Goal: Task Accomplishment & Management: Manage account settings

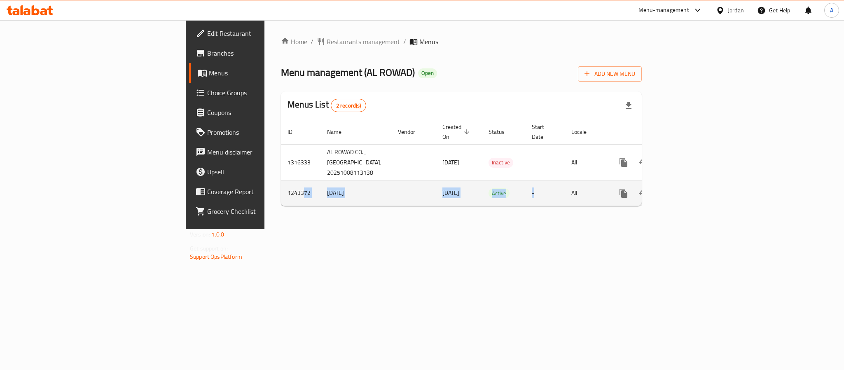
drag, startPoint x: 211, startPoint y: 182, endPoint x: 594, endPoint y: 187, distance: 383.2
click at [586, 185] on tr "1243372 29/7/2024 29/07/2024 Active - All" at bounding box center [490, 192] width 419 height 25
click at [607, 194] on td "All" at bounding box center [586, 192] width 42 height 25
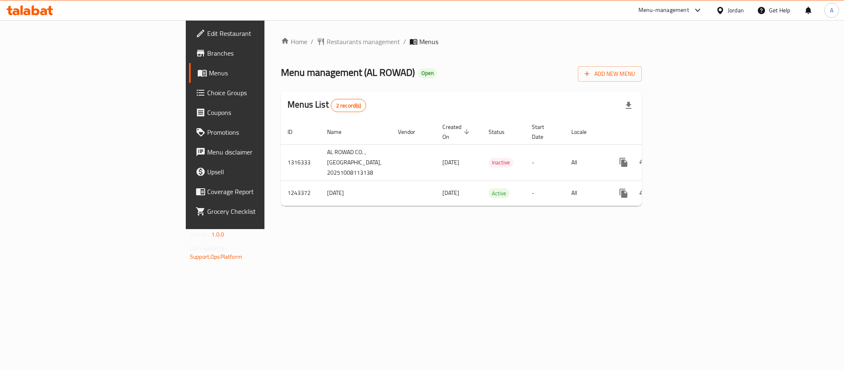
click at [721, 12] on icon at bounding box center [720, 10] width 6 height 7
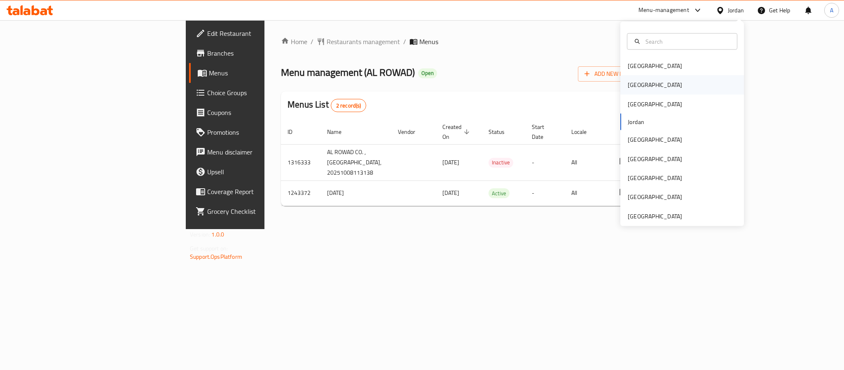
click at [633, 82] on div "[GEOGRAPHIC_DATA]" at bounding box center [655, 84] width 68 height 19
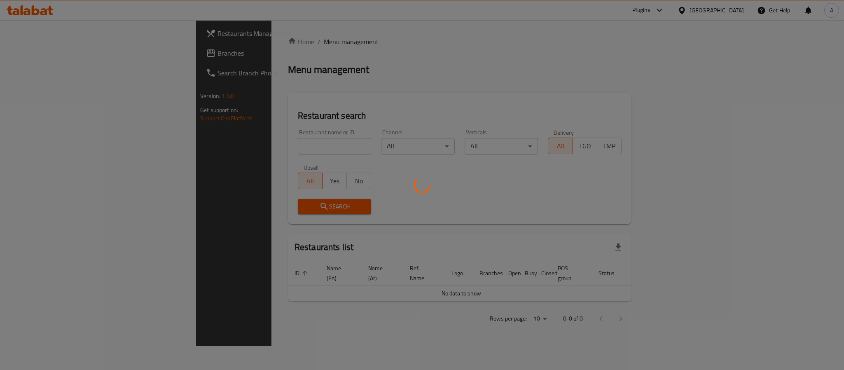
click at [211, 145] on div at bounding box center [422, 185] width 844 height 370
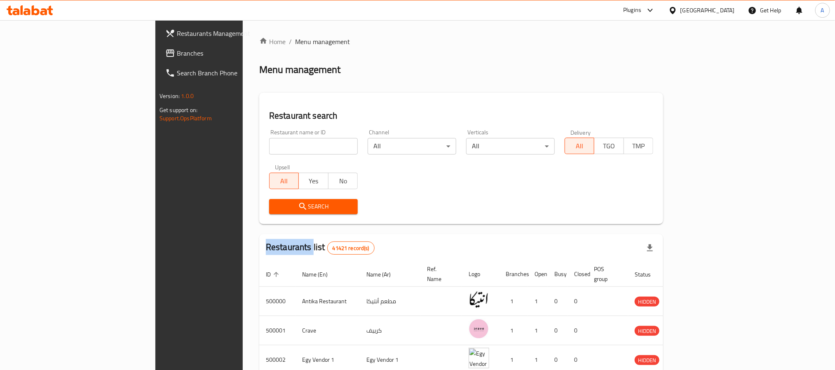
click at [211, 145] on div at bounding box center [417, 185] width 835 height 370
click at [269, 145] on input "search" at bounding box center [313, 146] width 89 height 16
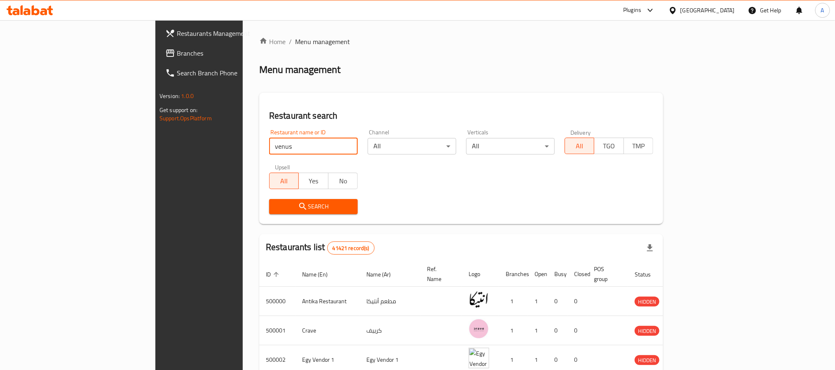
type input "venus"
click button "Search" at bounding box center [313, 206] width 89 height 15
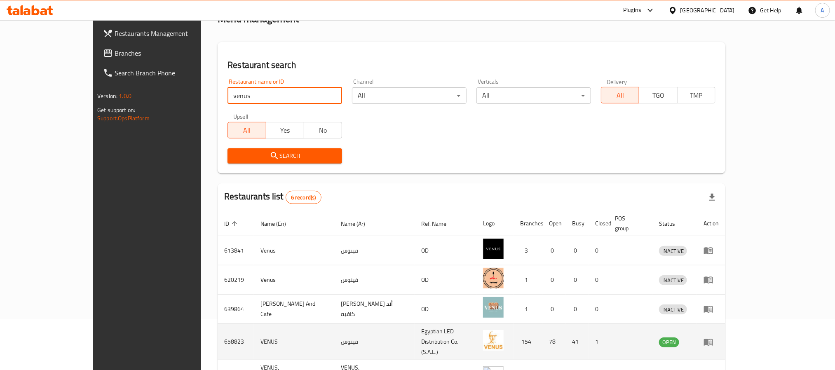
scroll to position [130, 0]
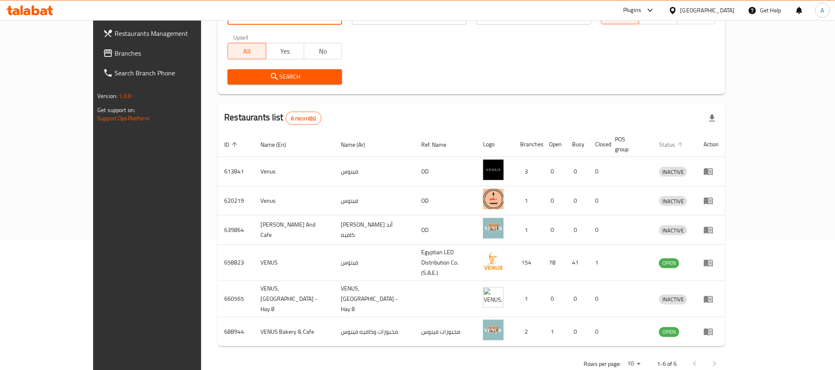
click at [686, 140] on span "Status" at bounding box center [672, 145] width 27 height 10
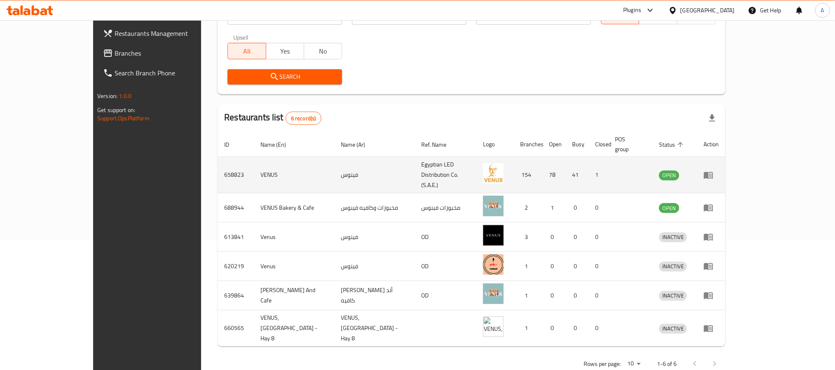
click at [218, 165] on td "658823" at bounding box center [236, 175] width 36 height 36
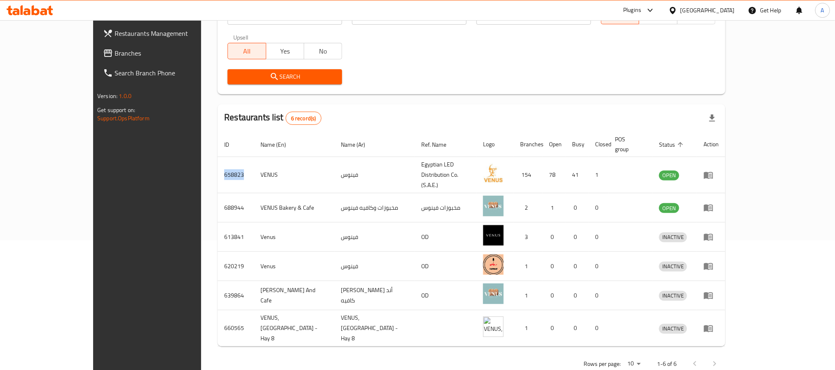
copy td "658823"
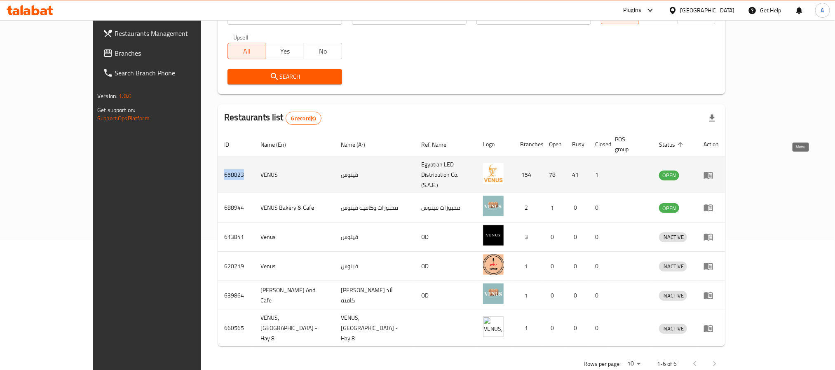
click at [719, 170] on link "enhanced table" at bounding box center [710, 175] width 15 height 10
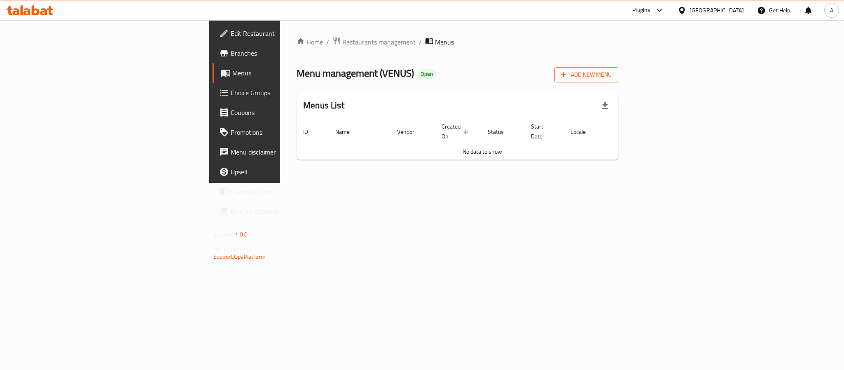
click at [618, 80] on button "Add New Menu" at bounding box center [587, 74] width 64 height 15
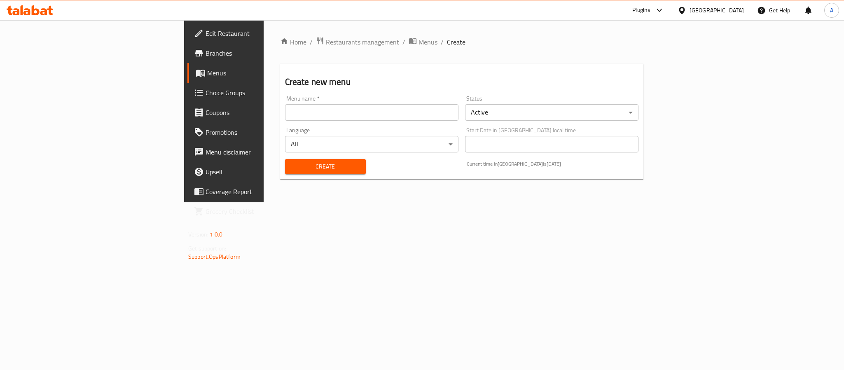
click at [282, 121] on div "Menu name   * Menu name *" at bounding box center [372, 108] width 180 height 32
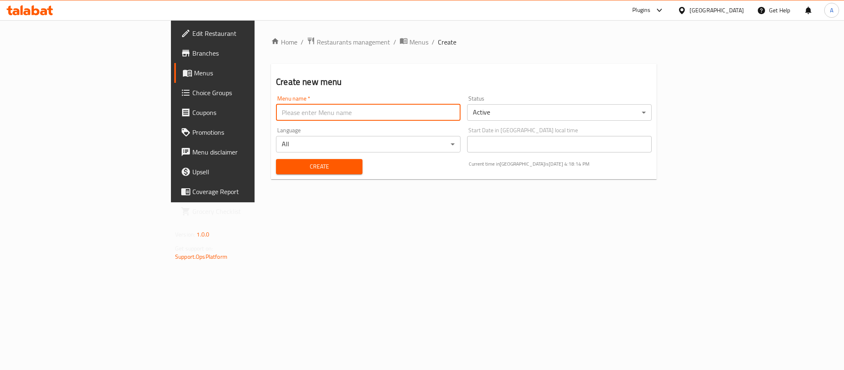
click at [281, 115] on input "text" at bounding box center [368, 112] width 185 height 16
click at [216, 147] on body "​ Plugins Egypt Get Help A Edit Restaurant Branches Menus Choice Groups Coupons…" at bounding box center [422, 195] width 844 height 350
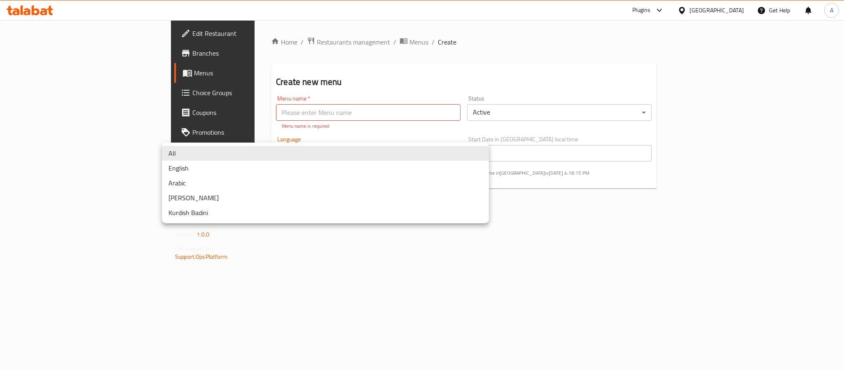
click at [588, 245] on div at bounding box center [422, 185] width 844 height 370
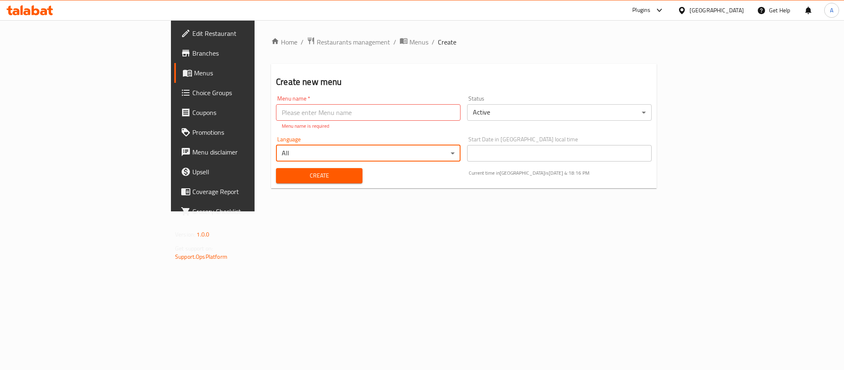
click at [543, 108] on body "​ Plugins Egypt Get Help A Edit Restaurant Branches Menus Choice Groups Coupons…" at bounding box center [422, 195] width 844 height 350
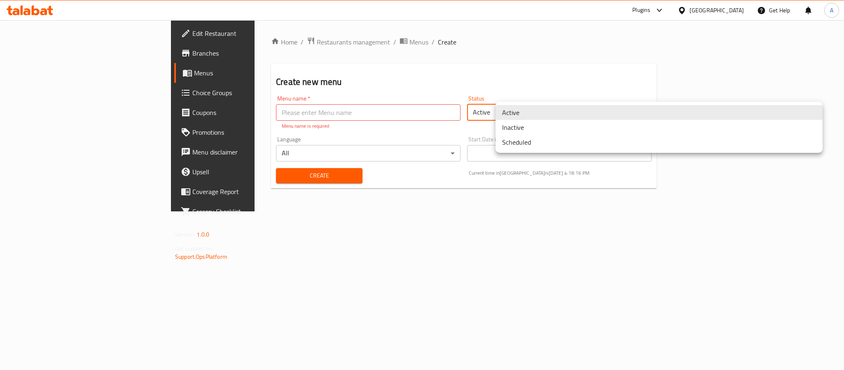
click at [525, 130] on li "Inactive" at bounding box center [659, 127] width 327 height 15
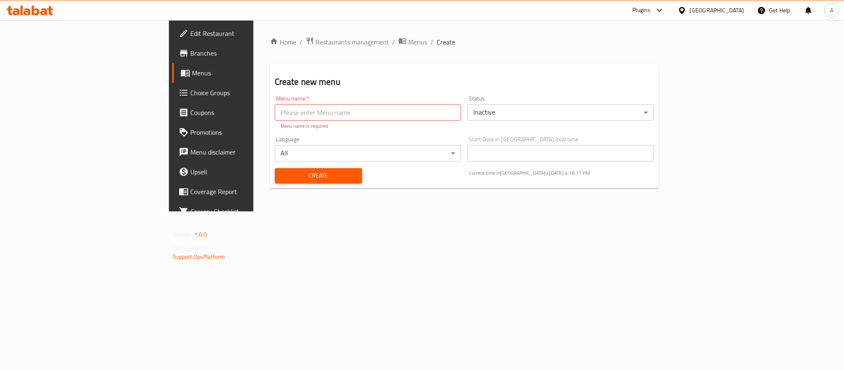
click at [311, 116] on input "text" at bounding box center [368, 112] width 186 height 16
type input "ve"
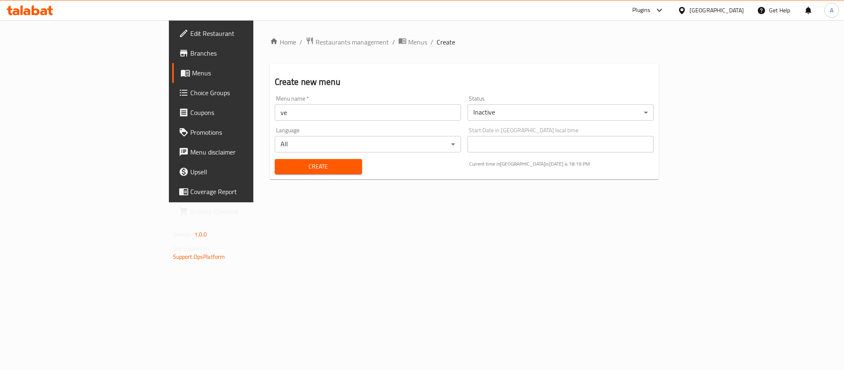
click at [398, 202] on div "Home / Restaurants management / Menus / Create Create new menu Menu name   * ve…" at bounding box center [464, 111] width 422 height 182
click at [295, 169] on span "Create" at bounding box center [318, 167] width 74 height 10
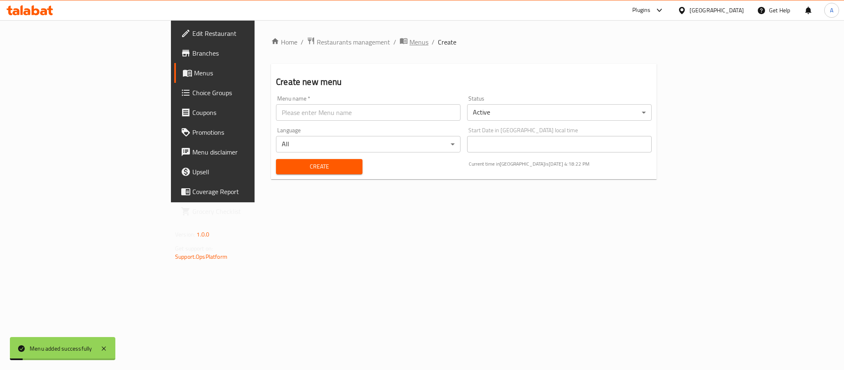
click at [410, 43] on span "Menus" at bounding box center [419, 42] width 19 height 10
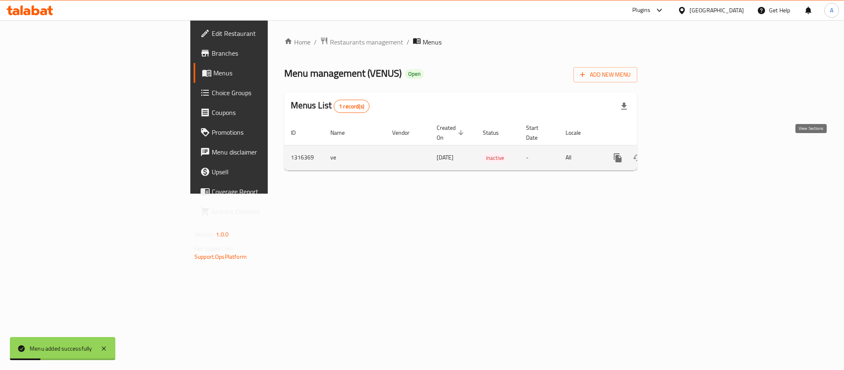
click at [682, 153] on icon "enhanced table" at bounding box center [677, 158] width 10 height 10
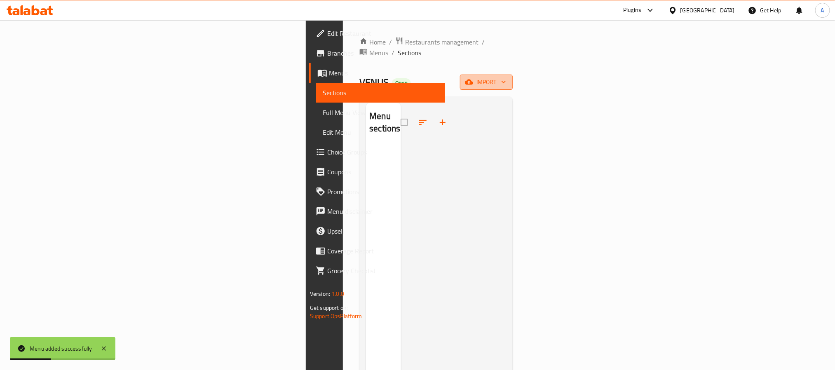
click at [506, 77] on span "import" at bounding box center [486, 82] width 40 height 10
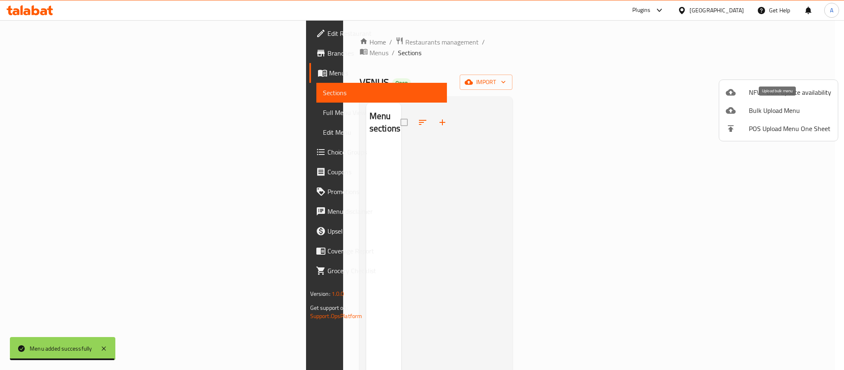
click at [775, 108] on span "Bulk Upload Menu" at bounding box center [790, 110] width 82 height 10
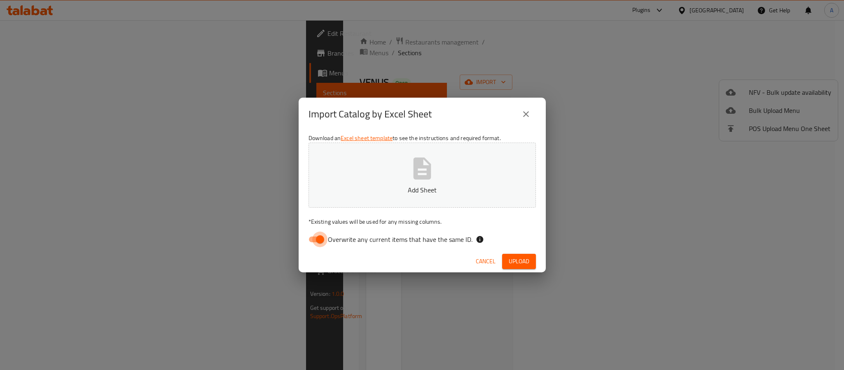
click at [317, 239] on input "Overwrite any current items that have the same ID." at bounding box center [320, 240] width 47 height 16
checkbox input "false"
click at [436, 176] on button "Add Sheet" at bounding box center [422, 175] width 227 height 65
click at [523, 258] on span "Upload" at bounding box center [519, 261] width 21 height 10
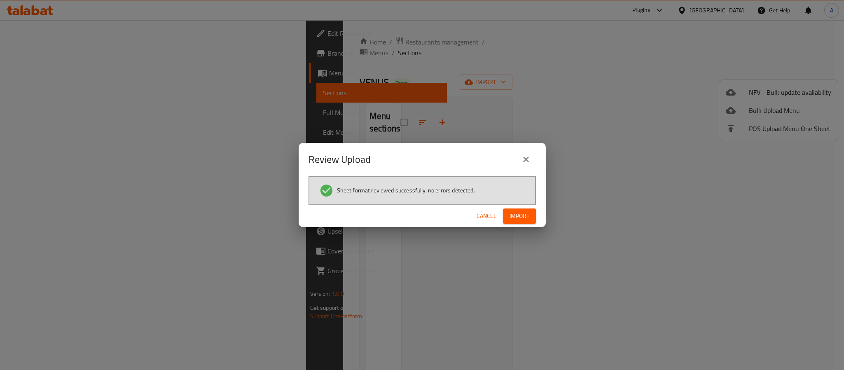
click at [523, 214] on span "Import" at bounding box center [520, 216] width 20 height 10
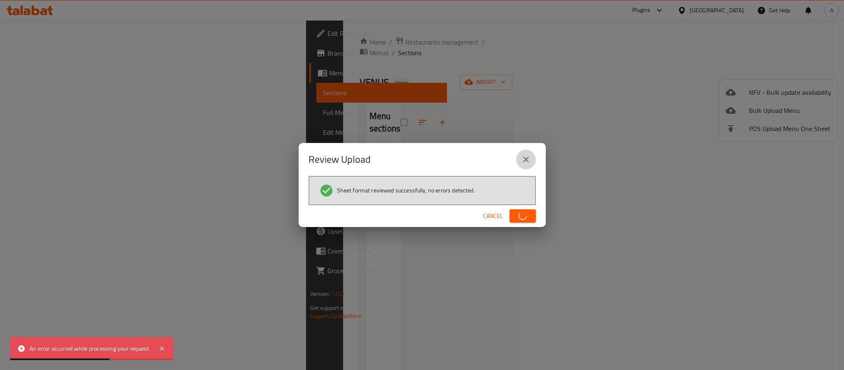
click at [528, 161] on icon "close" at bounding box center [526, 160] width 10 height 10
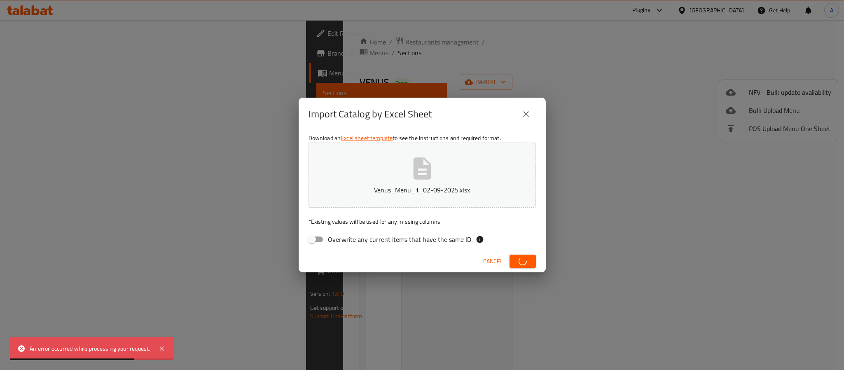
click at [525, 114] on icon "close" at bounding box center [526, 114] width 10 height 10
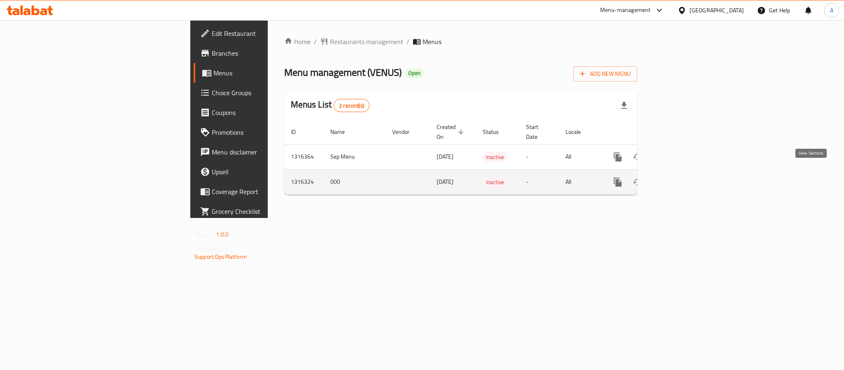
click at [687, 172] on link "enhanced table" at bounding box center [677, 182] width 20 height 20
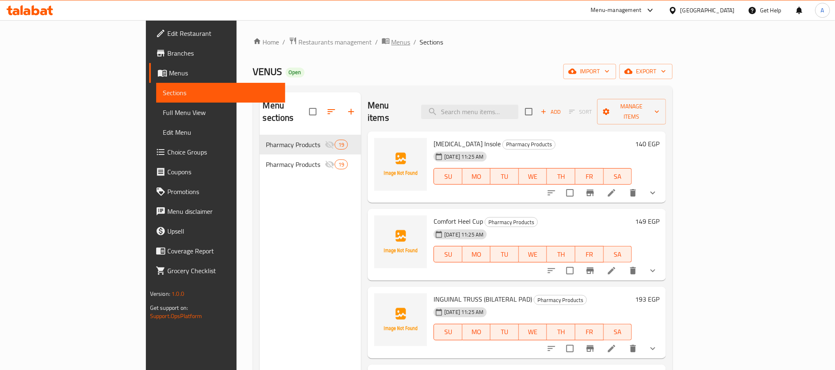
click at [391, 41] on span "Menus" at bounding box center [400, 42] width 19 height 10
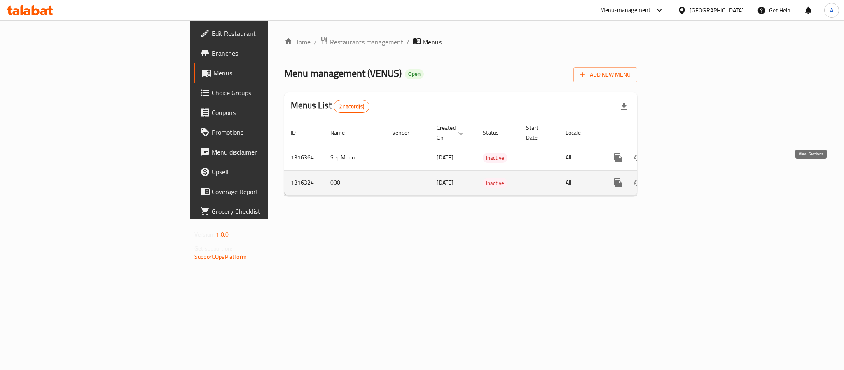
click at [682, 178] on icon "enhanced table" at bounding box center [677, 183] width 10 height 10
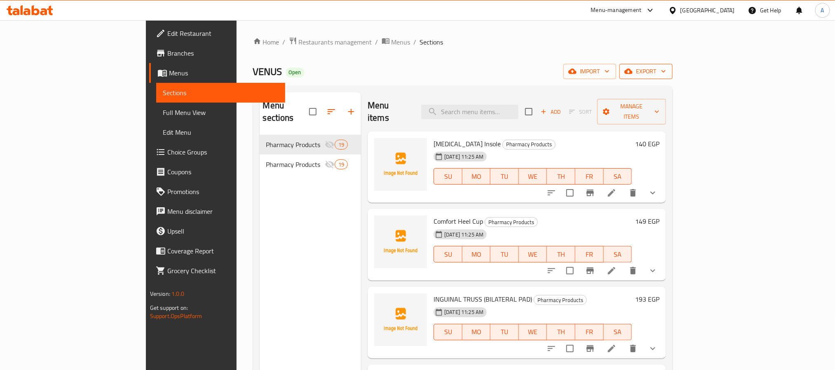
click at [666, 75] on span "export" at bounding box center [646, 71] width 40 height 10
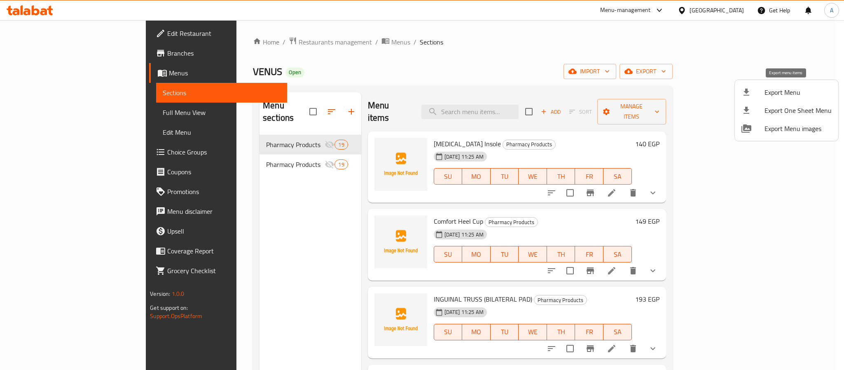
click at [787, 92] on span "Export Menu" at bounding box center [798, 92] width 67 height 10
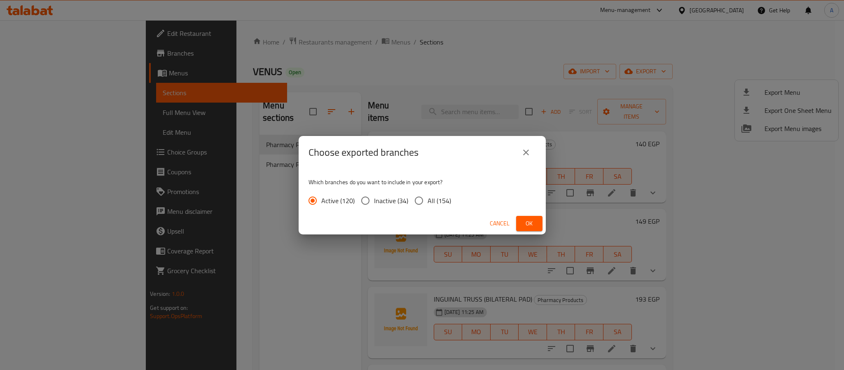
click at [447, 200] on span "All (154)" at bounding box center [439, 201] width 23 height 10
click at [428, 200] on input "All (154)" at bounding box center [418, 200] width 17 height 17
radio input "true"
click at [530, 220] on span "Ok" at bounding box center [529, 223] width 13 height 10
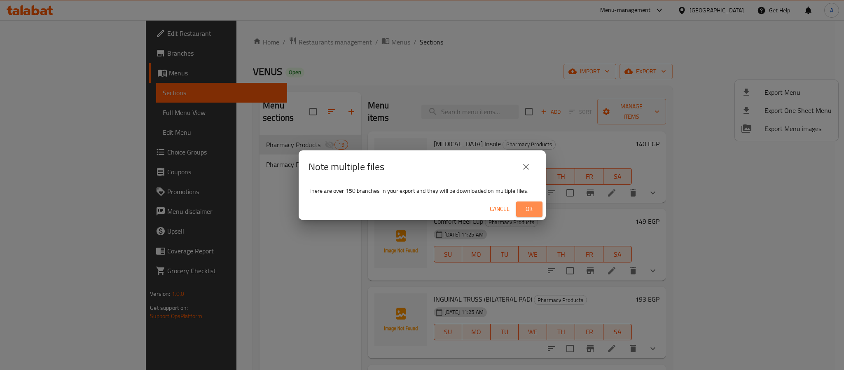
click at [522, 209] on button "Ok" at bounding box center [529, 208] width 26 height 15
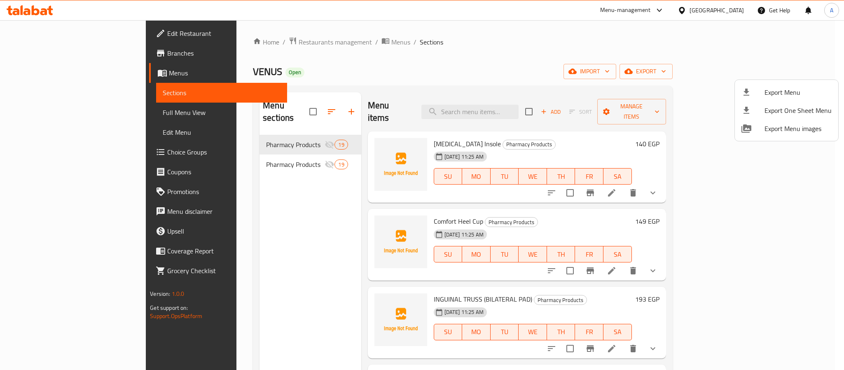
click at [652, 62] on div at bounding box center [422, 185] width 844 height 370
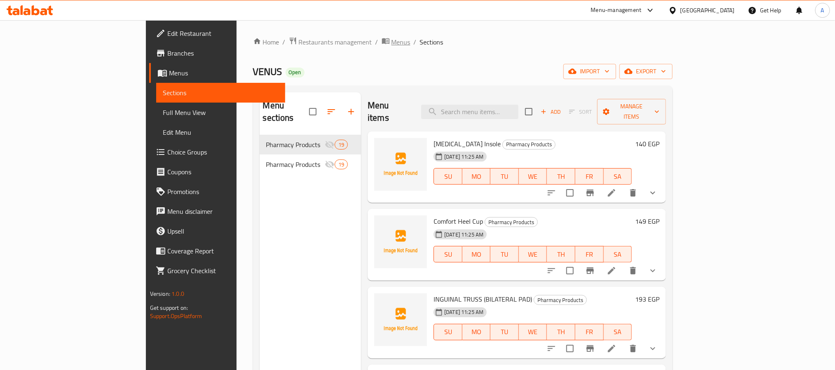
click at [391, 37] on span "Menus" at bounding box center [400, 42] width 19 height 10
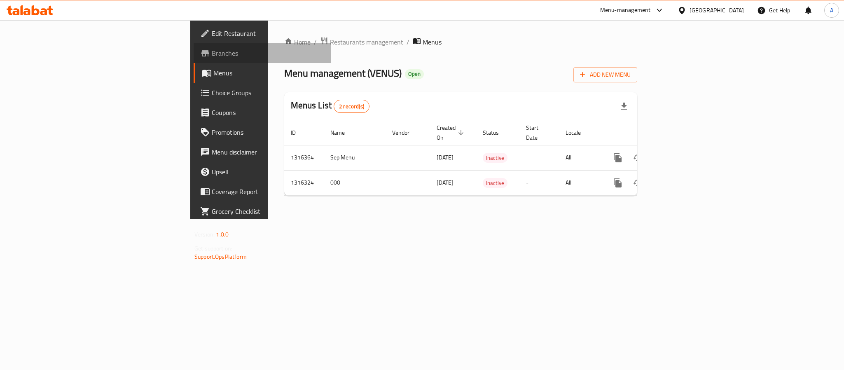
click at [212, 55] on span "Branches" at bounding box center [268, 53] width 113 height 10
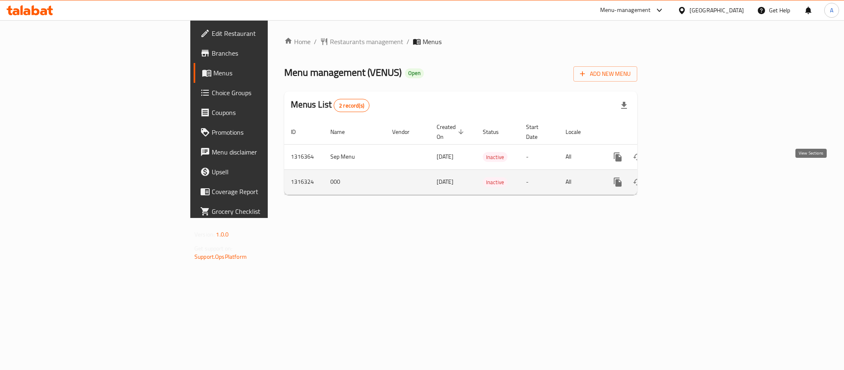
click at [681, 178] on icon "enhanced table" at bounding box center [677, 181] width 7 height 7
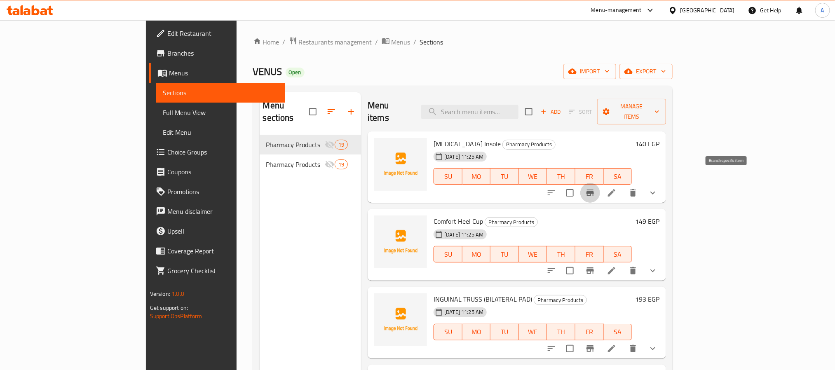
click at [595, 188] on icon "Branch-specific-item" at bounding box center [590, 193] width 10 height 10
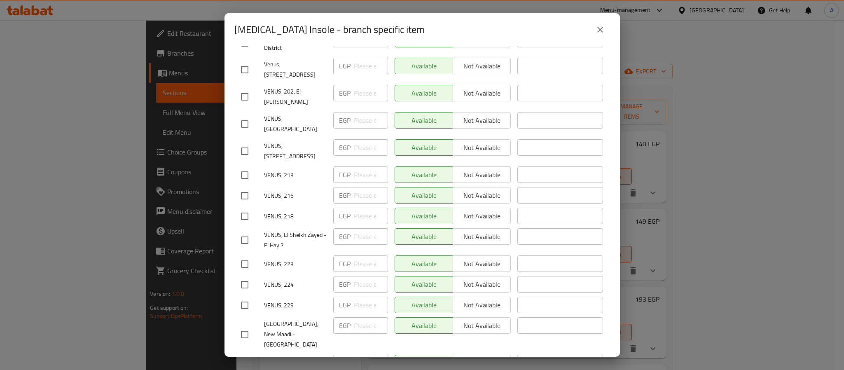
scroll to position [3653, 0]
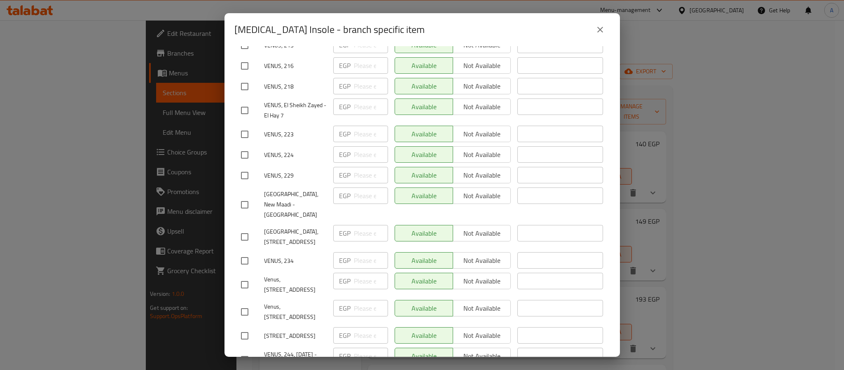
click at [269, 331] on span "VENUS, 241, El Shorouk - 1st Area" at bounding box center [295, 336] width 63 height 10
copy span "VENUS"
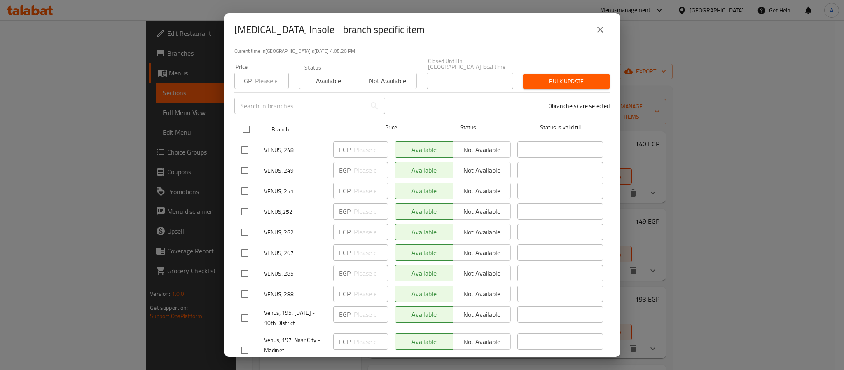
scroll to position [0, 0]
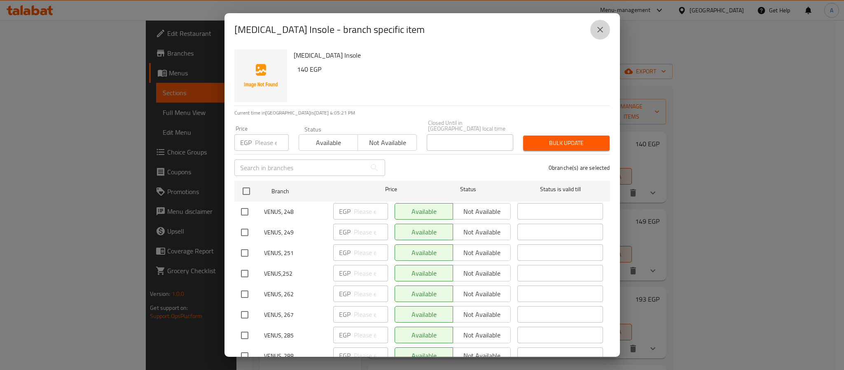
click at [604, 25] on icon "close" at bounding box center [600, 30] width 10 height 10
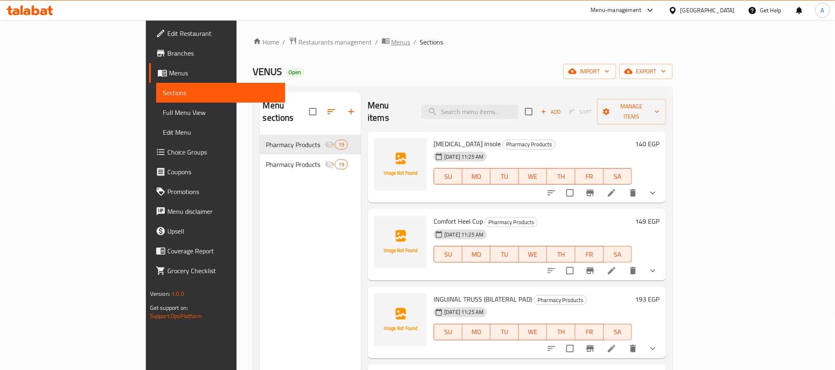
click at [391, 41] on span "Menus" at bounding box center [400, 42] width 19 height 10
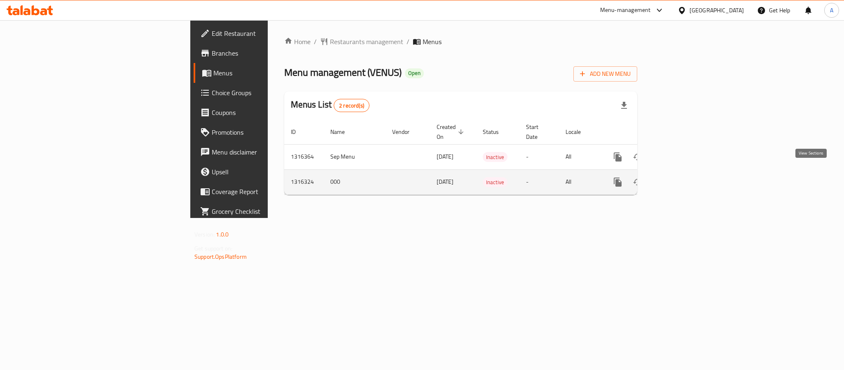
click at [687, 177] on link "enhanced table" at bounding box center [677, 182] width 20 height 20
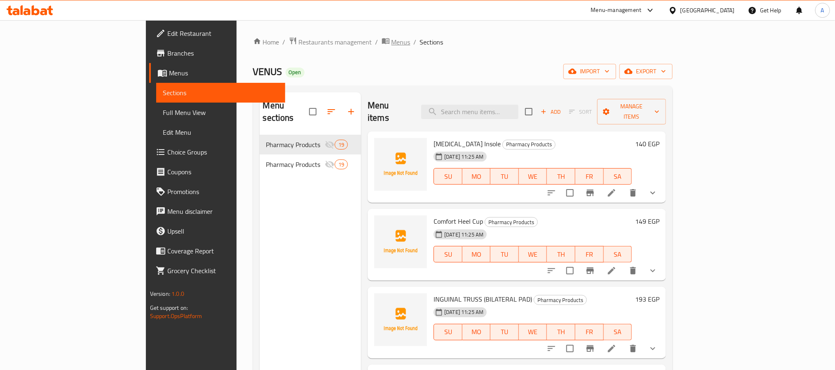
click at [391, 41] on span "Menus" at bounding box center [400, 42] width 19 height 10
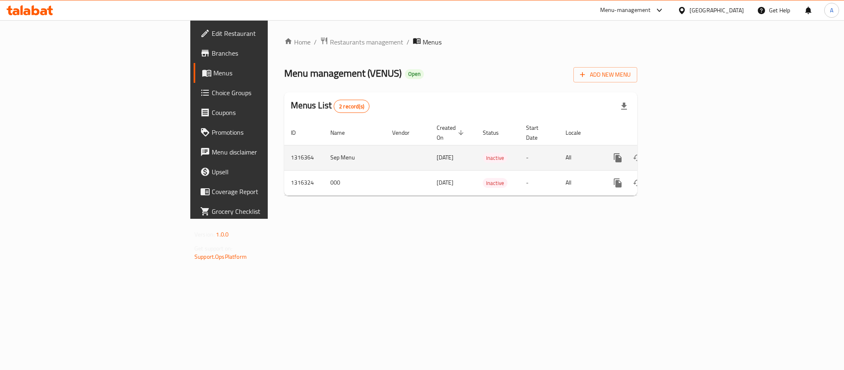
click at [687, 148] on div "enhanced table" at bounding box center [647, 158] width 79 height 20
click at [687, 148] on link "enhanced table" at bounding box center [677, 158] width 20 height 20
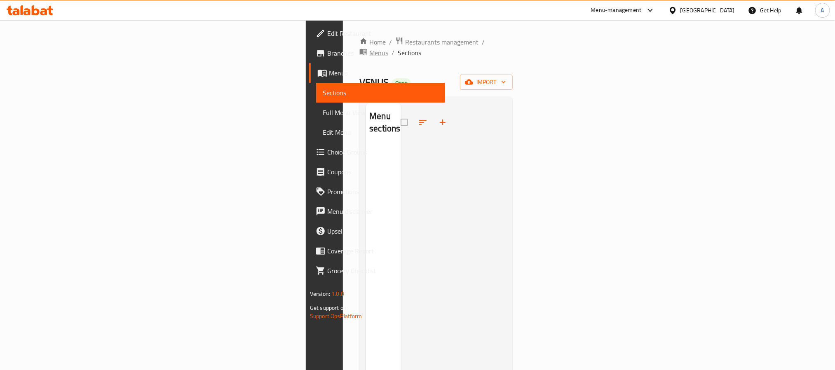
click at [369, 48] on span "Menus" at bounding box center [378, 53] width 19 height 10
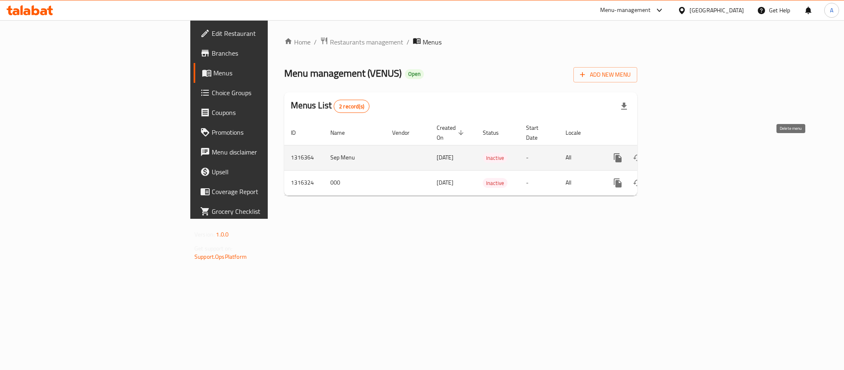
click at [667, 151] on button "enhanced table" at bounding box center [658, 158] width 20 height 20
click at [324, 146] on td "Sep Menu" at bounding box center [355, 157] width 62 height 25
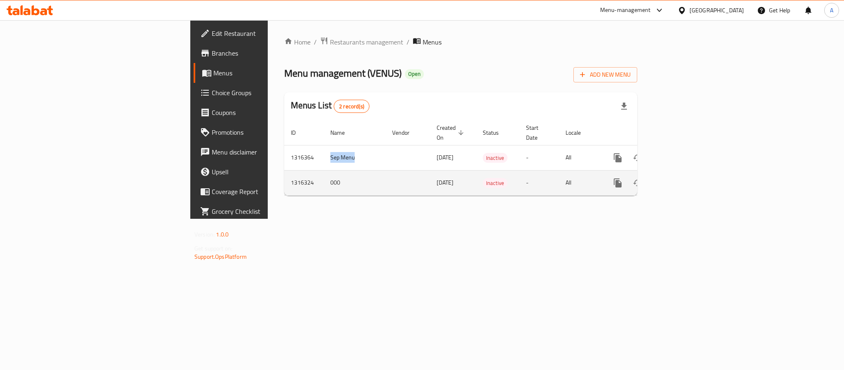
copy td "Sep Menu"
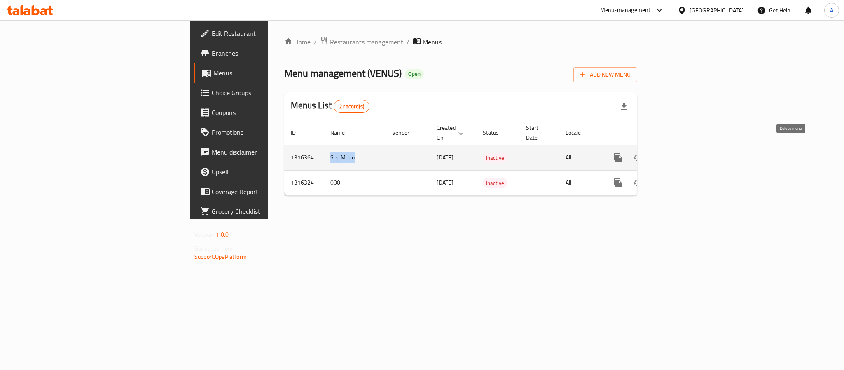
click at [660, 154] on icon "enhanced table" at bounding box center [658, 157] width 6 height 7
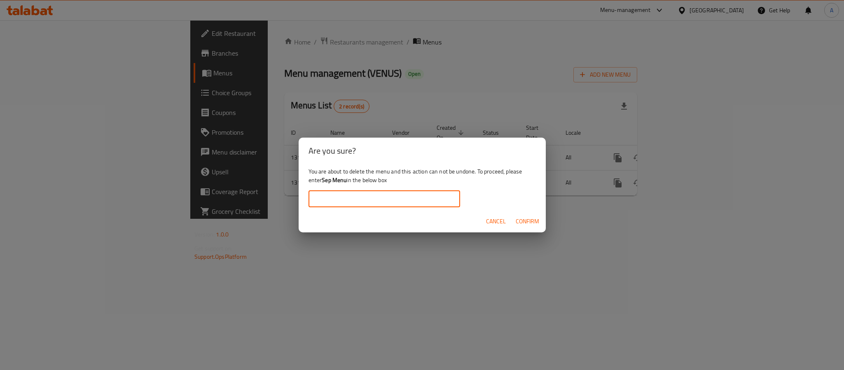
click at [368, 203] on input "text" at bounding box center [385, 199] width 152 height 16
paste input "Sep Menu"
click at [310, 202] on input "Sep Menu" at bounding box center [385, 199] width 152 height 16
click at [520, 220] on span "Confirm" at bounding box center [527, 221] width 23 height 10
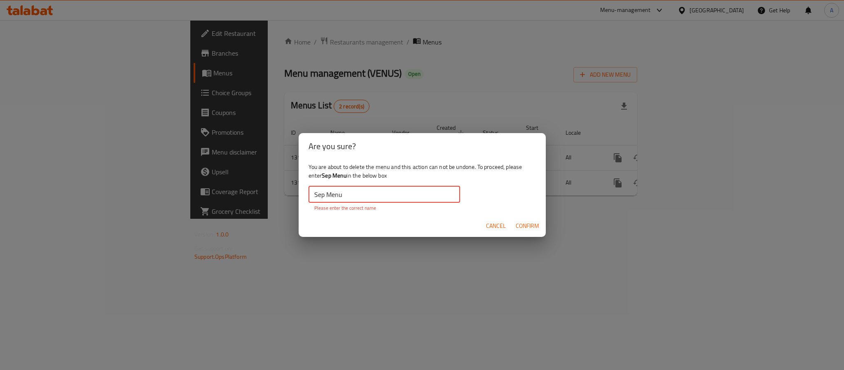
click at [396, 199] on input "Sep Menu" at bounding box center [385, 194] width 152 height 16
click at [318, 198] on input "Sep Menu" at bounding box center [385, 194] width 152 height 16
click at [369, 197] on input "Sep Menu" at bounding box center [385, 194] width 152 height 16
click at [384, 222] on div "Cancel Confirm" at bounding box center [422, 226] width 247 height 22
click at [386, 195] on input "Sep Menu" at bounding box center [385, 194] width 152 height 16
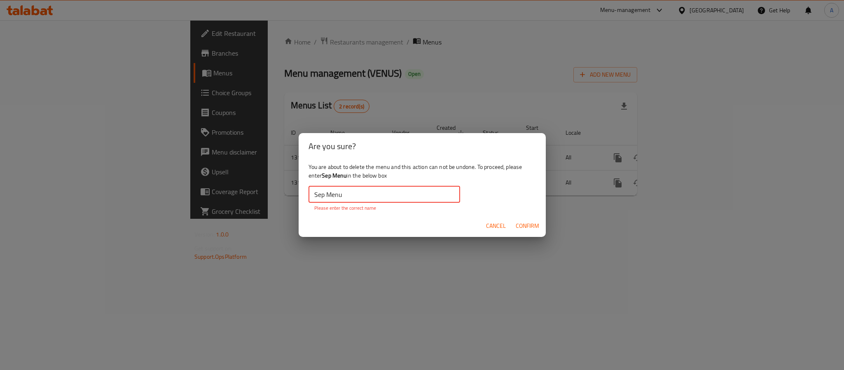
click at [392, 213] on div "You are about to delete the menu and this action can not be undone. To proceed,…" at bounding box center [422, 186] width 247 height 55
click at [313, 192] on input "Sep Menu" at bounding box center [385, 194] width 152 height 16
click at [379, 196] on input "Sep Menu" at bounding box center [385, 194] width 152 height 16
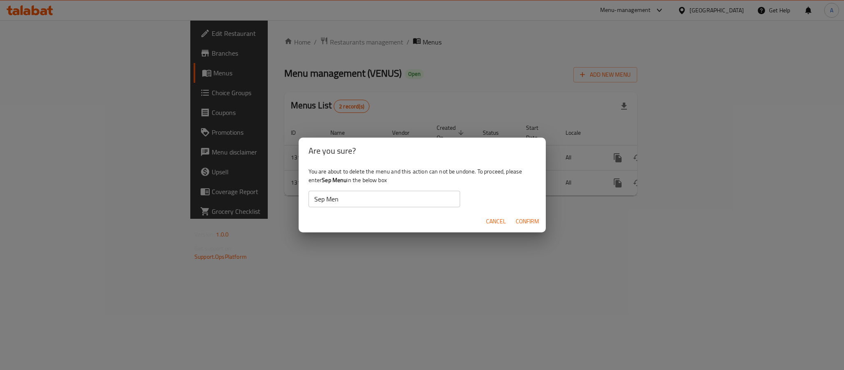
click at [438, 220] on div "Cancel Confirm" at bounding box center [422, 222] width 247 height 22
click at [528, 218] on span "Confirm" at bounding box center [527, 221] width 23 height 10
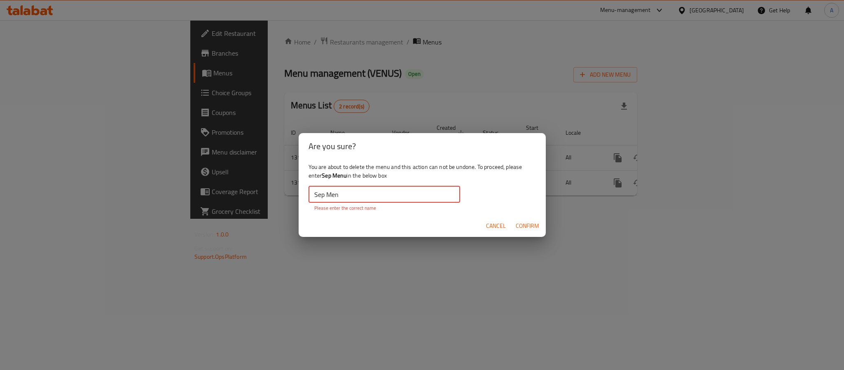
click at [392, 198] on input "Sep Men" at bounding box center [385, 194] width 152 height 16
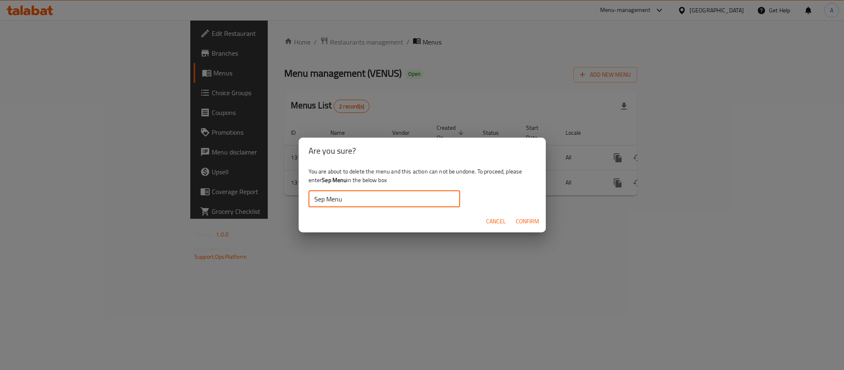
type input "Sep Menu"
click at [525, 217] on span "Confirm" at bounding box center [527, 221] width 23 height 10
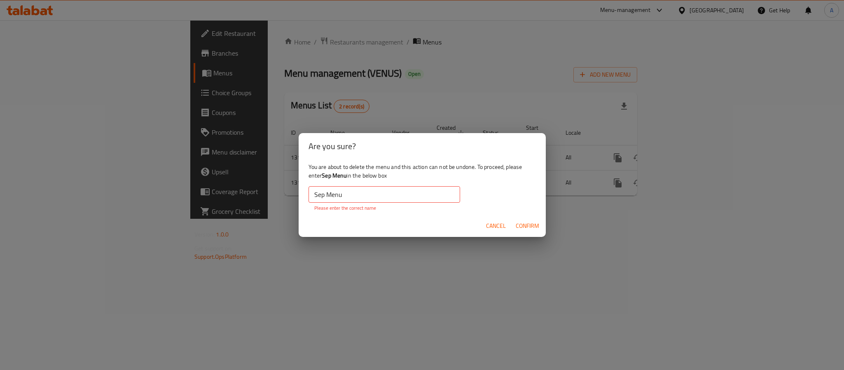
click at [485, 225] on button "Cancel" at bounding box center [496, 225] width 26 height 15
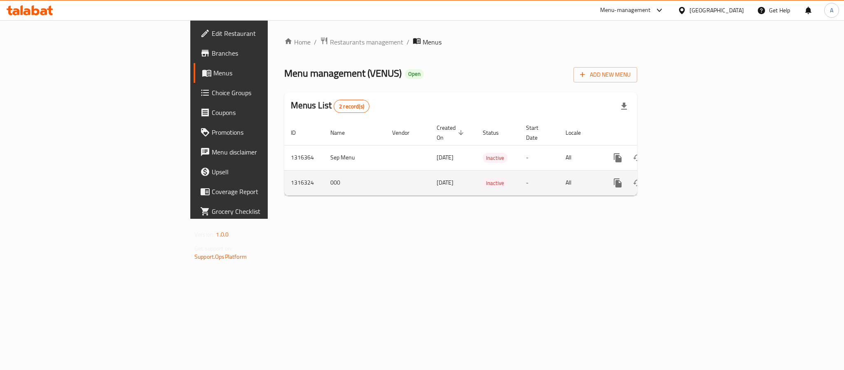
click at [324, 176] on td "000" at bounding box center [355, 182] width 62 height 25
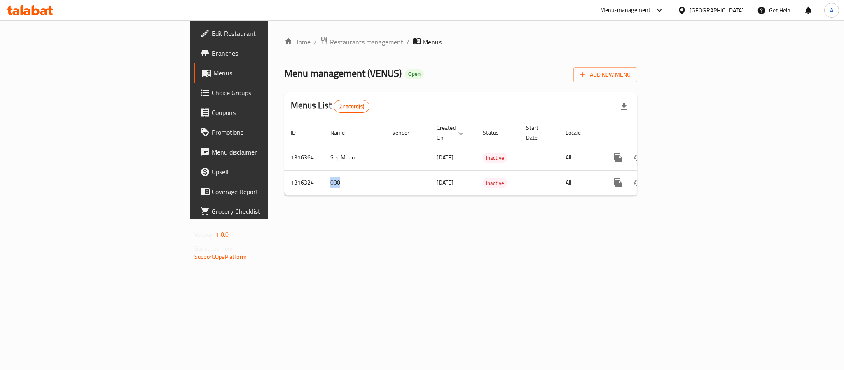
copy td "000"
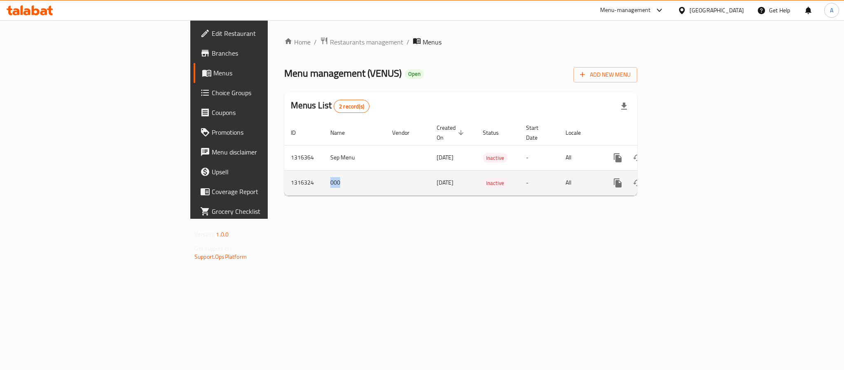
click at [660, 179] on icon "enhanced table" at bounding box center [658, 182] width 6 height 7
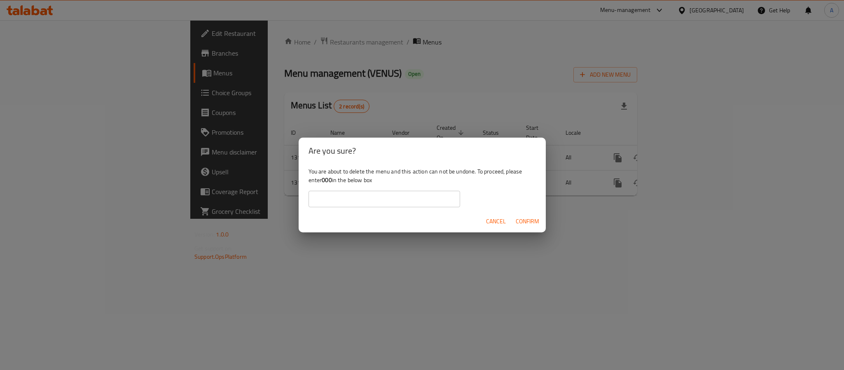
drag, startPoint x: 393, startPoint y: 182, endPoint x: 389, endPoint y: 195, distance: 14.1
click at [393, 183] on div "You are about to delete the menu and this action can not be undone. To proceed,…" at bounding box center [422, 187] width 247 height 46
click at [389, 195] on input "text" at bounding box center [385, 199] width 152 height 16
paste input "000"
type input "000"
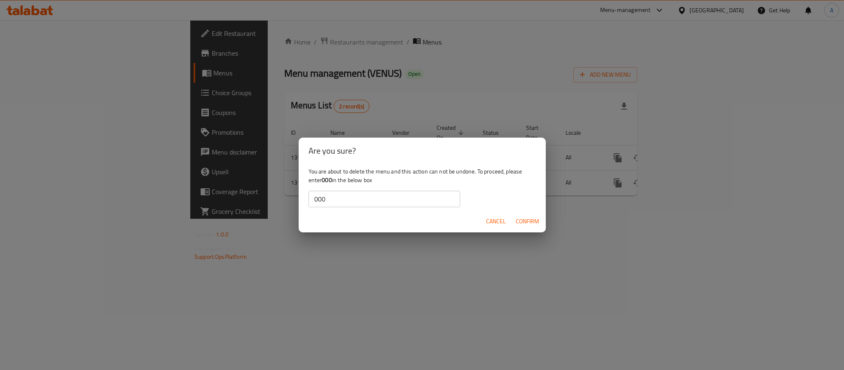
click at [530, 190] on div "You are about to delete the menu and this action can not be undone. To proceed,…" at bounding box center [422, 187] width 247 height 46
click at [532, 220] on span "Confirm" at bounding box center [527, 221] width 23 height 10
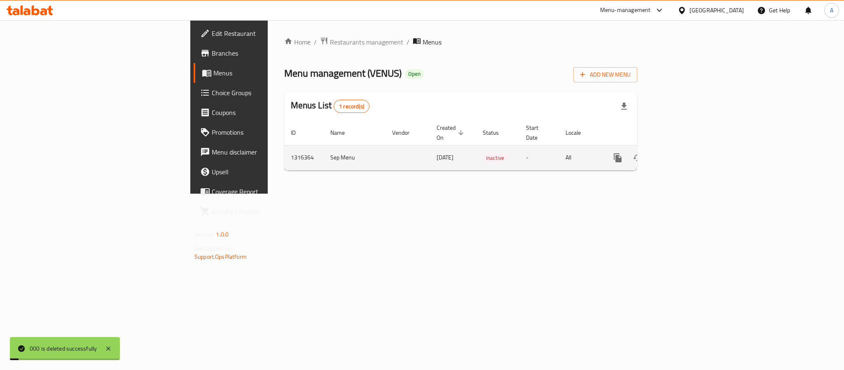
click at [324, 152] on td "Sep Menu" at bounding box center [355, 157] width 62 height 25
drag, startPoint x: 208, startPoint y: 152, endPoint x: 218, endPoint y: 151, distance: 10.0
click at [324, 151] on td "Sep Menu" at bounding box center [355, 157] width 62 height 25
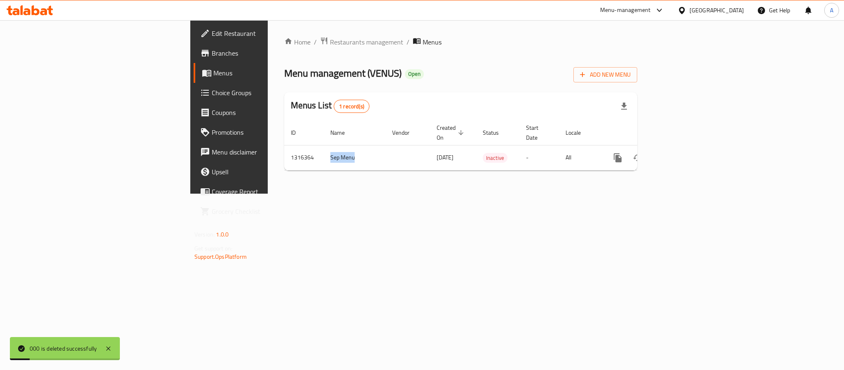
copy td "Sep Menu"
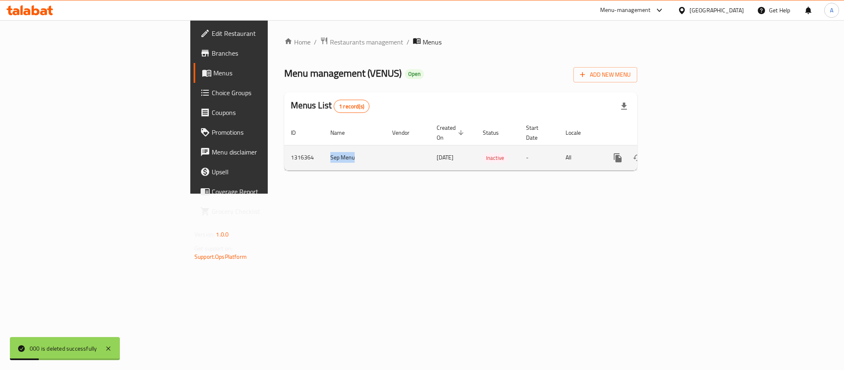
click at [667, 148] on button "enhanced table" at bounding box center [658, 158] width 20 height 20
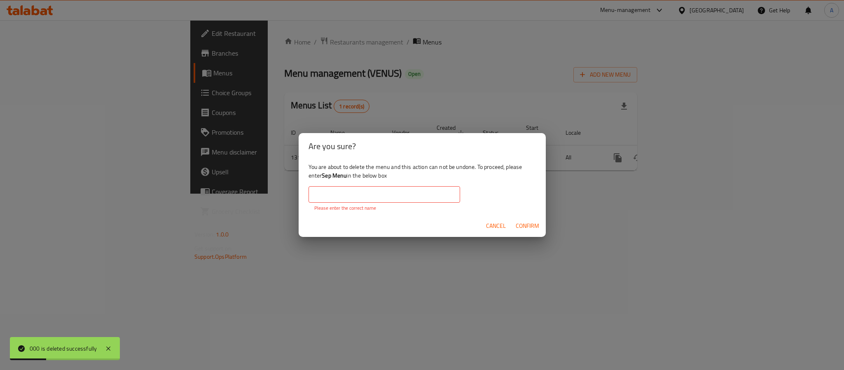
click at [387, 192] on input "text" at bounding box center [385, 194] width 152 height 16
paste input "Sep Menu"
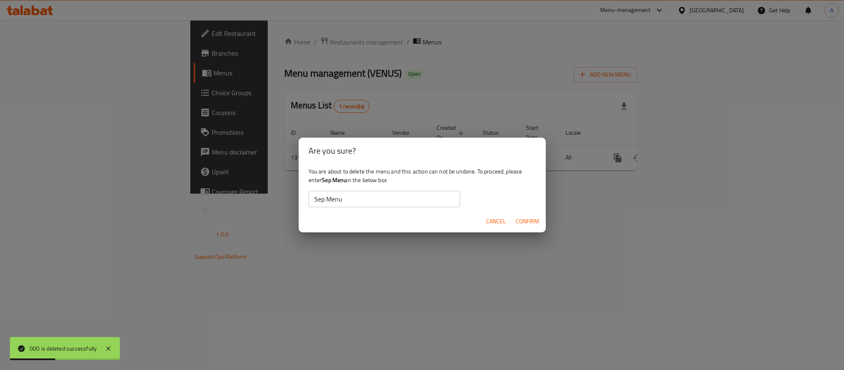
click at [510, 191] on div "You are about to delete the menu and this action can not be undone. To proceed,…" at bounding box center [422, 187] width 247 height 46
click at [533, 220] on span "Confirm" at bounding box center [527, 221] width 23 height 10
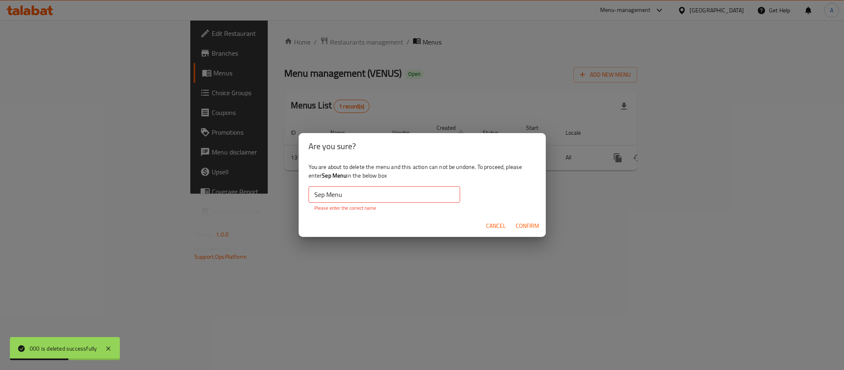
click at [398, 199] on input "Sep Menu" at bounding box center [385, 194] width 152 height 16
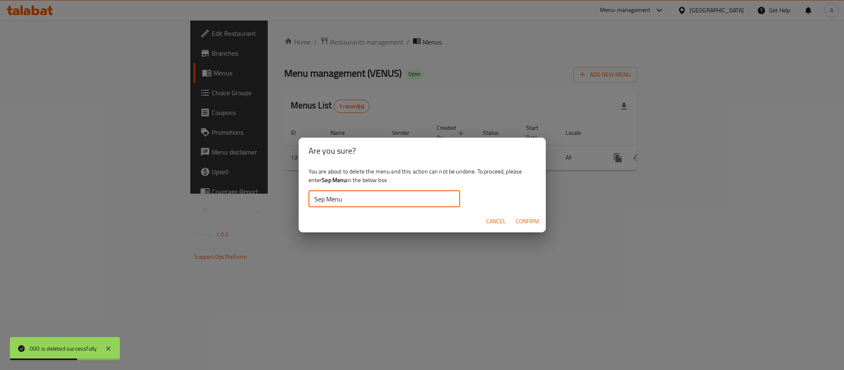
type input "Sep Menu"
click at [544, 187] on div "You are about to delete the menu and this action can not be undone. To proceed,…" at bounding box center [422, 187] width 247 height 46
click at [542, 220] on button "Confirm" at bounding box center [528, 221] width 30 height 15
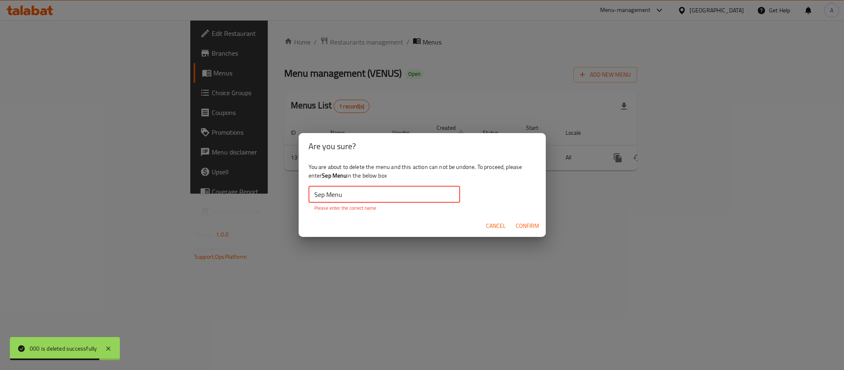
click at [424, 197] on input "Sep Menu" at bounding box center [385, 194] width 152 height 16
click at [313, 197] on input "Sep Menu" at bounding box center [385, 194] width 152 height 16
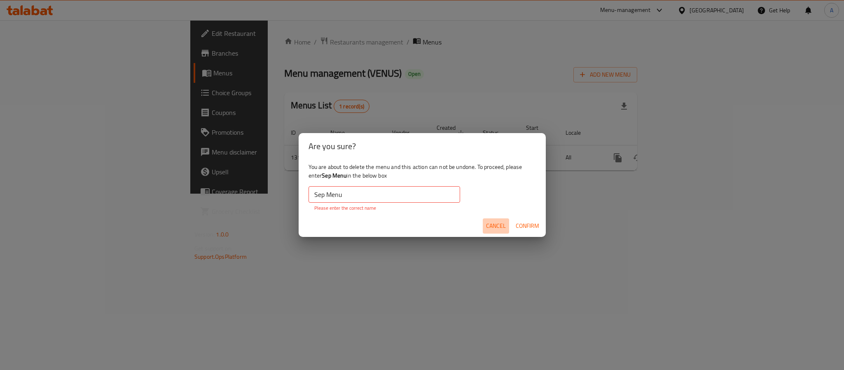
click at [498, 224] on span "Cancel" at bounding box center [496, 226] width 20 height 10
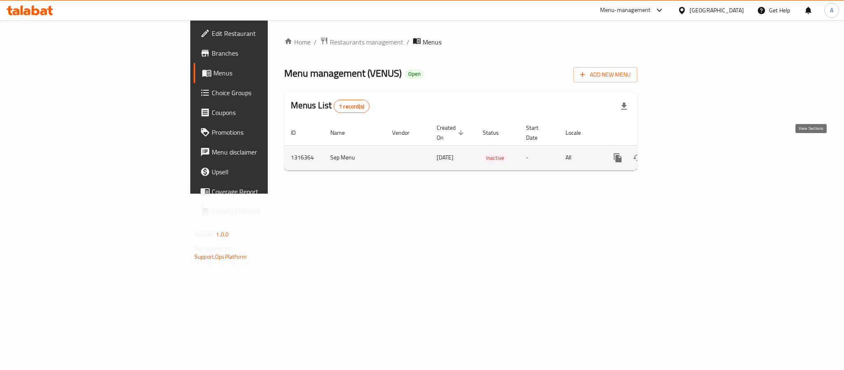
click at [682, 153] on icon "enhanced table" at bounding box center [677, 158] width 10 height 10
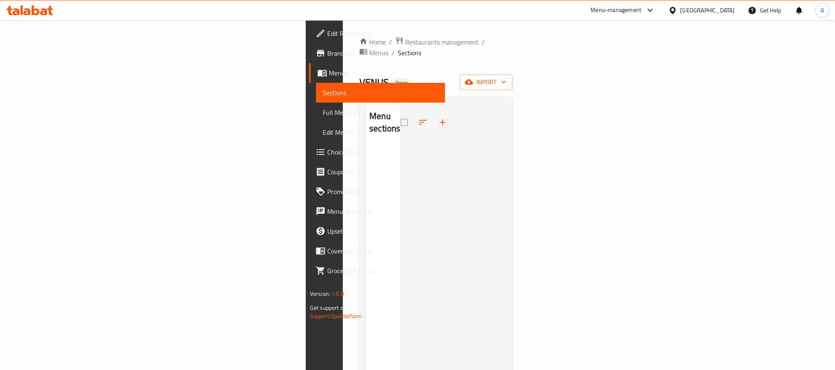
click at [323, 127] on span "Edit Menu" at bounding box center [381, 132] width 116 height 10
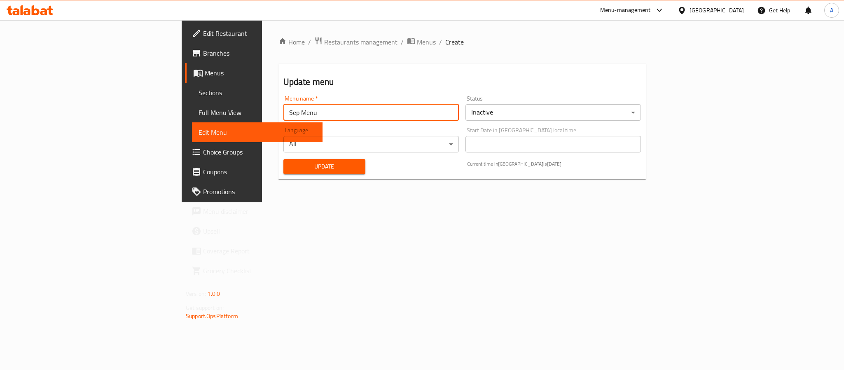
click at [283, 116] on input "Sep Menu" at bounding box center [371, 112] width 176 height 16
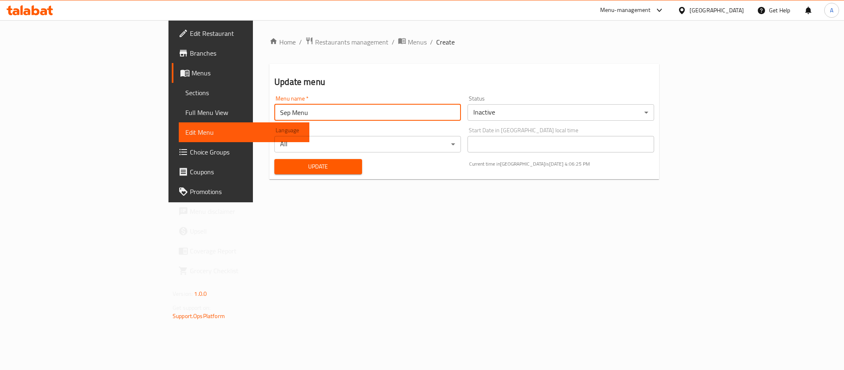
type input "Sep Menu"
click at [371, 77] on h2 "Update menu" at bounding box center [464, 82] width 380 height 12
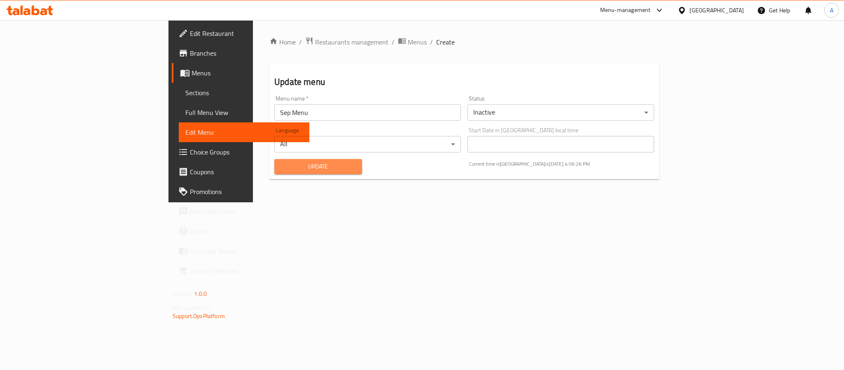
click at [281, 162] on span "Update" at bounding box center [318, 167] width 74 height 10
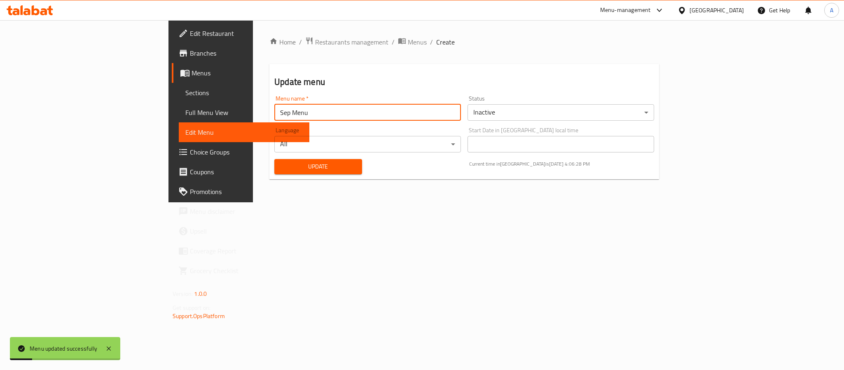
drag, startPoint x: 196, startPoint y: 115, endPoint x: 156, endPoint y: 108, distance: 40.6
click at [253, 108] on div "Home / Restaurants management / Menus / Create Update menu Menu name   * Sep Me…" at bounding box center [464, 111] width 423 height 182
click at [408, 44] on span "Menus" at bounding box center [417, 42] width 19 height 10
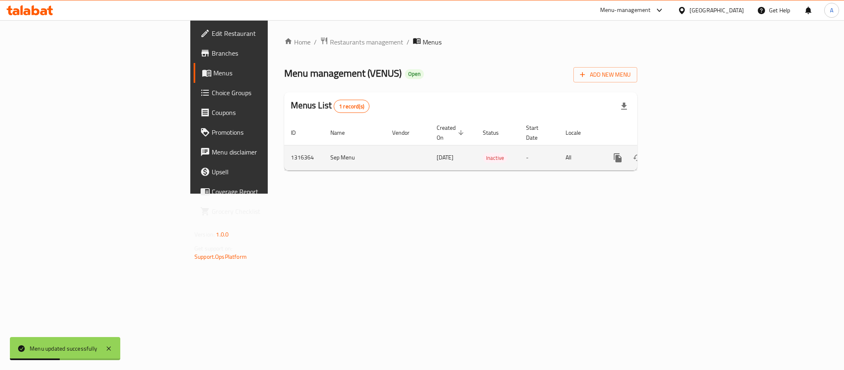
click at [660, 154] on icon "enhanced table" at bounding box center [658, 157] width 6 height 7
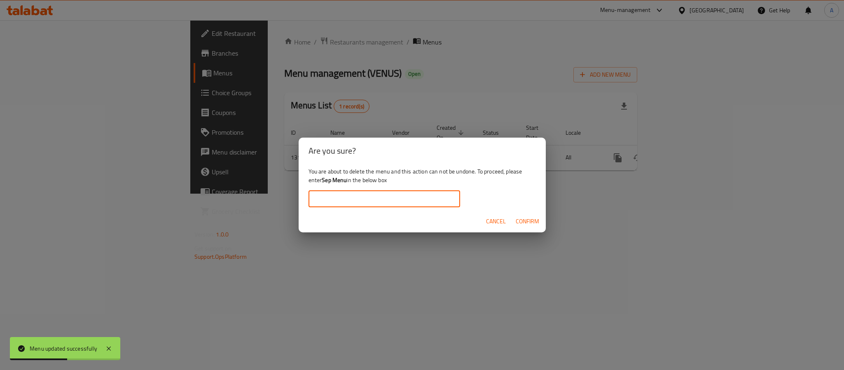
click at [381, 201] on input "text" at bounding box center [385, 199] width 152 height 16
paste input "Sep Menu"
click at [527, 216] on span "Confirm" at bounding box center [527, 221] width 23 height 10
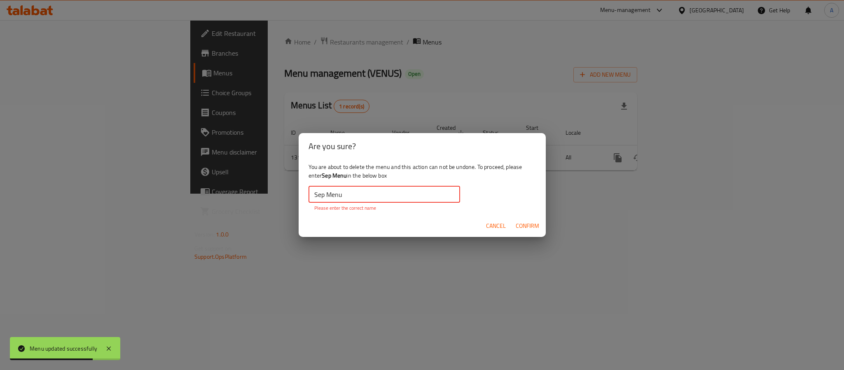
click at [351, 195] on input "Sep Menu" at bounding box center [385, 194] width 152 height 16
click at [308, 197] on div "You are about to delete the menu and this action can not be undone. To proceed,…" at bounding box center [422, 186] width 247 height 55
click at [311, 197] on input "Sep Menu" at bounding box center [385, 194] width 152 height 16
click at [361, 198] on input "Sep Menu" at bounding box center [385, 194] width 152 height 16
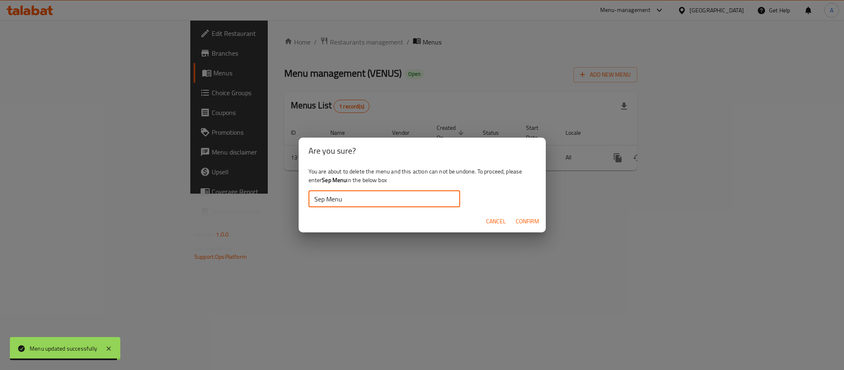
type input "Sep Menu"
click at [403, 227] on div "Cancel Confirm" at bounding box center [422, 222] width 247 height 22
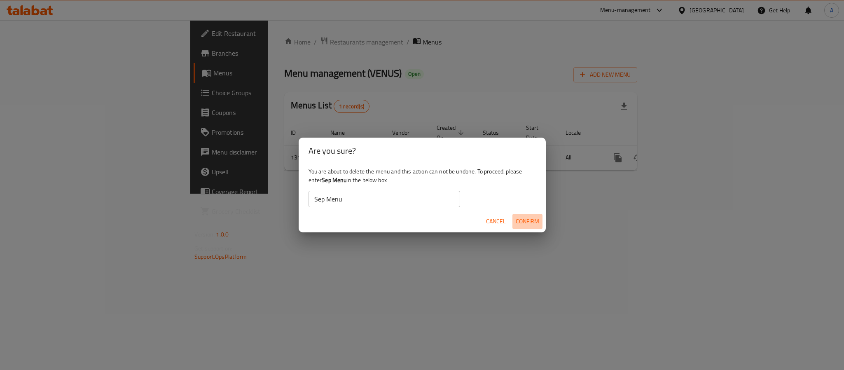
click at [532, 217] on span "Confirm" at bounding box center [527, 221] width 23 height 10
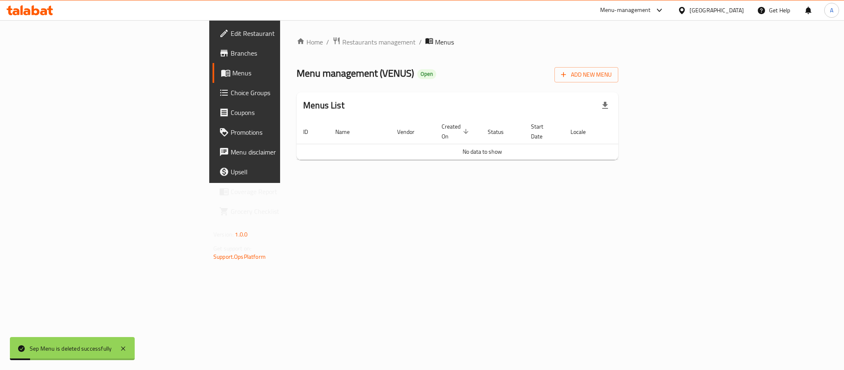
click at [454, 183] on div "Home / Restaurants management / Menus Menu management ( VENUS ) Open Add New Me…" at bounding box center [457, 101] width 355 height 163
click at [508, 183] on div "Home / Restaurants management / Menus Menu management ( VENUS ) Open Add New Me…" at bounding box center [457, 101] width 355 height 163
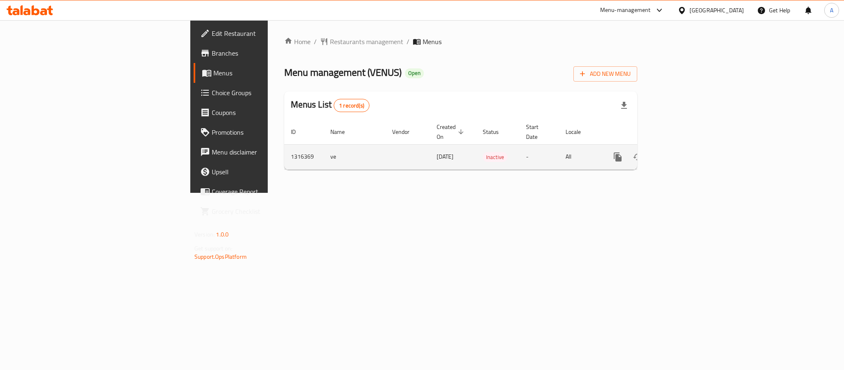
click at [681, 153] on icon "enhanced table" at bounding box center [677, 156] width 7 height 7
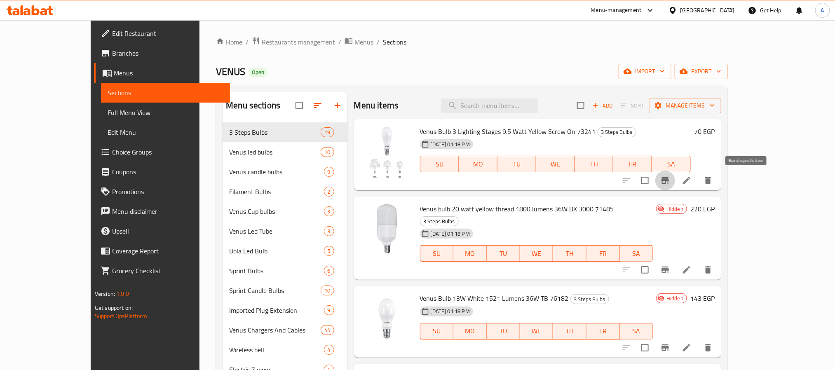
click at [669, 180] on icon "Branch-specific-item" at bounding box center [664, 180] width 7 height 7
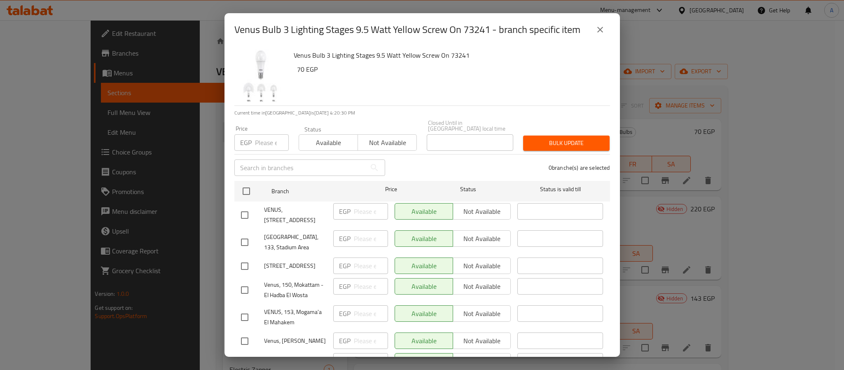
click at [599, 33] on icon "close" at bounding box center [600, 30] width 10 height 10
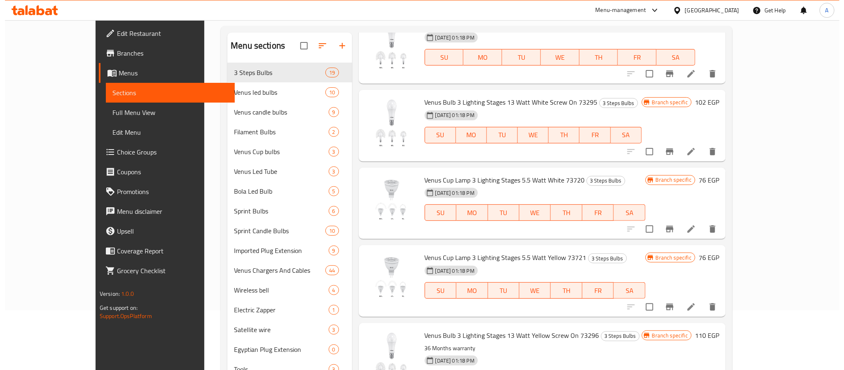
scroll to position [115, 0]
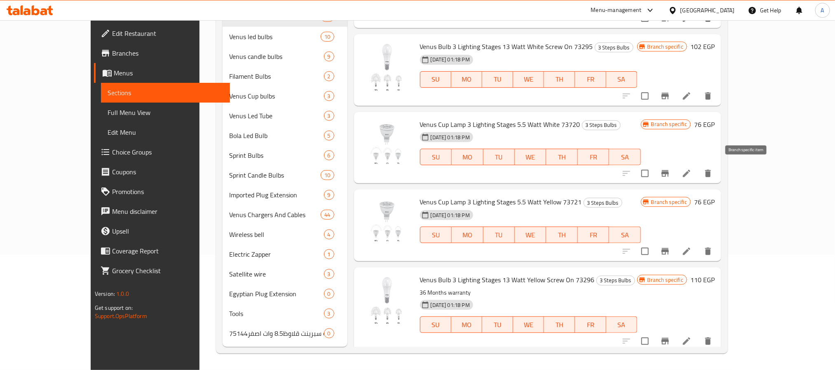
click at [669, 248] on icon "Branch-specific-item" at bounding box center [664, 251] width 7 height 7
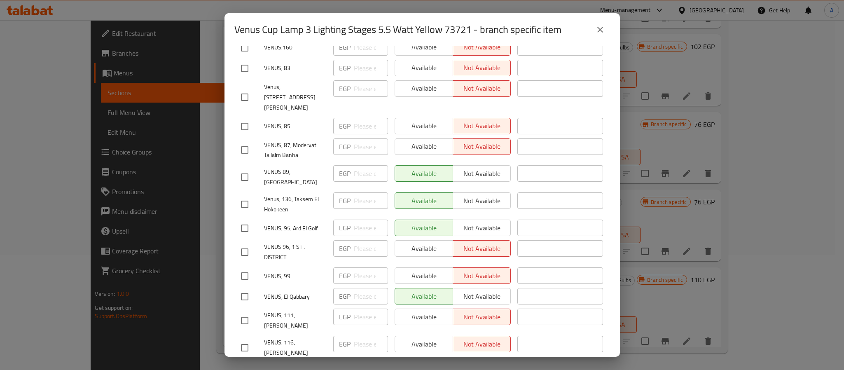
scroll to position [3152, 0]
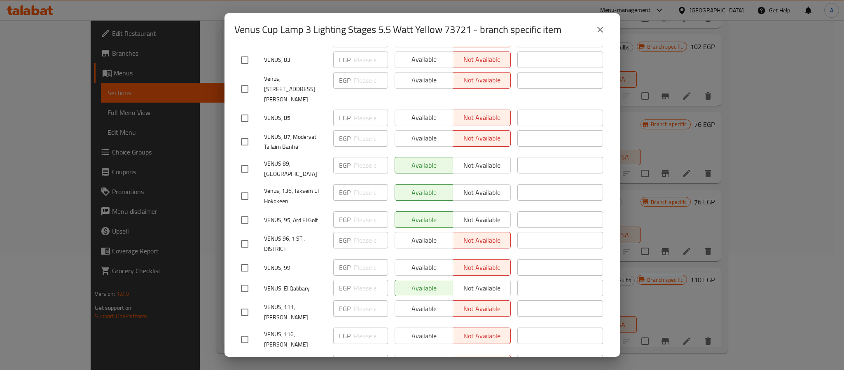
click at [604, 27] on icon "close" at bounding box center [600, 30] width 10 height 10
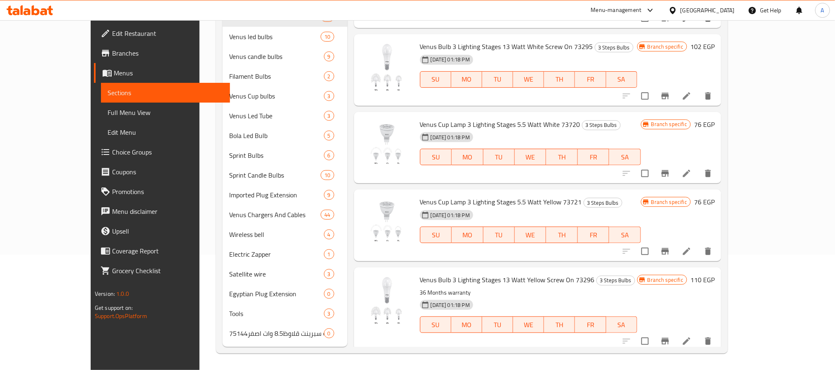
click at [670, 246] on icon "Branch-specific-item" at bounding box center [665, 251] width 10 height 10
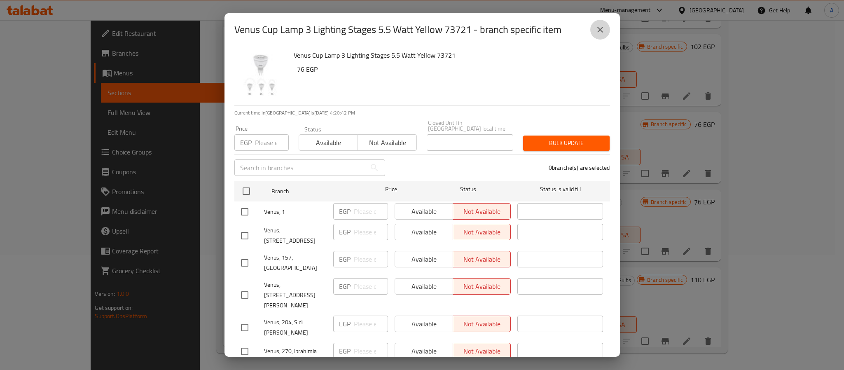
click at [596, 29] on icon "close" at bounding box center [600, 30] width 10 height 10
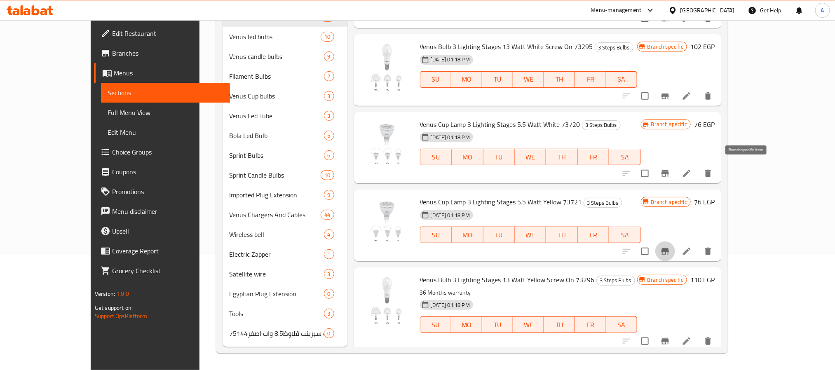
click at [669, 248] on icon "Branch-specific-item" at bounding box center [664, 251] width 7 height 7
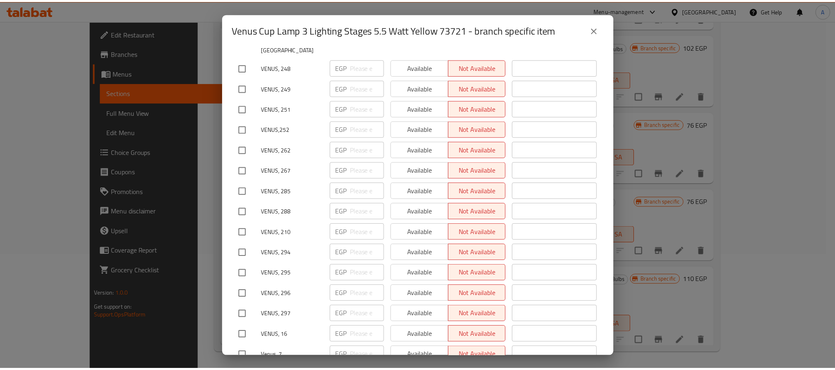
scroll to position [3653, 0]
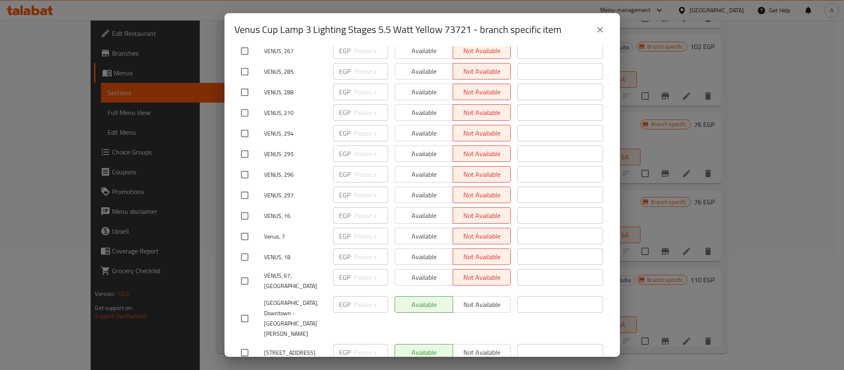
click at [599, 29] on icon "close" at bounding box center [600, 30] width 6 height 6
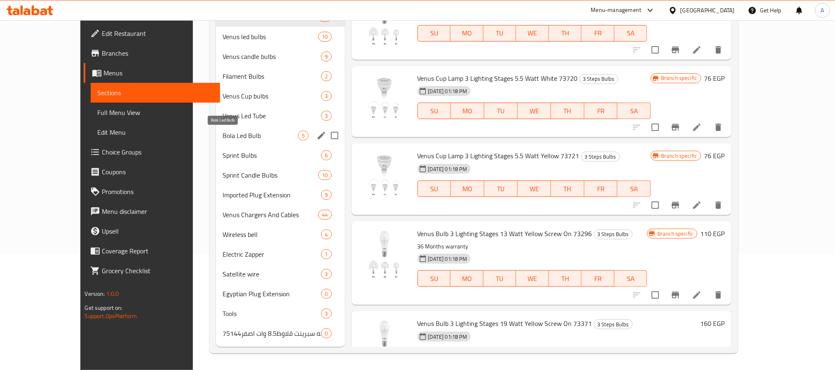
click at [222, 120] on span "Venus Led Tube" at bounding box center [271, 116] width 98 height 10
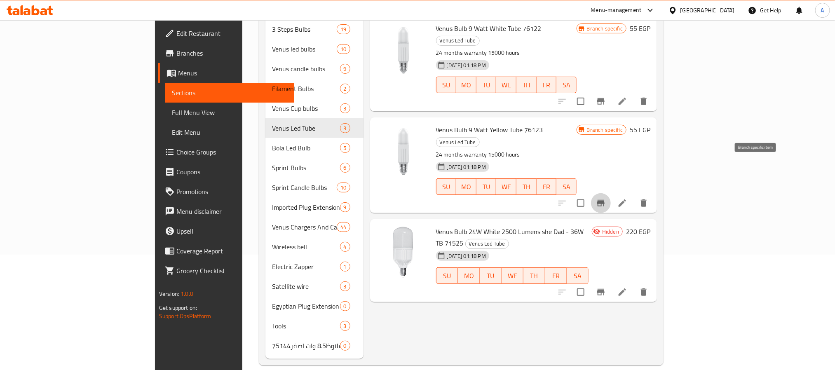
click at [604, 200] on icon "Branch-specific-item" at bounding box center [600, 203] width 7 height 7
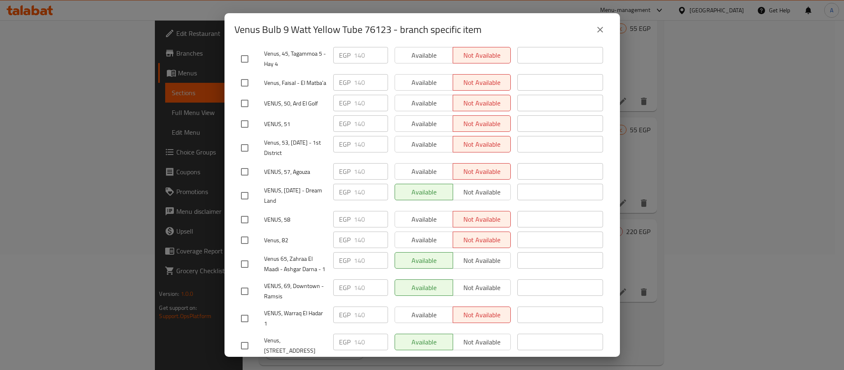
scroll to position [927, 0]
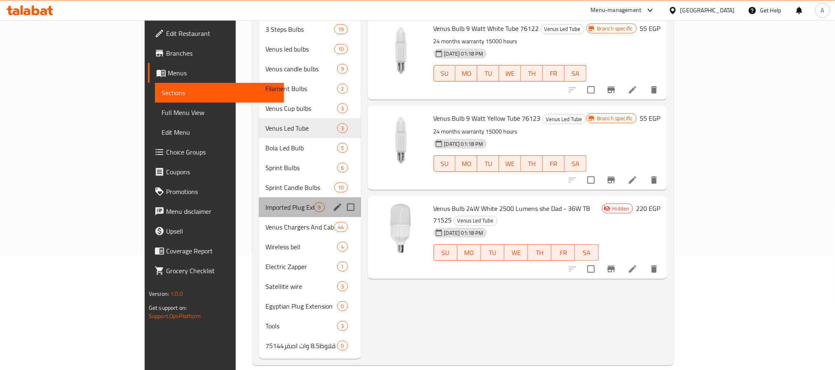
click at [259, 197] on div "Imported Plug Extension 9" at bounding box center [310, 207] width 102 height 20
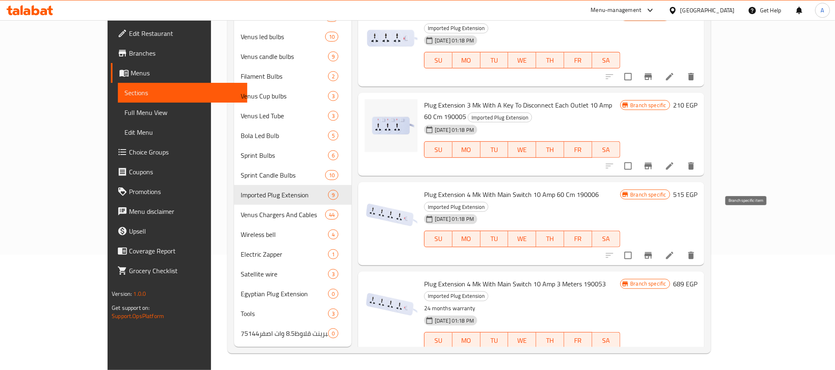
click at [653, 251] on icon "Branch-specific-item" at bounding box center [648, 256] width 10 height 10
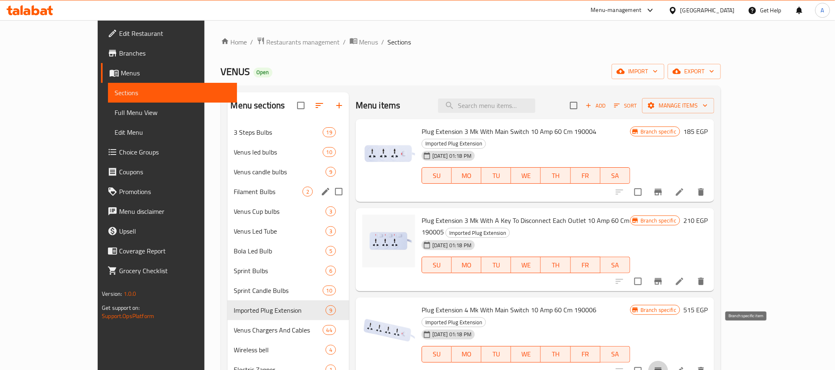
click at [227, 185] on div "Filament Bulbs 2" at bounding box center [288, 192] width 122 height 20
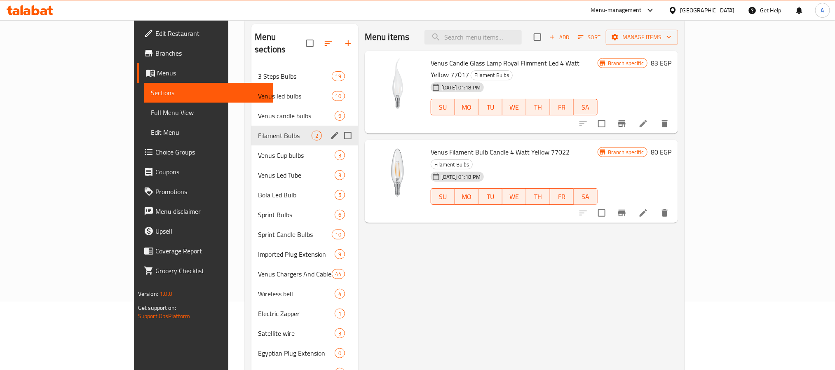
scroll to position [115, 0]
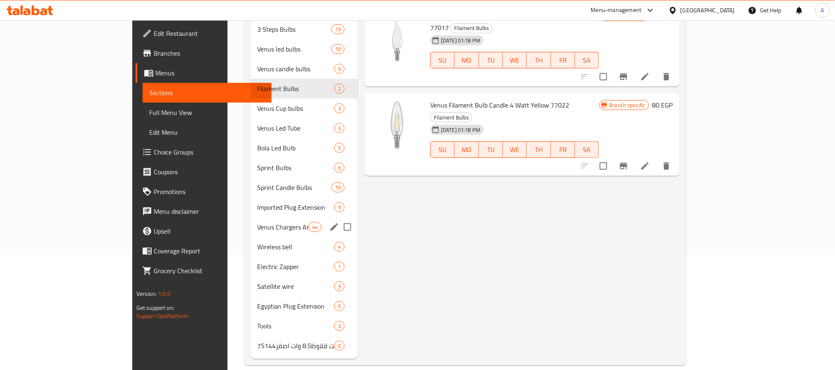
click at [251, 217] on div "Venus Chargers And Cables 44" at bounding box center [304, 227] width 107 height 20
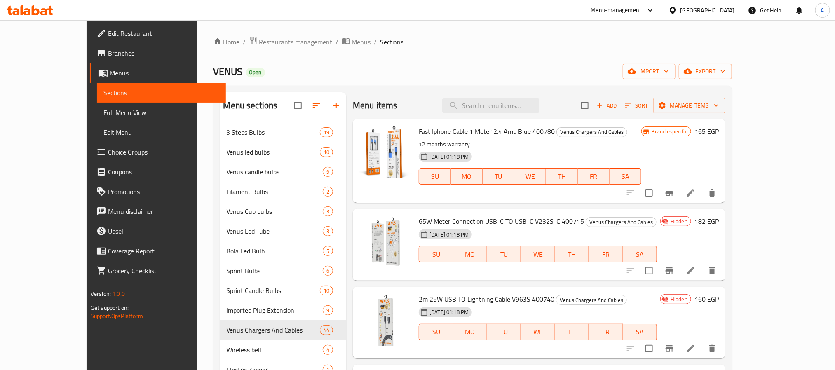
click at [352, 47] on span "Menus" at bounding box center [361, 42] width 19 height 10
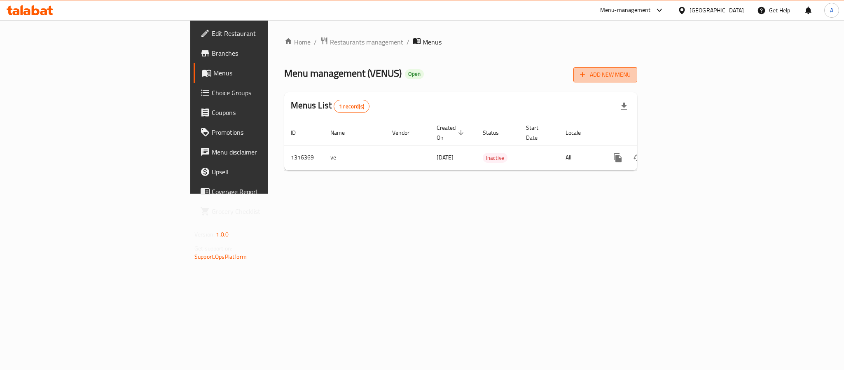
click at [631, 74] on span "Add New Menu" at bounding box center [605, 75] width 51 height 10
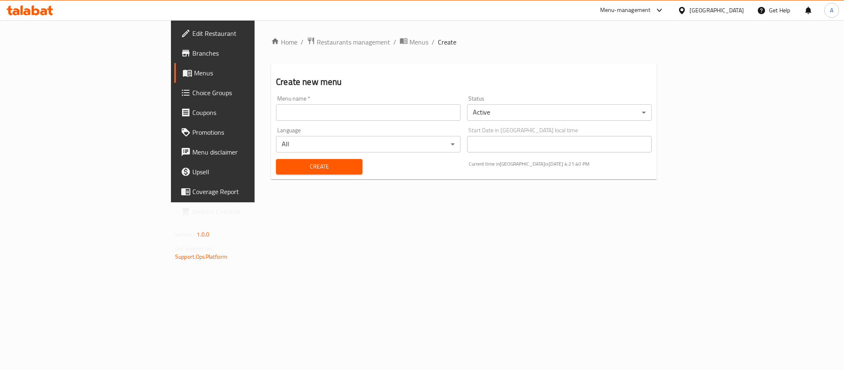
click at [439, 45] on ol "Home / Restaurants management / Menus / Create" at bounding box center [464, 42] width 386 height 11
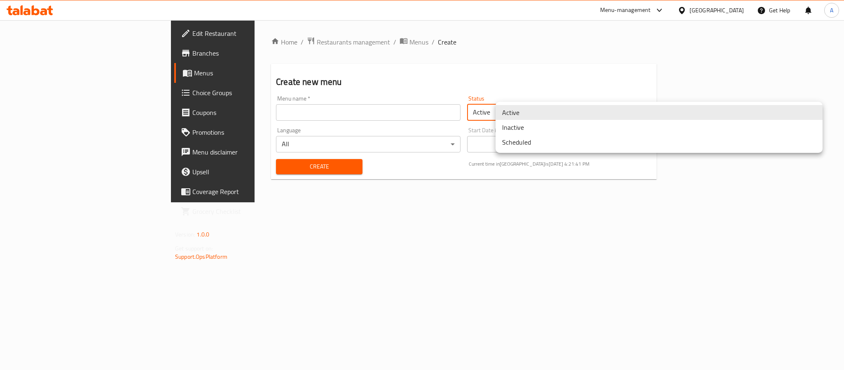
click at [517, 109] on body "​ Menu-management Egypt Get Help A Edit Restaurant Branches Menus Choice Groups…" at bounding box center [422, 195] width 844 height 350
click at [532, 129] on li "Inactive" at bounding box center [659, 127] width 327 height 15
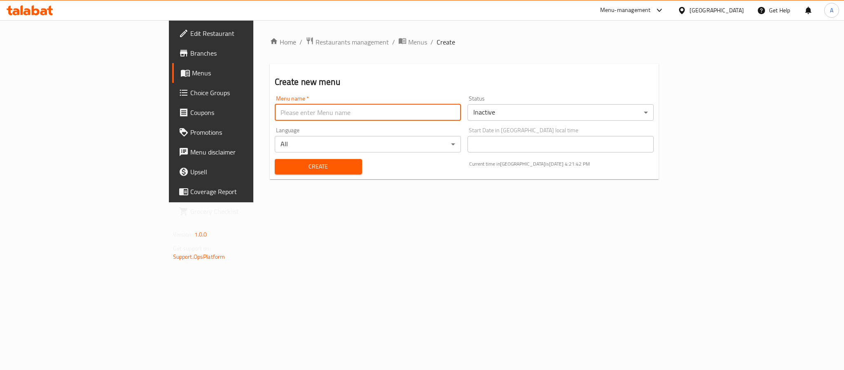
click at [275, 109] on input "text" at bounding box center [368, 112] width 186 height 16
type input "vwenu"
click at [270, 177] on div "Create" at bounding box center [318, 166] width 97 height 25
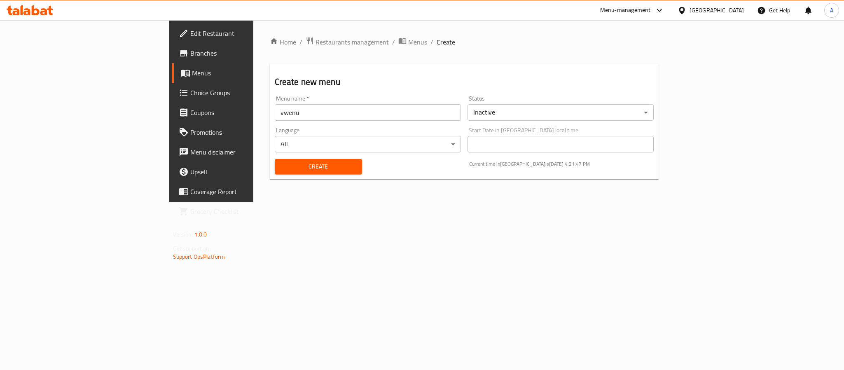
click at [281, 171] on span "Create" at bounding box center [318, 167] width 74 height 10
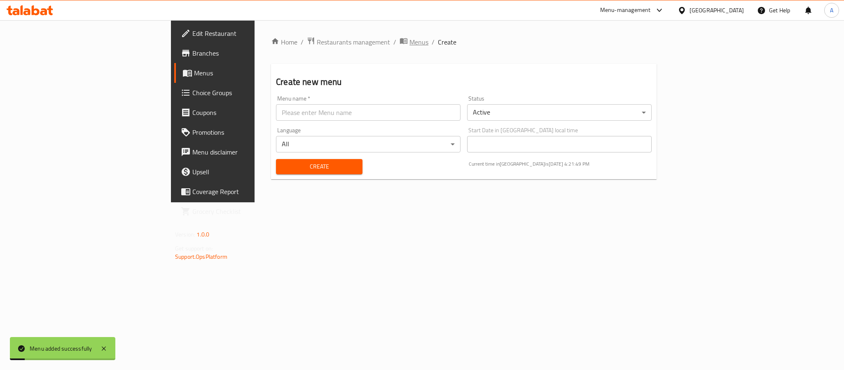
click at [400, 39] on icon "breadcrumb" at bounding box center [403, 41] width 7 height 6
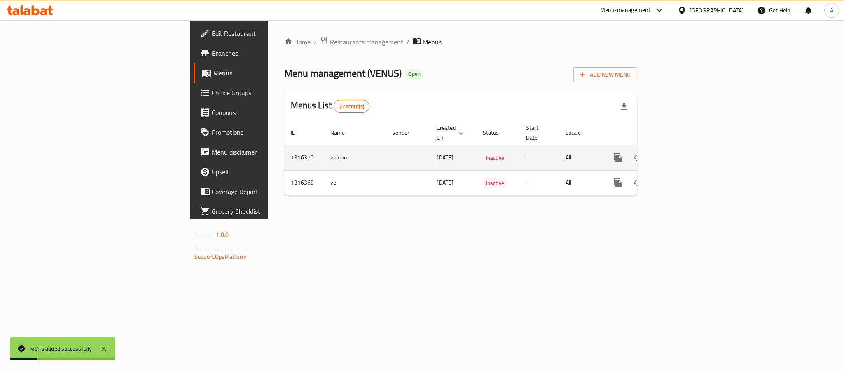
click at [324, 145] on td "vwenu" at bounding box center [355, 157] width 62 height 25
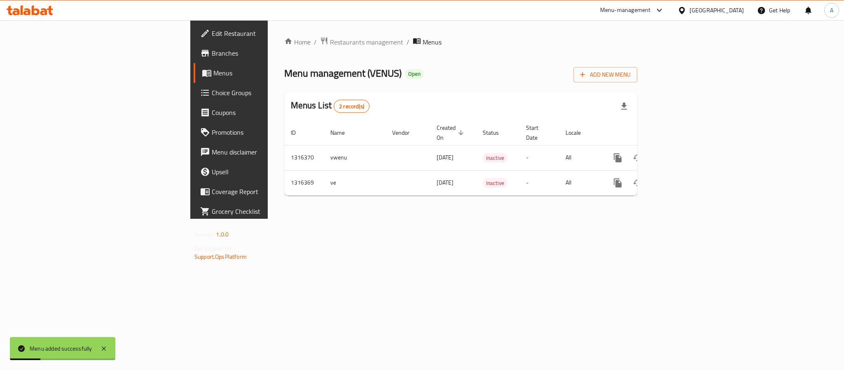
drag, startPoint x: 224, startPoint y: 140, endPoint x: 746, endPoint y: 214, distance: 526.8
click at [324, 148] on td "vwenu" at bounding box center [355, 157] width 62 height 25
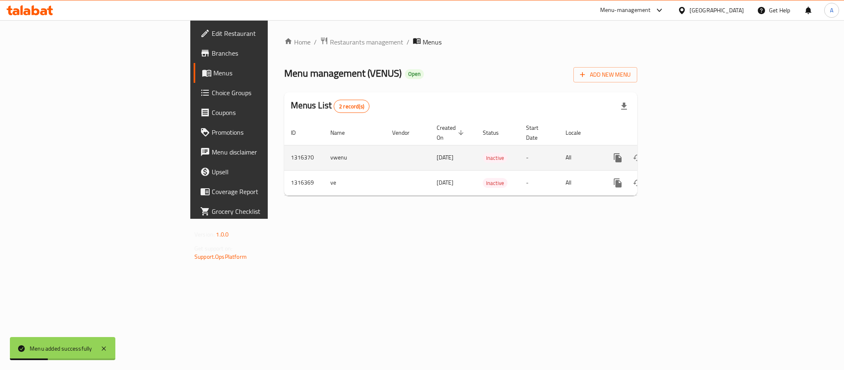
click at [682, 153] on icon "enhanced table" at bounding box center [677, 158] width 10 height 10
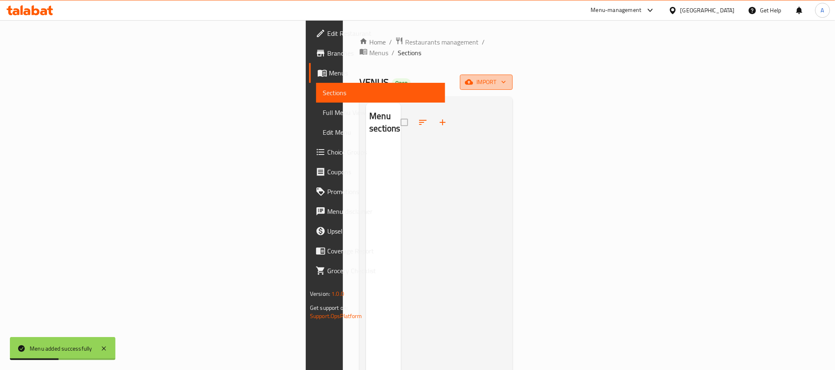
click at [506, 77] on span "import" at bounding box center [486, 82] width 40 height 10
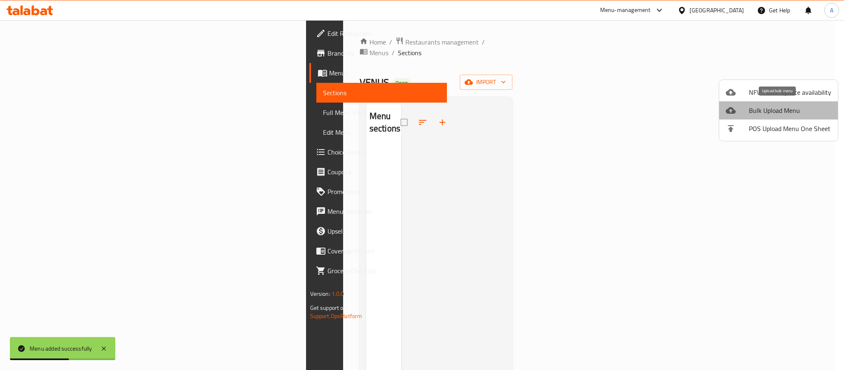
click at [782, 110] on span "Bulk Upload Menu" at bounding box center [790, 110] width 82 height 10
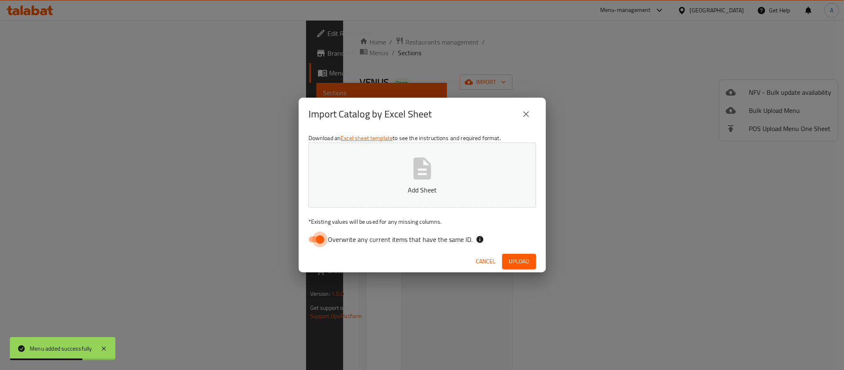
click at [325, 240] on input "Overwrite any current items that have the same ID." at bounding box center [320, 240] width 47 height 16
checkbox input "false"
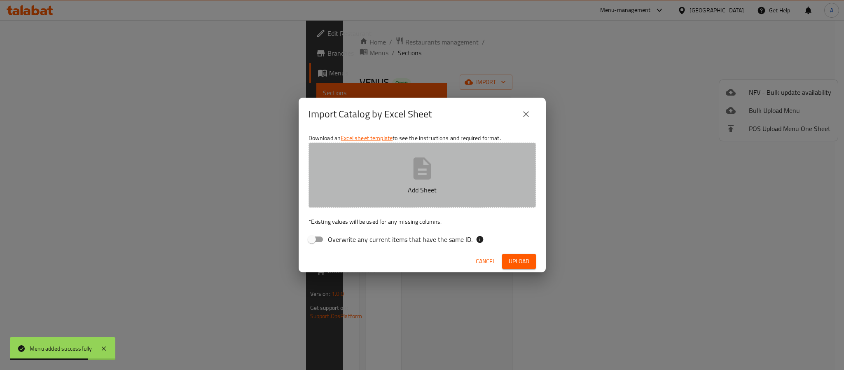
click at [436, 185] on p "Add Sheet" at bounding box center [422, 190] width 202 height 10
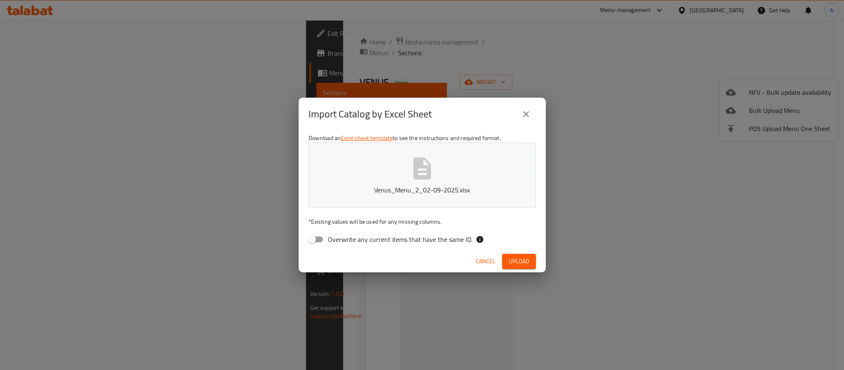
click at [409, 256] on div "Cancel Upload" at bounding box center [422, 262] width 247 height 22
click at [518, 263] on span "Upload" at bounding box center [519, 261] width 21 height 10
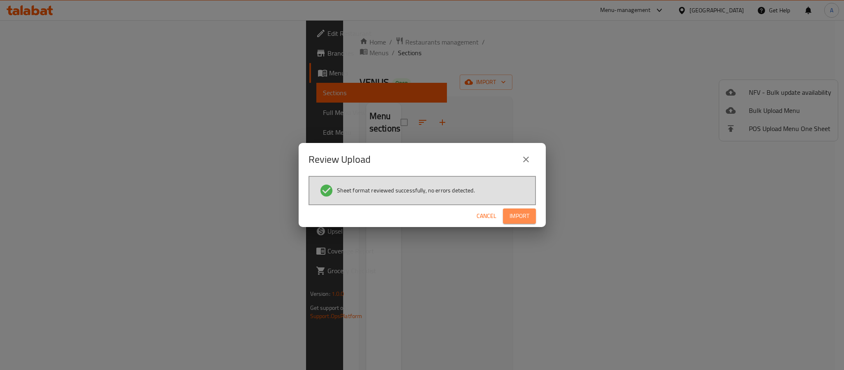
click at [528, 213] on span "Import" at bounding box center [520, 216] width 20 height 10
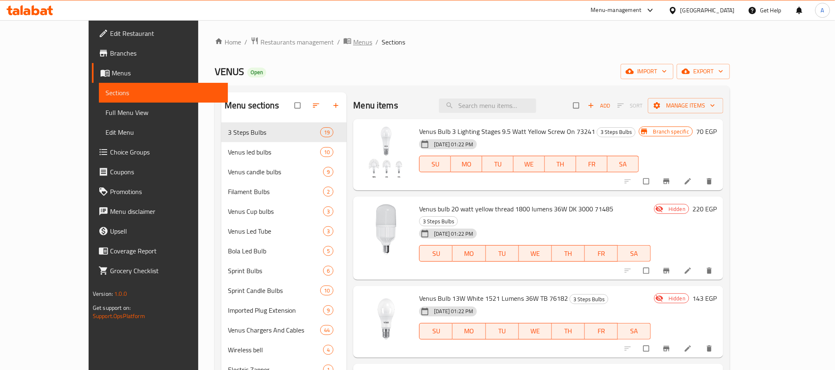
click at [353, 41] on span "Menus" at bounding box center [362, 42] width 19 height 10
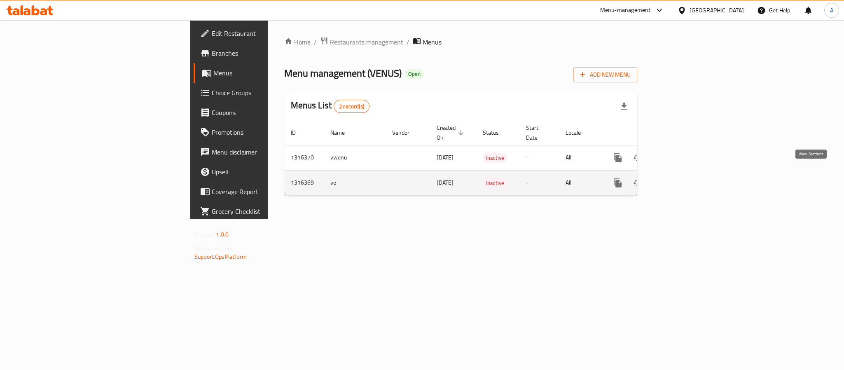
click at [682, 178] on icon "enhanced table" at bounding box center [677, 183] width 10 height 10
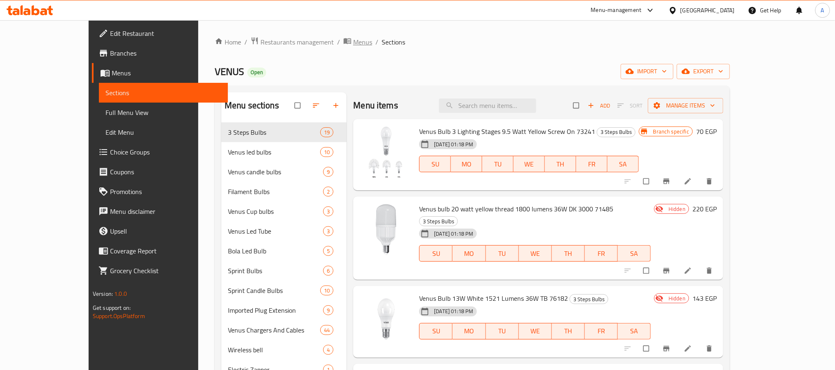
click at [353, 41] on span "Menus" at bounding box center [362, 42] width 19 height 10
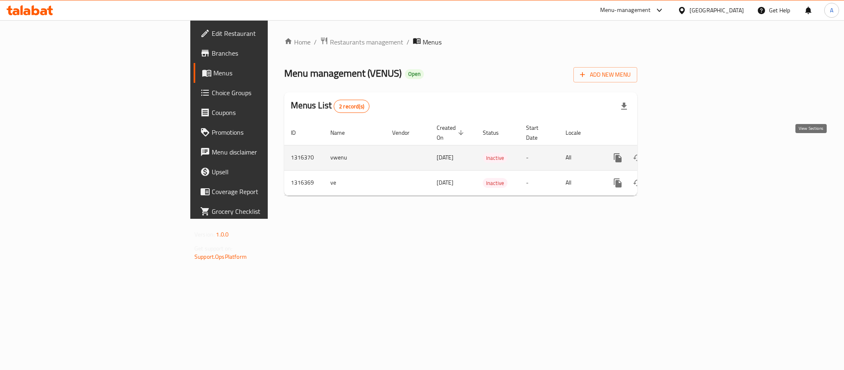
click at [687, 148] on link "enhanced table" at bounding box center [677, 158] width 20 height 20
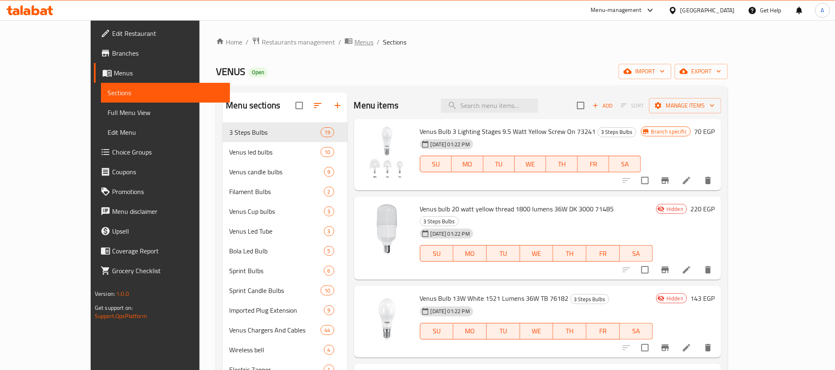
click at [354, 42] on span "Menus" at bounding box center [363, 42] width 19 height 10
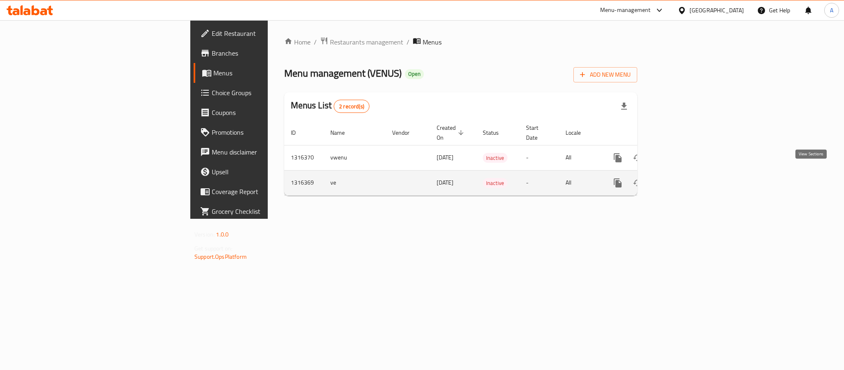
click at [687, 173] on link "enhanced table" at bounding box center [677, 183] width 20 height 20
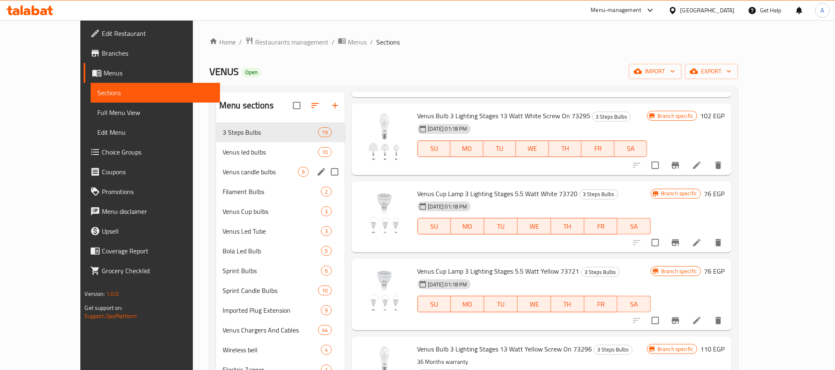
drag, startPoint x: 194, startPoint y: 166, endPoint x: 195, endPoint y: 171, distance: 5.5
click at [216, 166] on div "Venus candle bulbs 9" at bounding box center [280, 172] width 129 height 20
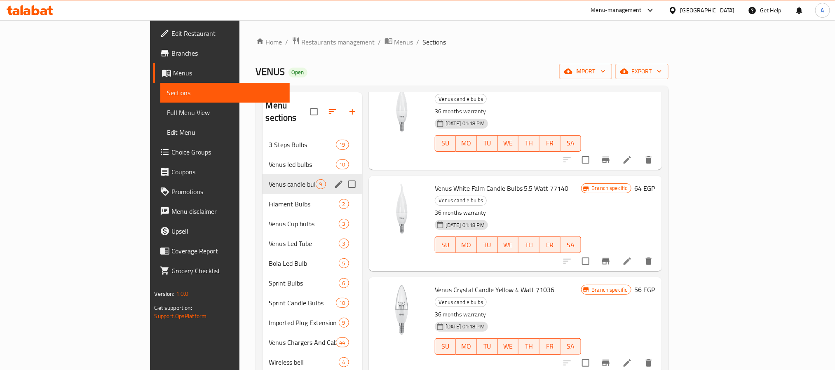
scroll to position [460, 0]
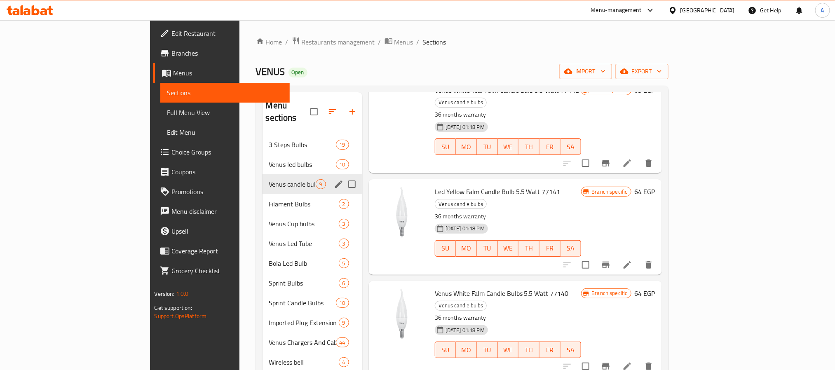
click at [269, 199] on span "Filament Bulbs" at bounding box center [304, 204] width 70 height 10
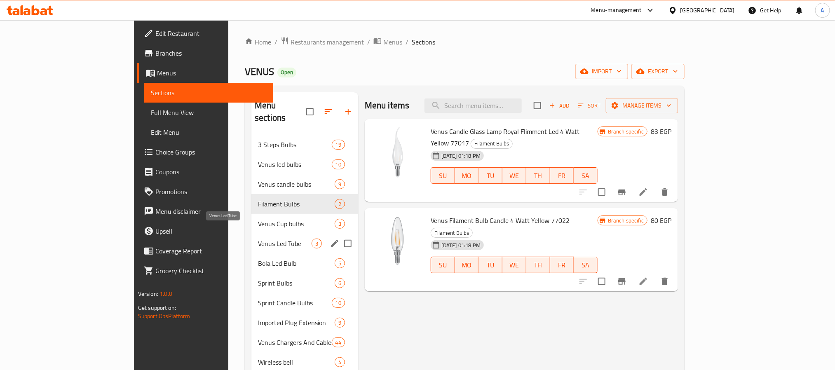
click at [258, 219] on span "Venus Cup bulbs" at bounding box center [296, 224] width 77 height 10
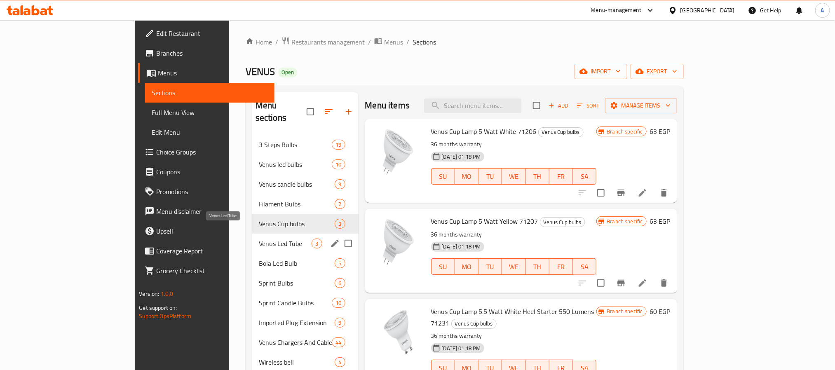
click at [259, 239] on span "Venus Led Tube" at bounding box center [285, 244] width 53 height 10
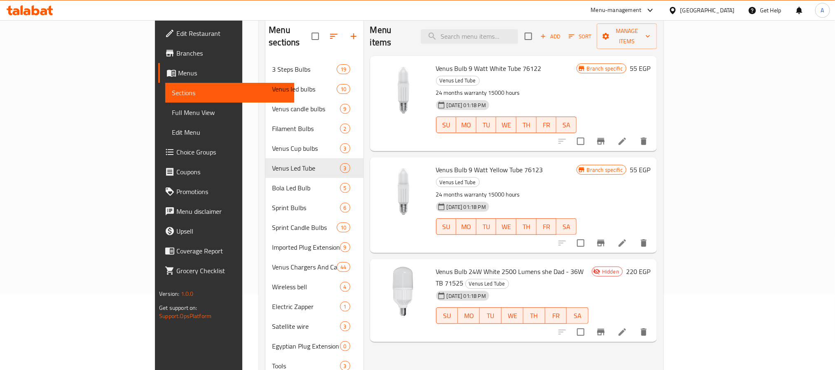
scroll to position [115, 0]
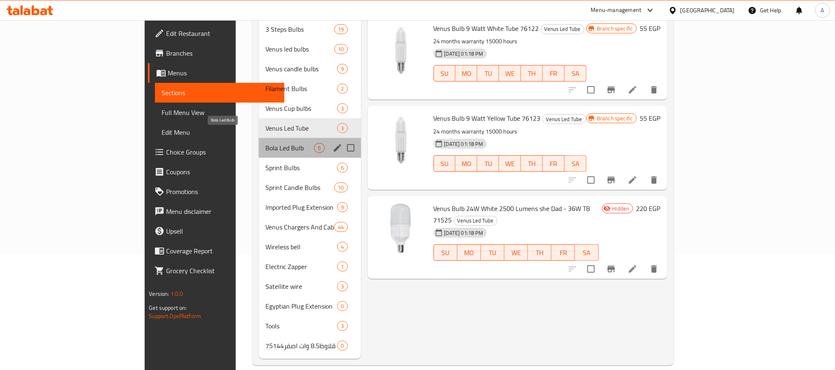
click at [265, 143] on span "Bola Led Bulb" at bounding box center [289, 148] width 49 height 10
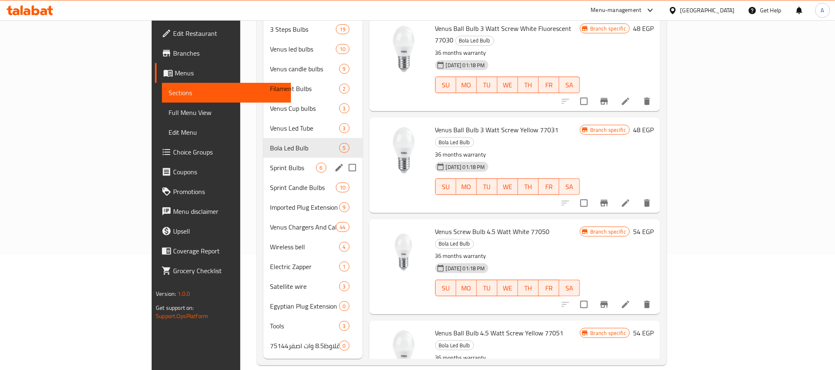
click at [263, 161] on div "Sprint Bulbs 6" at bounding box center [312, 168] width 99 height 20
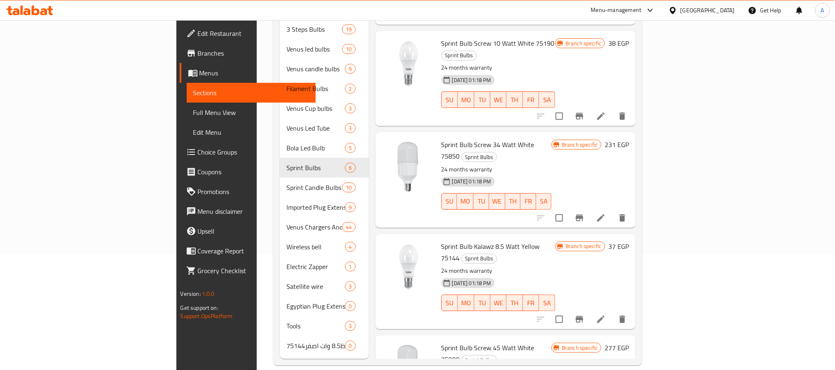
scroll to position [190, 0]
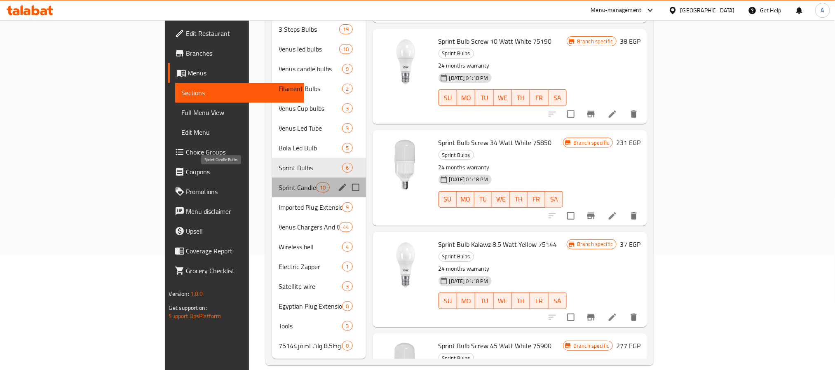
click at [279, 183] on span "Sprint Candle Bulbs" at bounding box center [297, 188] width 37 height 10
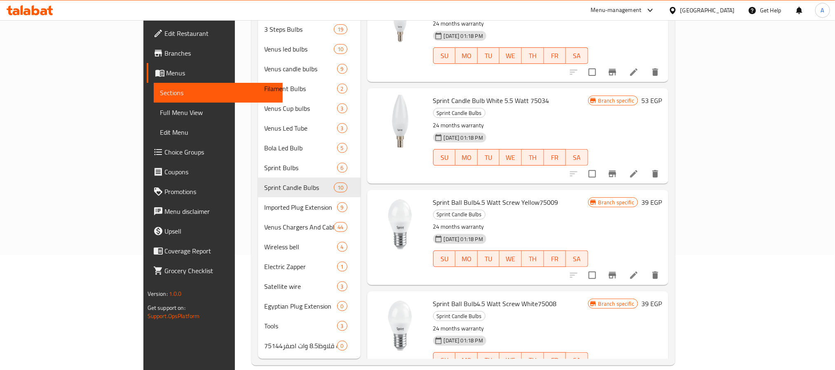
scroll to position [538, 0]
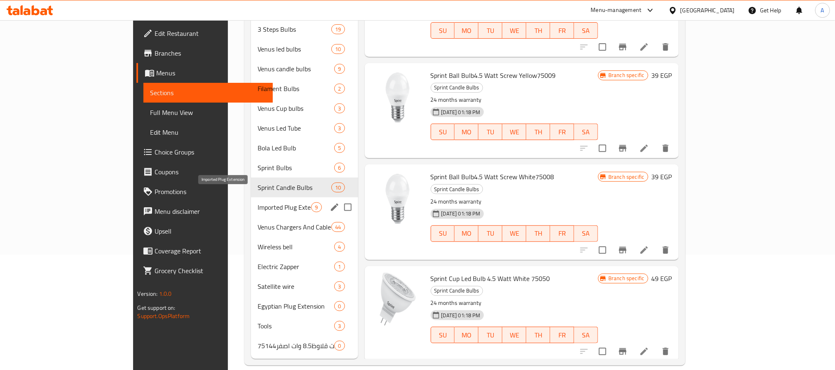
click at [258, 202] on span "Imported Plug Extension" at bounding box center [285, 207] width 54 height 10
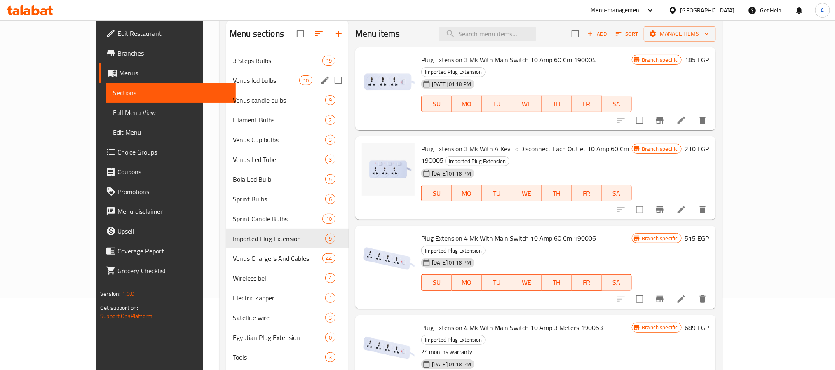
scroll to position [115, 0]
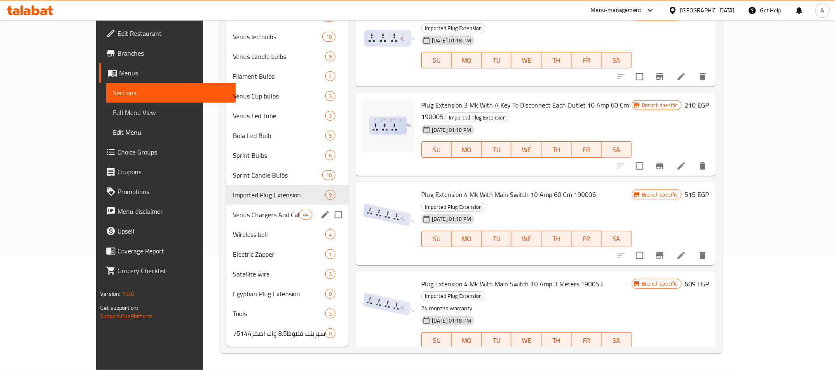
click at [233, 211] on span "Venus Chargers And Cables" at bounding box center [266, 215] width 66 height 10
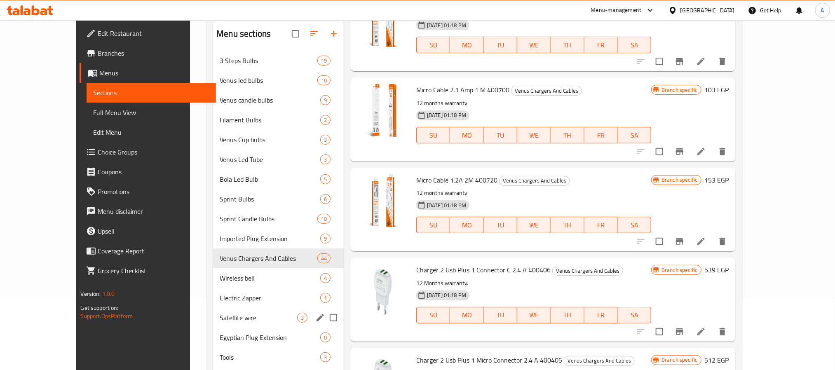
scroll to position [115, 0]
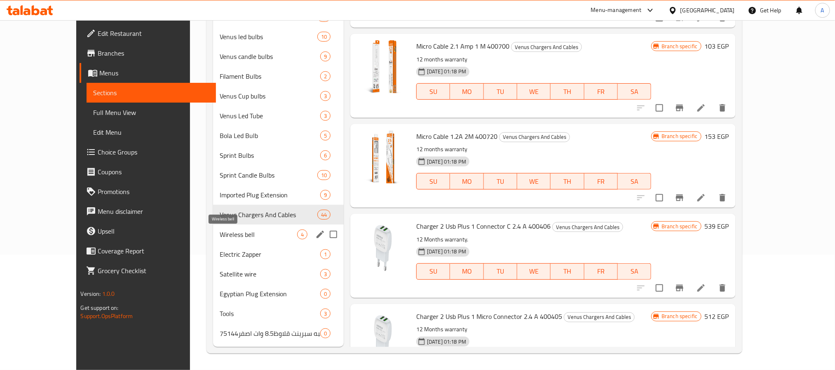
click at [220, 235] on span "Wireless bell" at bounding box center [258, 234] width 77 height 10
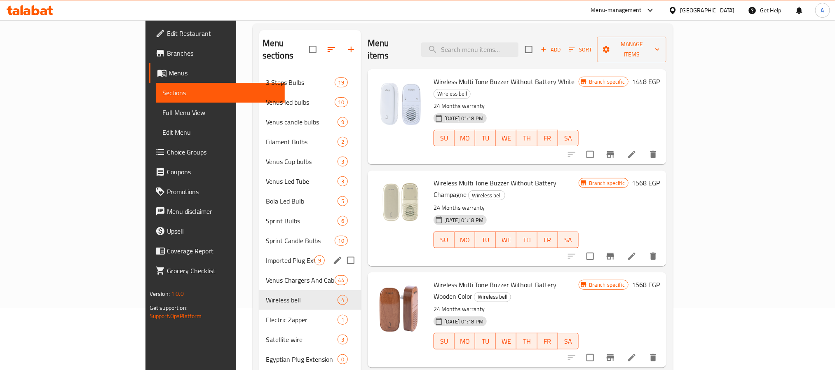
scroll to position [115, 0]
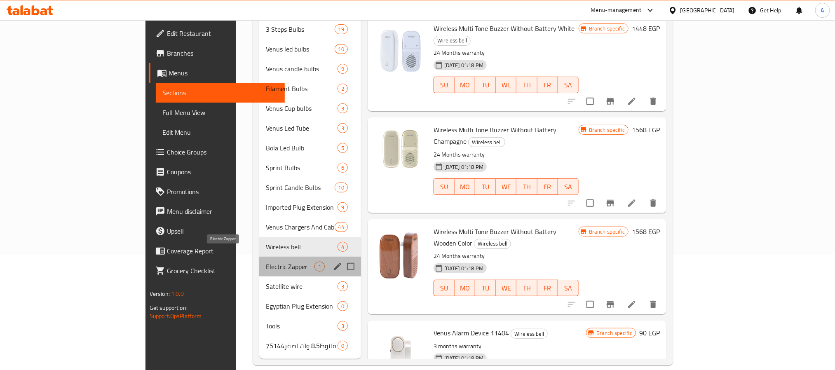
click at [266, 262] on span "Electric Zapper" at bounding box center [290, 267] width 49 height 10
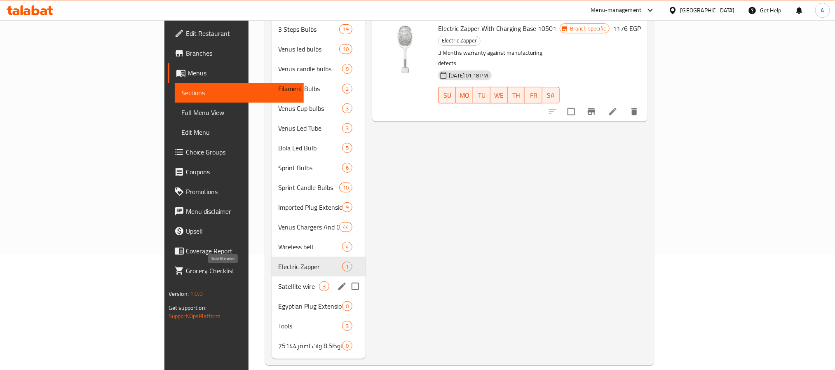
click at [278, 281] on span "Satellite wire" at bounding box center [298, 286] width 41 height 10
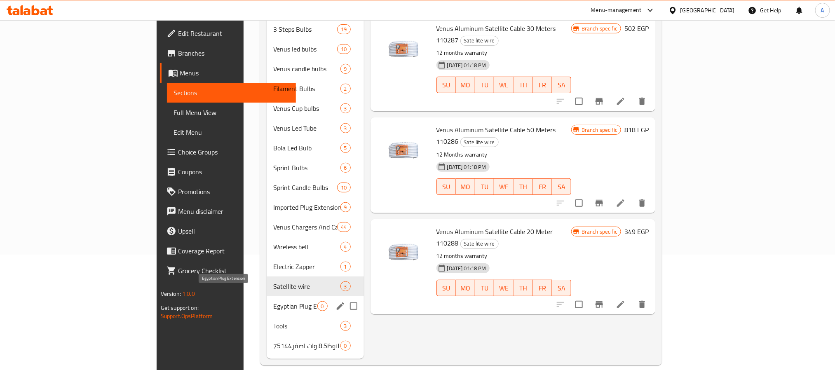
click at [273, 301] on span "Egyptian Plug Extension" at bounding box center [295, 306] width 44 height 10
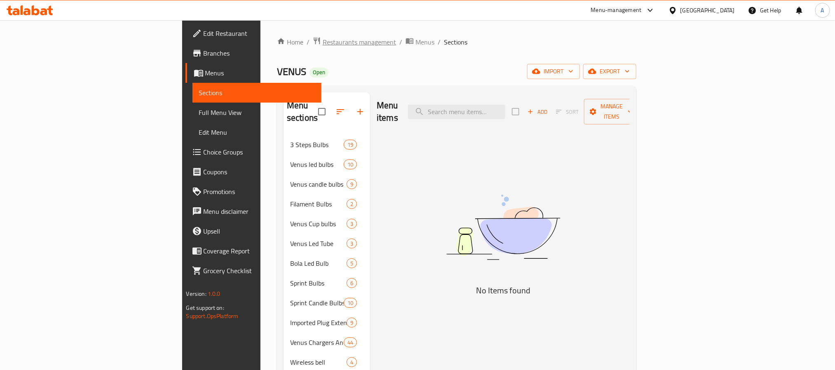
click at [323, 43] on span "Restaurants management" at bounding box center [359, 42] width 73 height 10
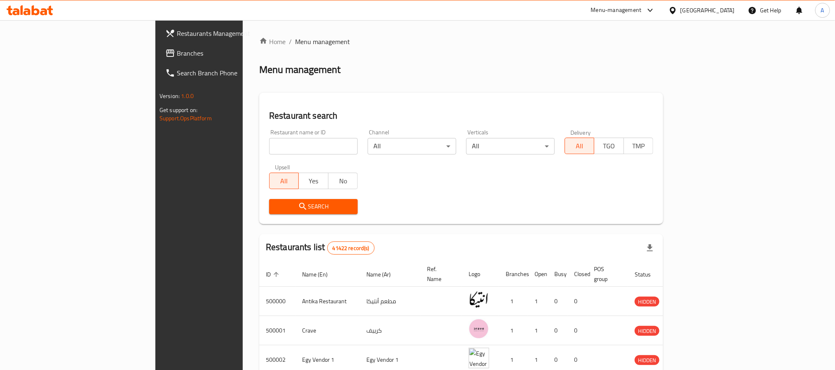
click at [259, 148] on div "Home / Menu management Menu management Restaurant search Restaurant name or ID …" at bounding box center [461, 309] width 404 height 544
click at [269, 148] on input "search" at bounding box center [313, 146] width 89 height 16
type input "pizza station"
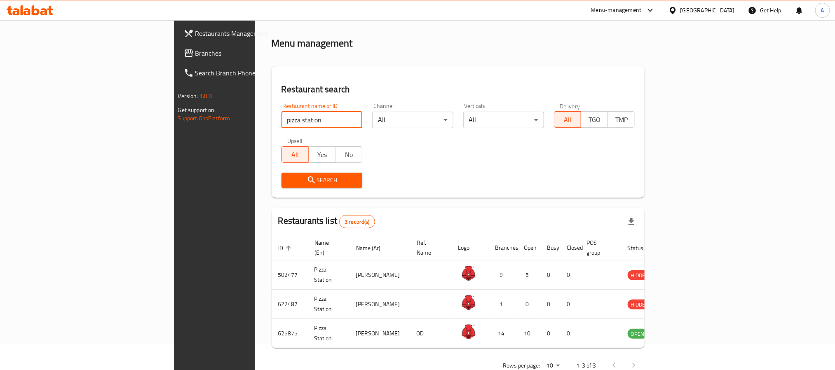
scroll to position [41, 0]
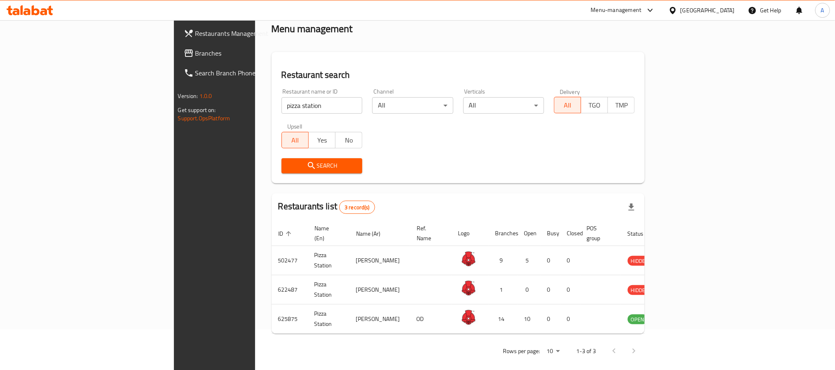
click at [664, 222] on th "Status" at bounding box center [642, 233] width 43 height 25
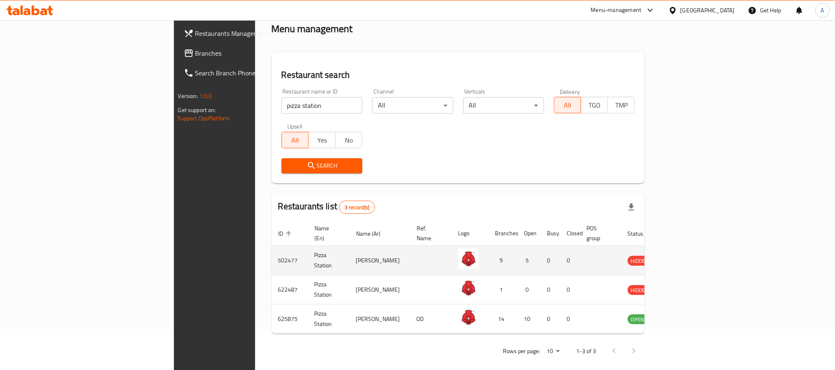
click at [272, 252] on td "502477" at bounding box center [290, 260] width 36 height 29
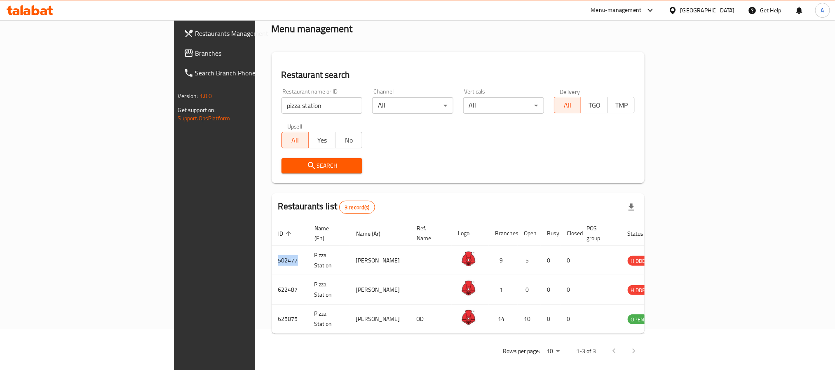
copy td "502477"
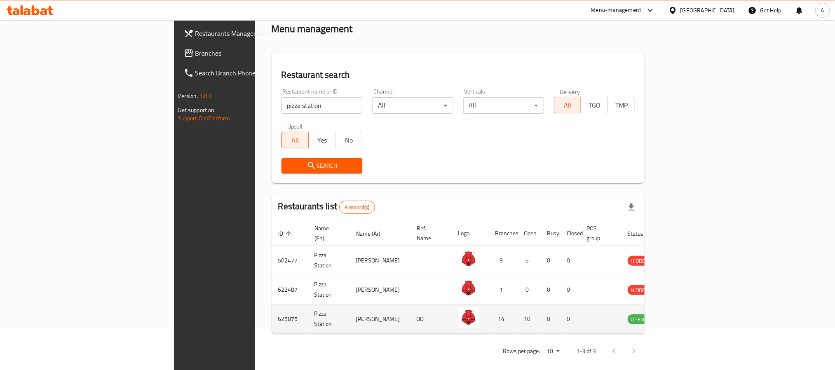
drag, startPoint x: 481, startPoint y: 295, endPoint x: 411, endPoint y: 305, distance: 71.3
click at [481, 295] on td "enhanced table" at bounding box center [470, 289] width 37 height 29
click at [272, 314] on td "625875" at bounding box center [290, 318] width 36 height 29
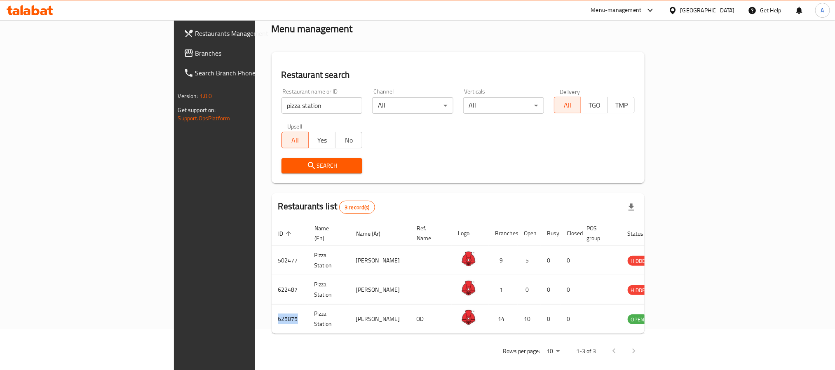
copy td "625875"
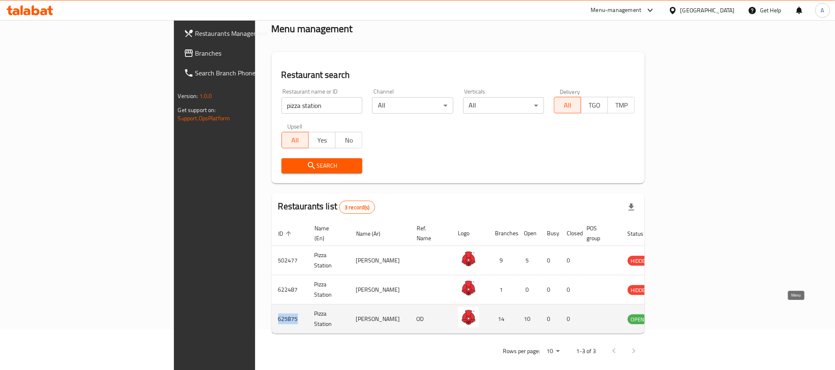
click at [680, 316] on icon "enhanced table" at bounding box center [675, 319] width 9 height 7
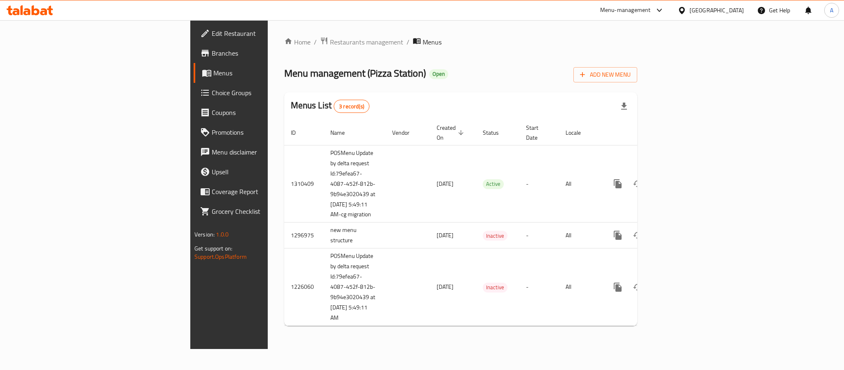
click at [212, 53] on span "Branches" at bounding box center [268, 53] width 113 height 10
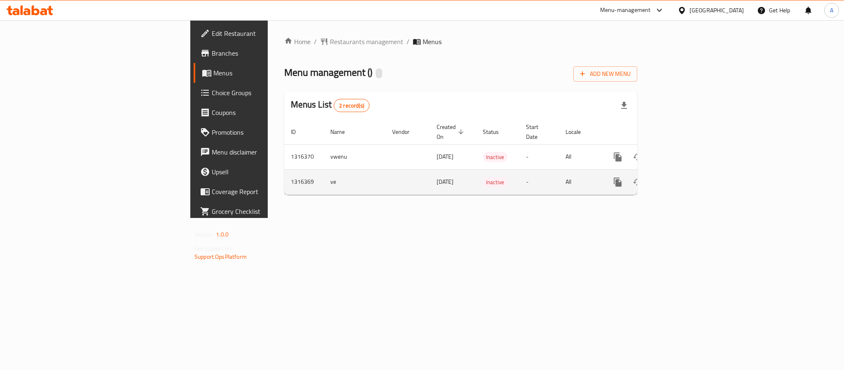
drag, startPoint x: 387, startPoint y: 139, endPoint x: 462, endPoint y: 163, distance: 78.8
click at [459, 162] on tbody "1316370 vwenu [DATE] Inactive - All 1316369 ve [DATE] Inactive - All" at bounding box center [489, 169] width 410 height 50
click at [520, 171] on td "Inactive" at bounding box center [497, 181] width 43 height 25
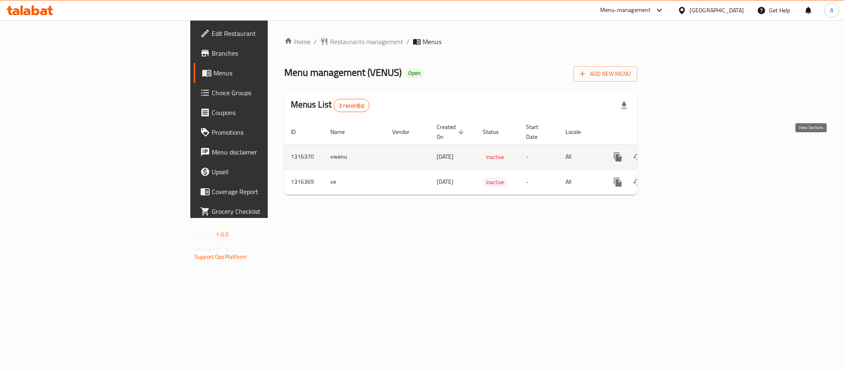
click at [687, 154] on link "enhanced table" at bounding box center [677, 157] width 20 height 20
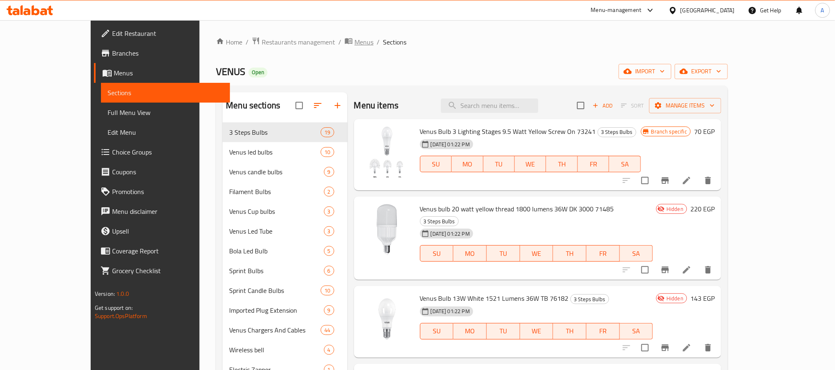
click at [354, 39] on span "Menus" at bounding box center [363, 42] width 19 height 10
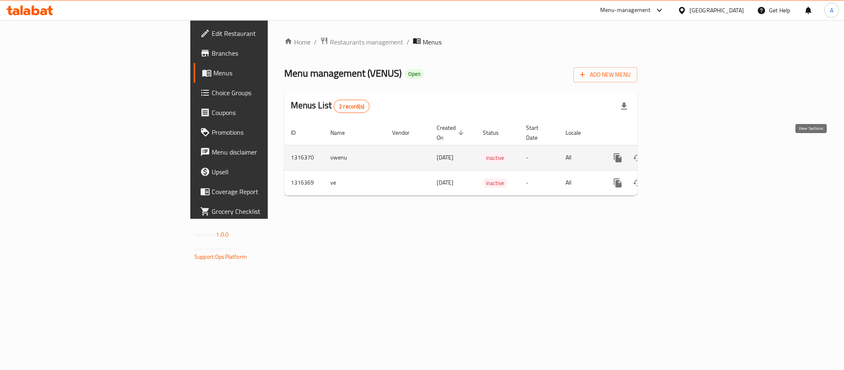
click at [687, 148] on link "enhanced table" at bounding box center [677, 158] width 20 height 20
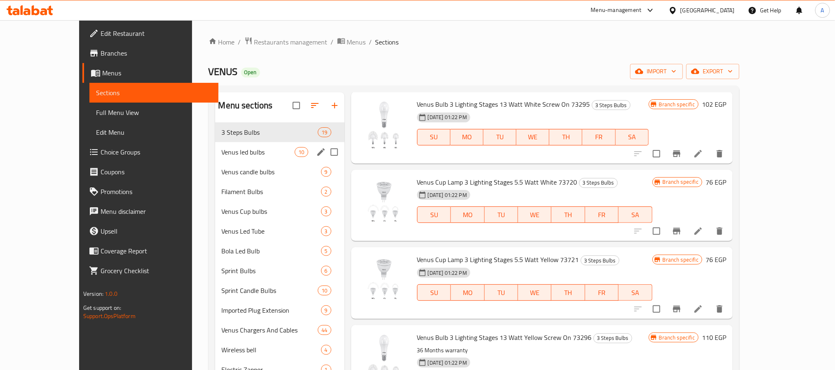
drag, startPoint x: 200, startPoint y: 148, endPoint x: 203, endPoint y: 167, distance: 19.1
click at [222, 148] on span "Venus led bulbs" at bounding box center [258, 152] width 73 height 10
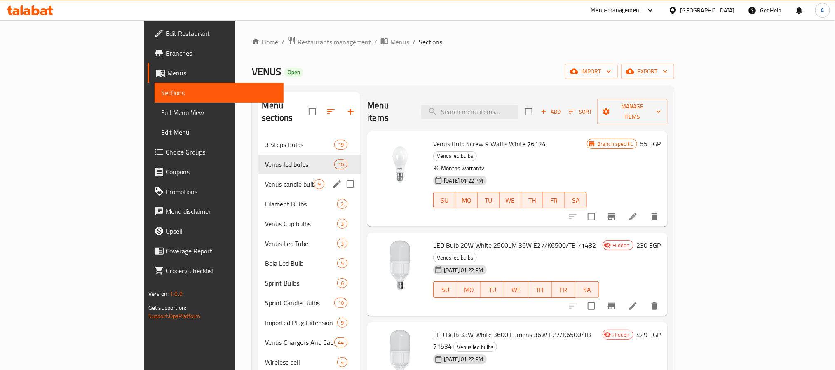
click at [265, 179] on span "Venus candle bulbs" at bounding box center [289, 184] width 49 height 10
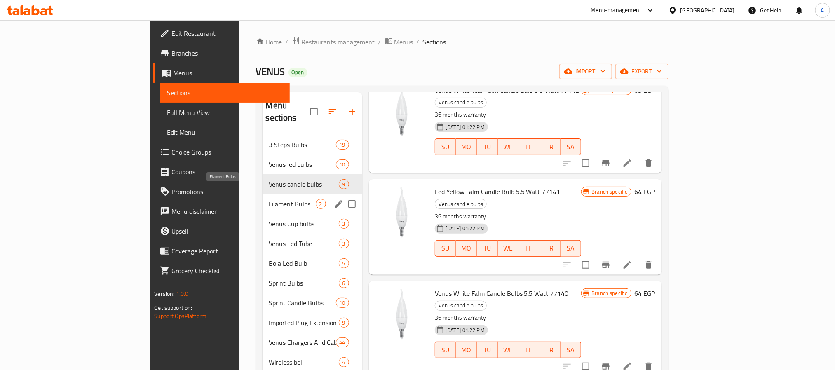
click at [269, 199] on span "Filament Bulbs" at bounding box center [292, 204] width 47 height 10
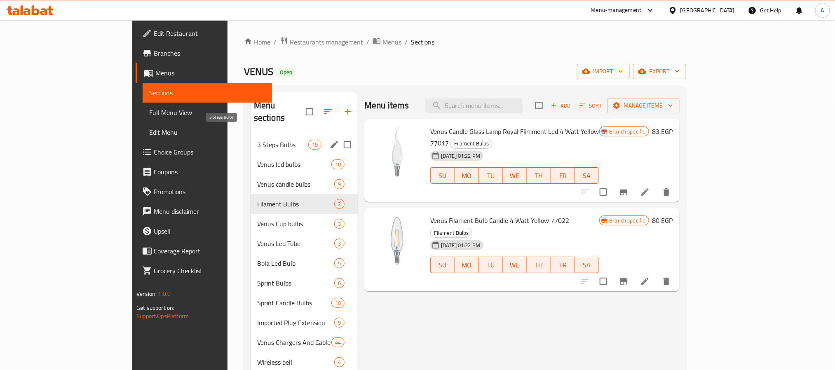
drag, startPoint x: 209, startPoint y: 129, endPoint x: 206, endPoint y: 151, distance: 23.0
click at [257, 140] on span "3 Steps Bulbs" at bounding box center [282, 145] width 51 height 10
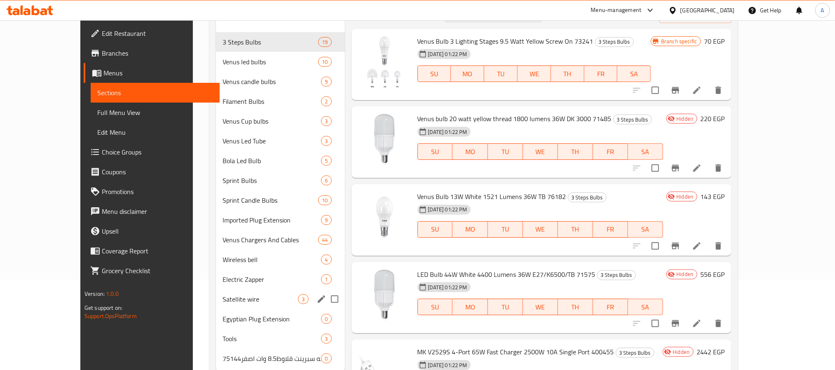
scroll to position [115, 0]
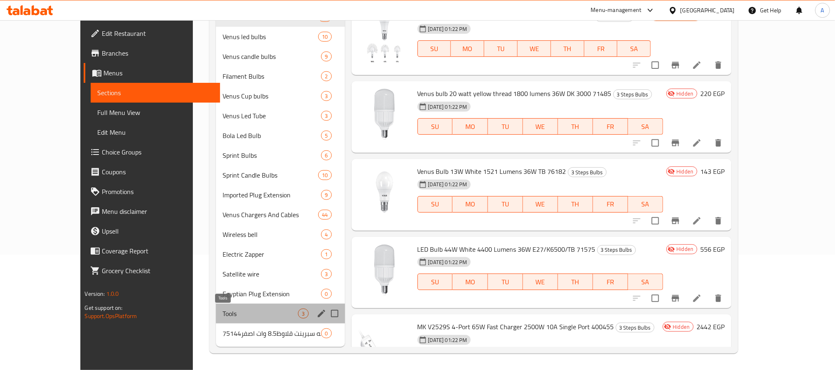
click at [222, 316] on span "Tools" at bounding box center [259, 314] width 75 height 10
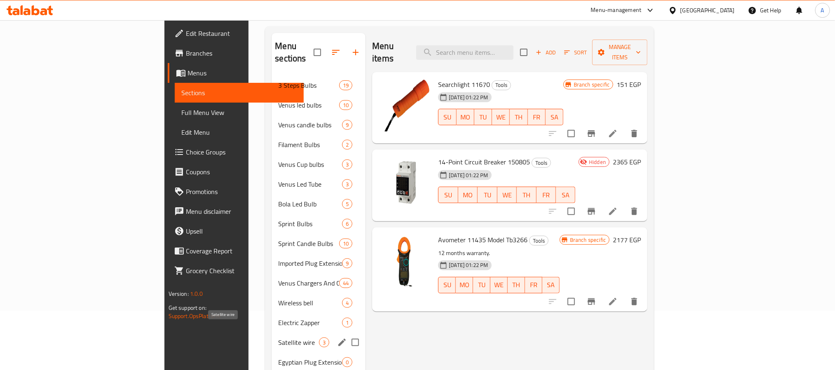
scroll to position [115, 0]
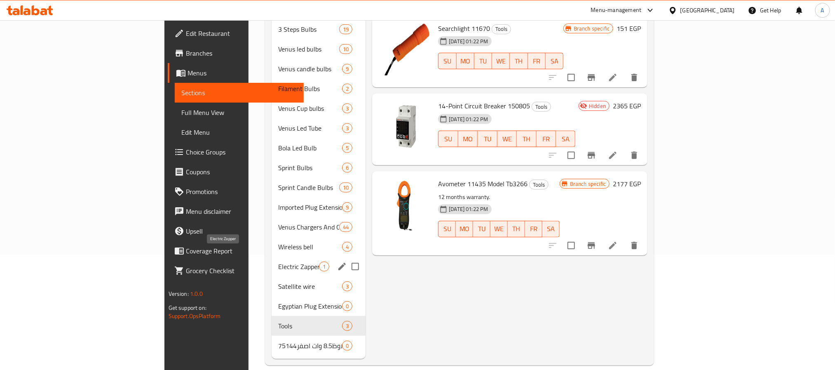
click at [278, 262] on span "Electric Zapper" at bounding box center [298, 267] width 41 height 10
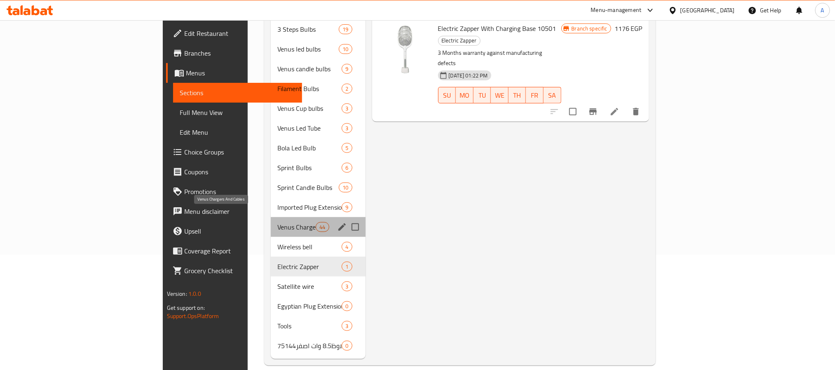
click at [277, 222] on span "Venus Chargers And Cables" at bounding box center [296, 227] width 38 height 10
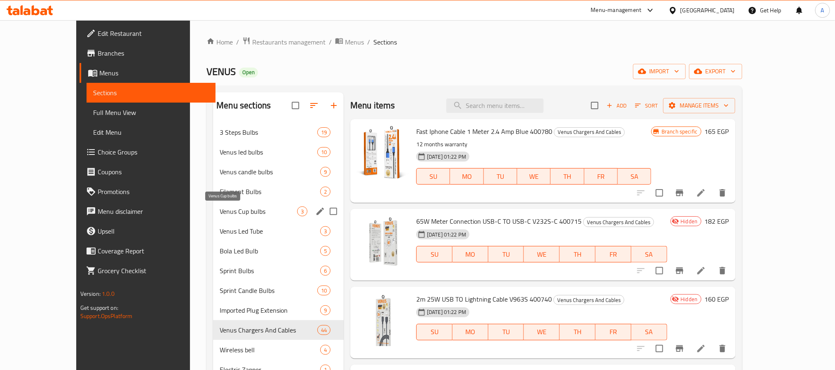
click at [220, 208] on span "Venus Cup bulbs" at bounding box center [258, 211] width 77 height 10
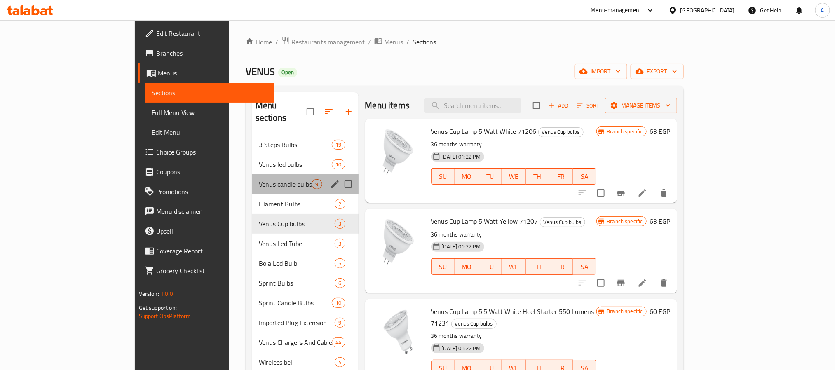
click at [252, 174] on div "Venus candle bulbs 9" at bounding box center [305, 184] width 106 height 20
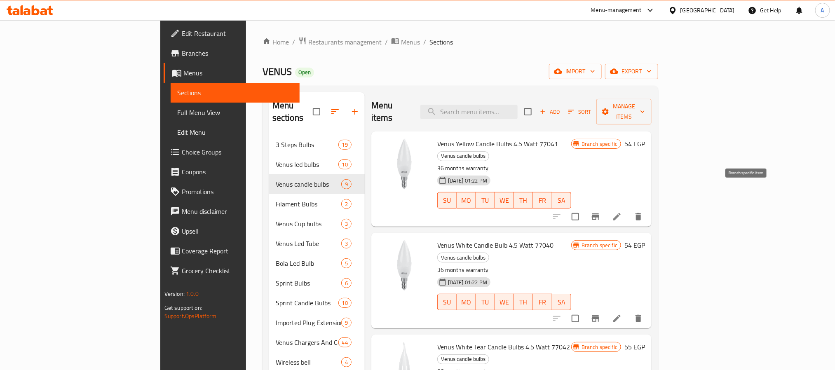
click at [600, 212] on icon "Branch-specific-item" at bounding box center [595, 217] width 10 height 10
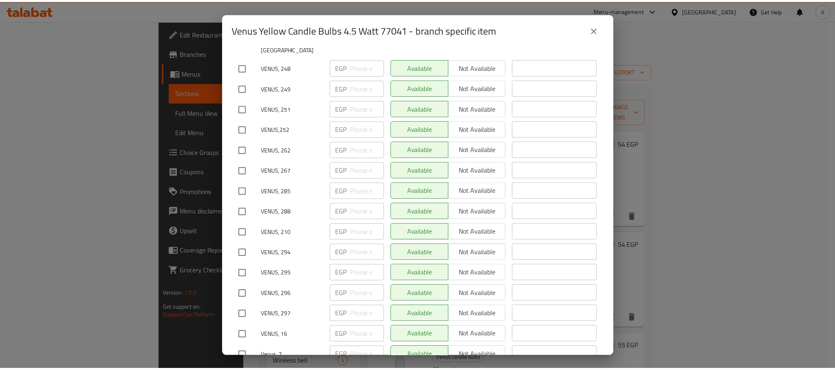
scroll to position [3653, 0]
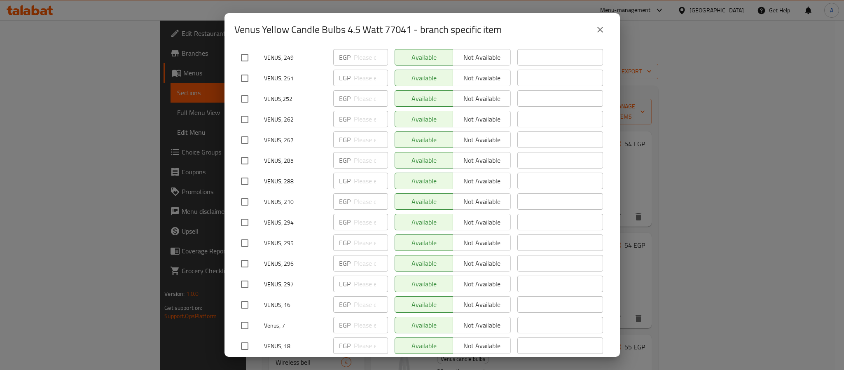
click at [592, 29] on button "close" at bounding box center [600, 30] width 20 height 20
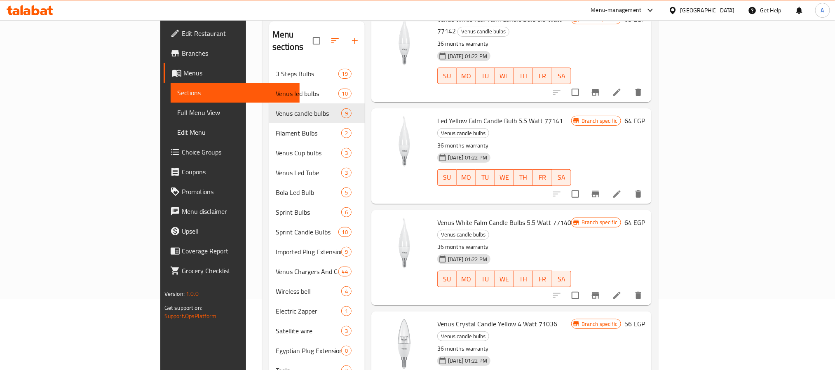
scroll to position [115, 0]
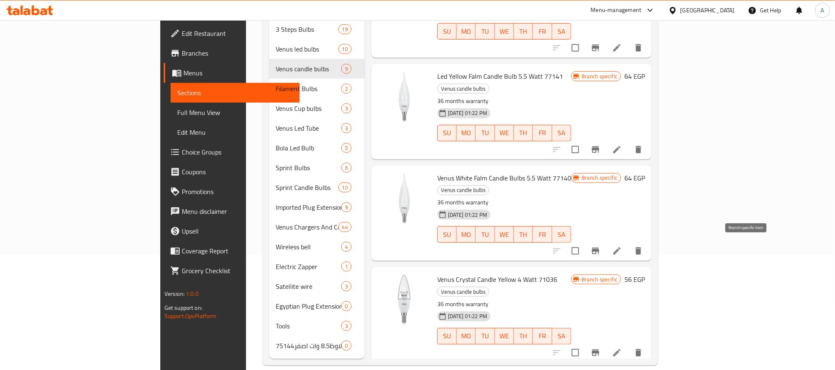
click at [600, 348] on icon "Branch-specific-item" at bounding box center [595, 353] width 10 height 10
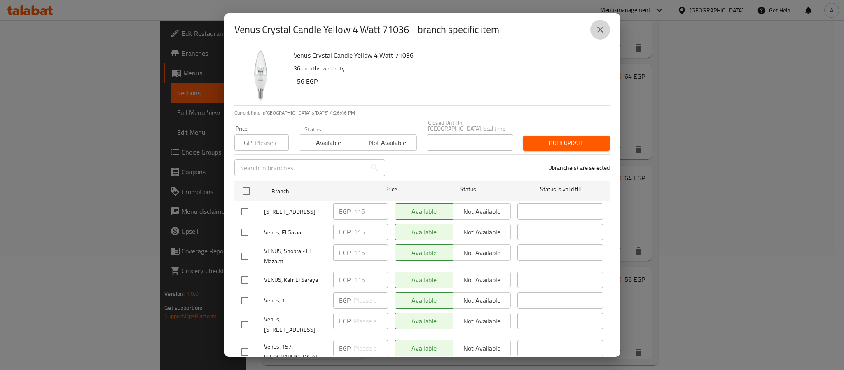
click at [599, 30] on icon "close" at bounding box center [600, 30] width 6 height 6
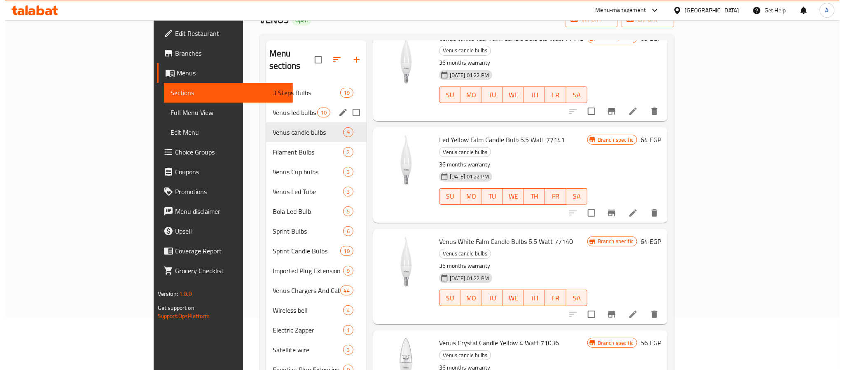
scroll to position [0, 0]
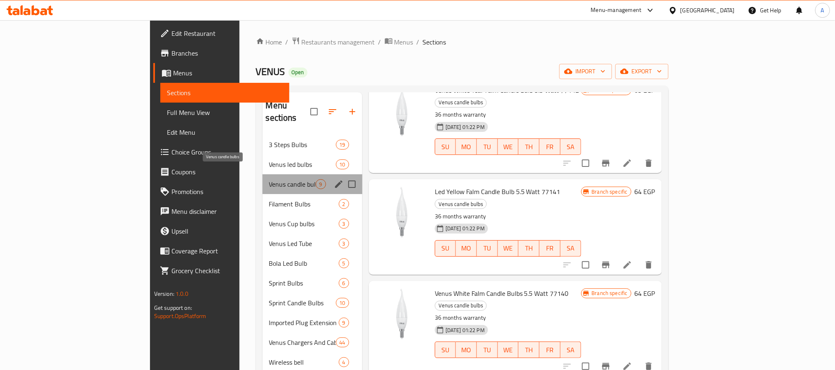
click at [269, 179] on span "Venus candle bulbs" at bounding box center [292, 184] width 47 height 10
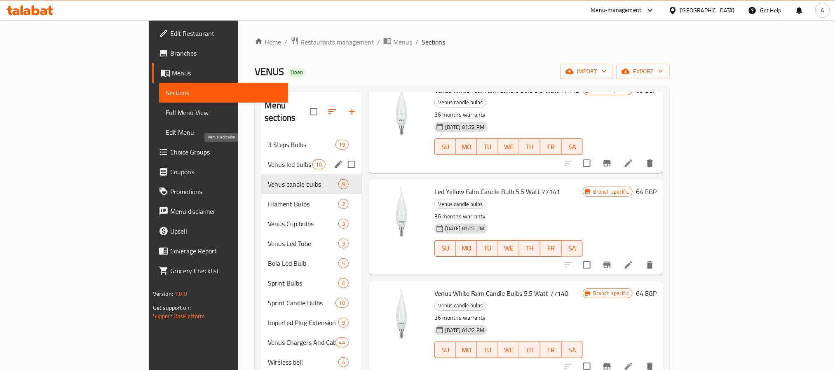
click at [268, 159] on span "Venus led bulbs" at bounding box center [290, 164] width 44 height 10
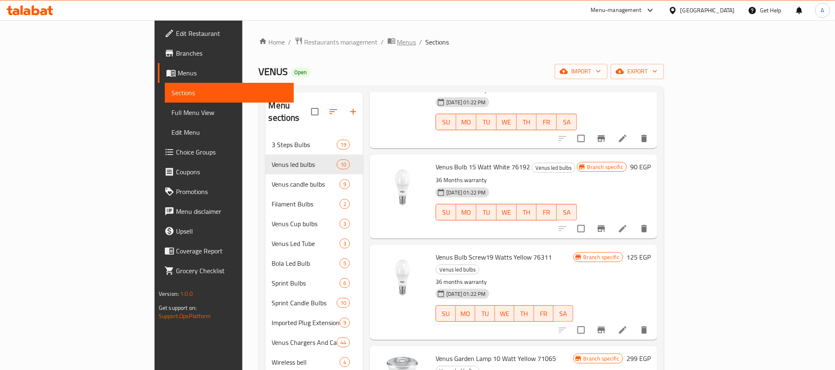
click at [397, 46] on span "Menus" at bounding box center [406, 42] width 19 height 10
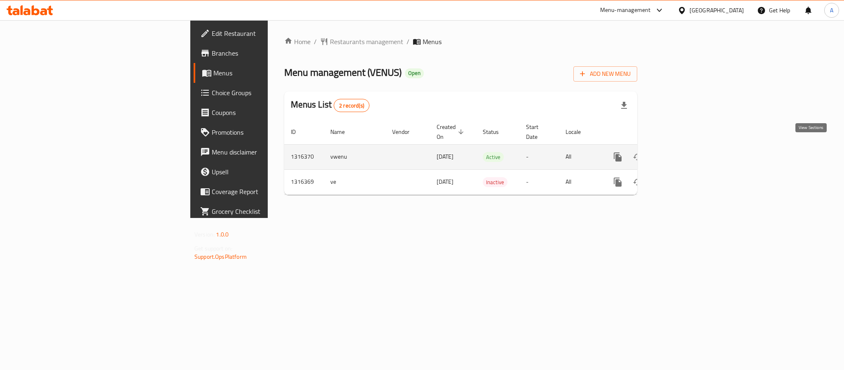
click at [687, 147] on link "enhanced table" at bounding box center [677, 157] width 20 height 20
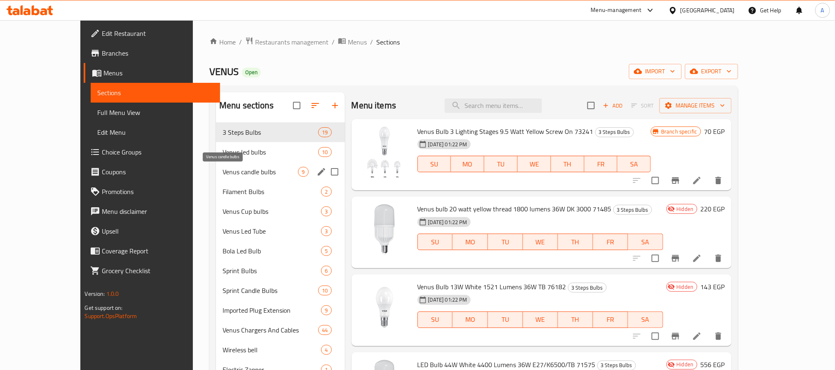
click at [233, 172] on span "Venus candle bulbs" at bounding box center [259, 172] width 75 height 10
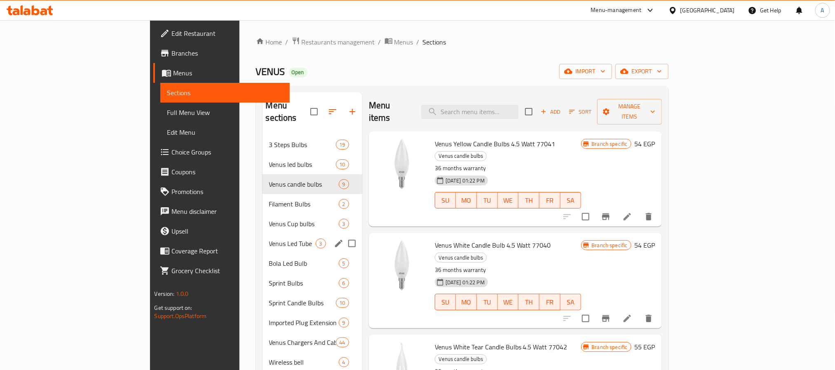
scroll to position [115, 0]
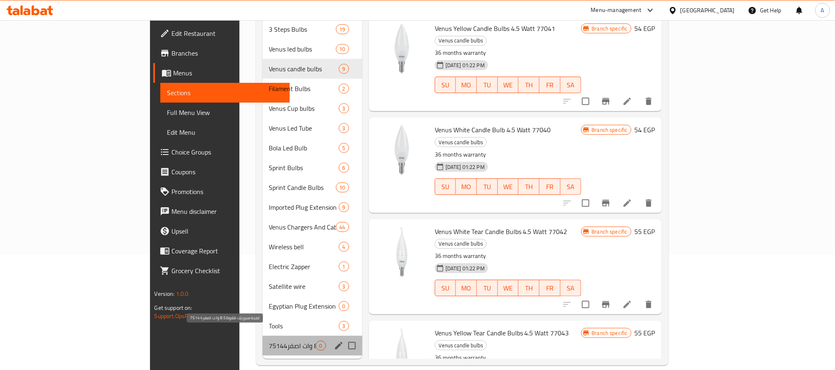
click at [269, 341] on span "لمبه سبرينت قلاوظ8.5 وات اصفر75144" at bounding box center [292, 346] width 47 height 10
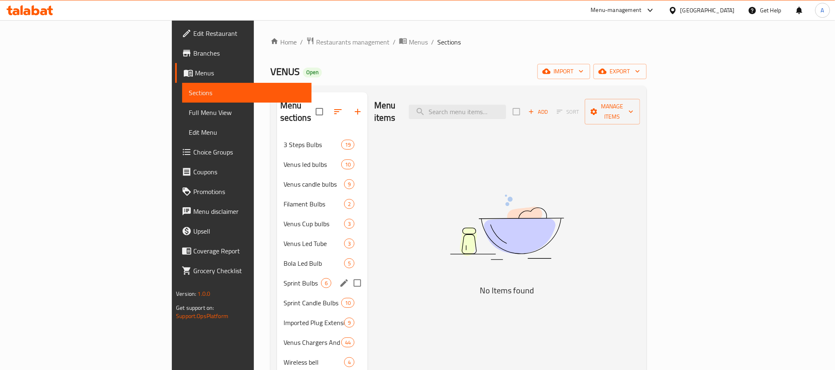
scroll to position [115, 0]
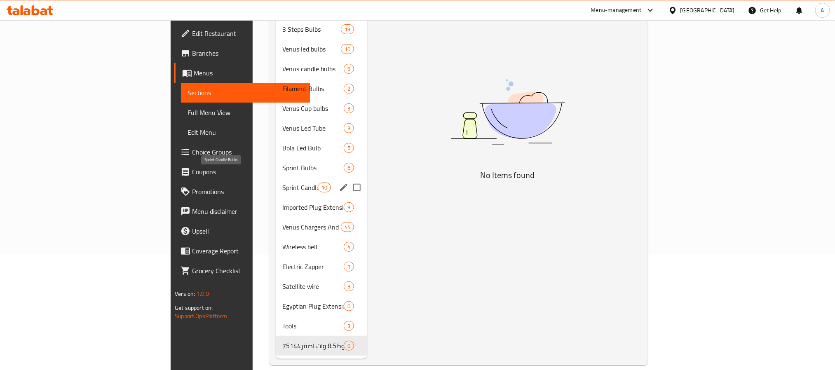
click at [282, 183] on span "Sprint Candle Bulbs" at bounding box center [299, 188] width 35 height 10
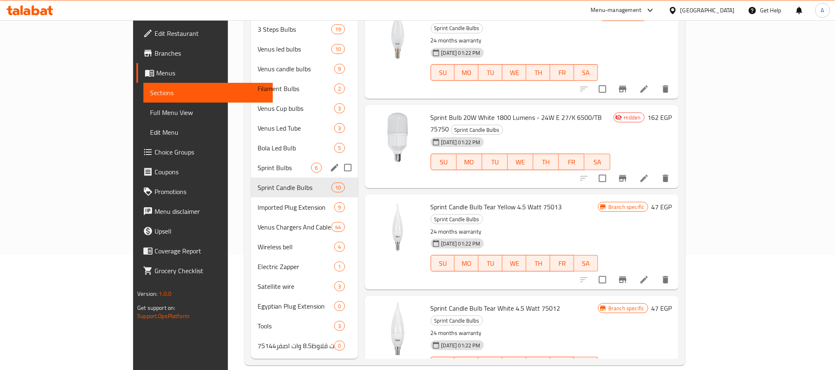
click at [251, 158] on div "Sprint Bulbs 6" at bounding box center [304, 168] width 107 height 20
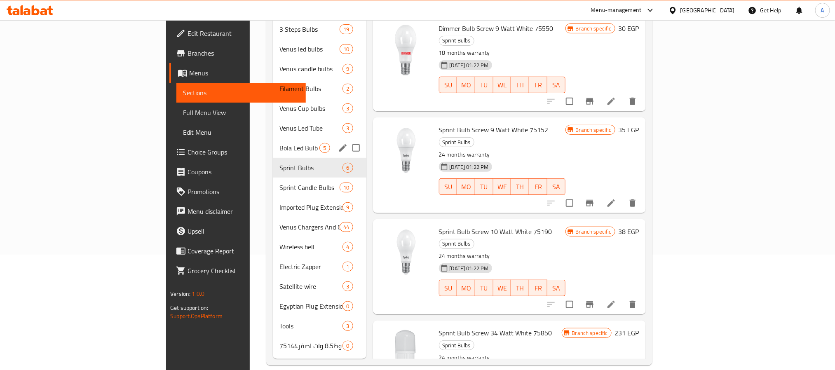
click at [279, 123] on span "Venus Led Tube" at bounding box center [310, 128] width 63 height 10
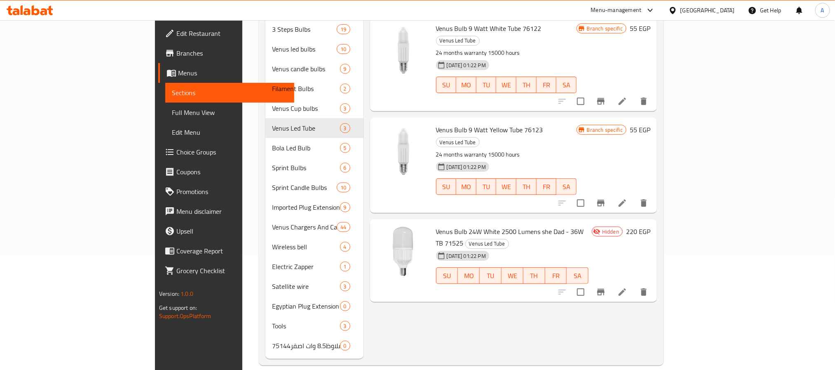
click at [433, 159] on div "[DATE] 01:22 PM" at bounding box center [451, 167] width 37 height 16
click at [436, 150] on p "24 months warranty 15000 hours" at bounding box center [506, 155] width 141 height 10
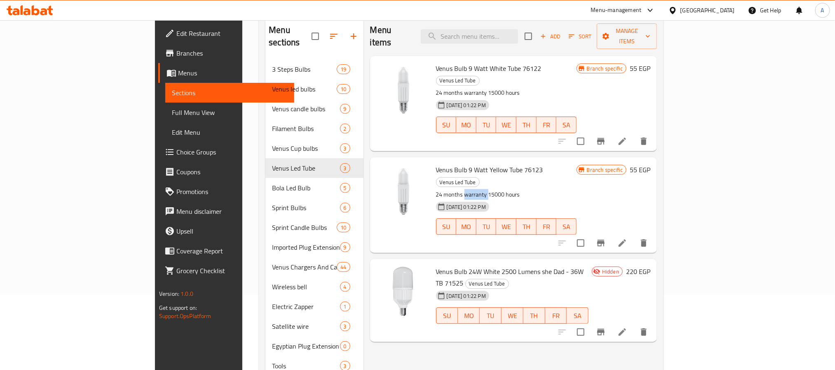
scroll to position [54, 0]
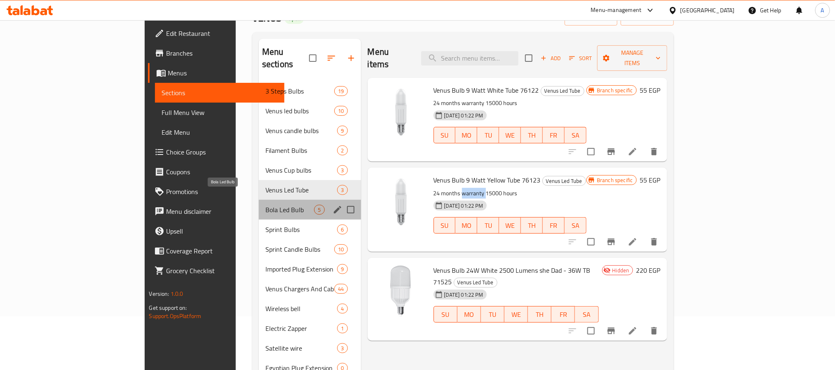
click at [265, 205] on span "Bola Led Bulb" at bounding box center [289, 210] width 49 height 10
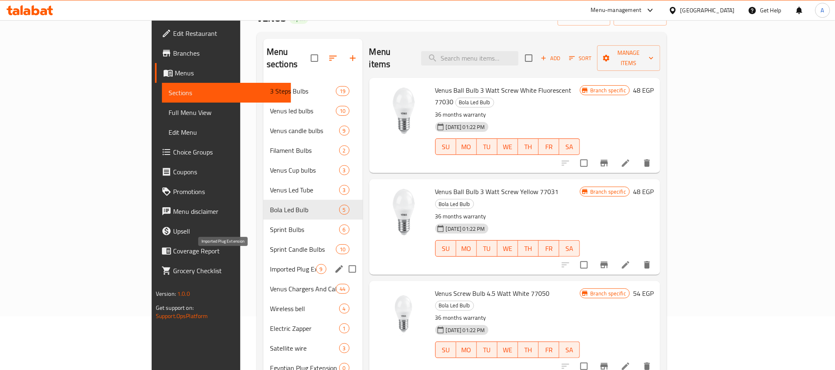
click at [270, 264] on span "Imported Plug Extension" at bounding box center [293, 269] width 46 height 10
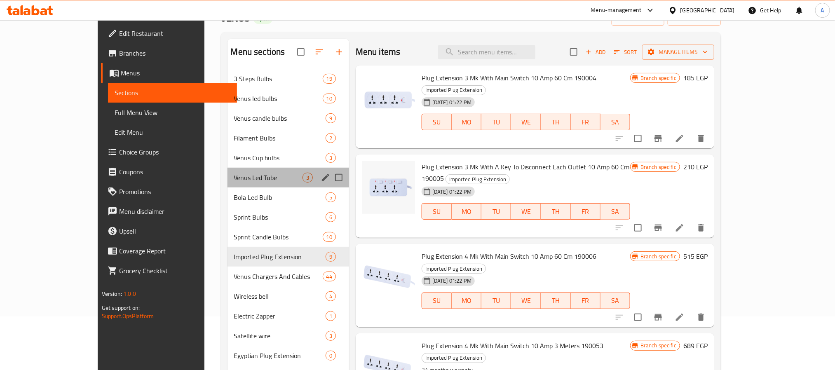
click at [227, 185] on div "Venus Led Tube 3" at bounding box center [288, 178] width 122 height 20
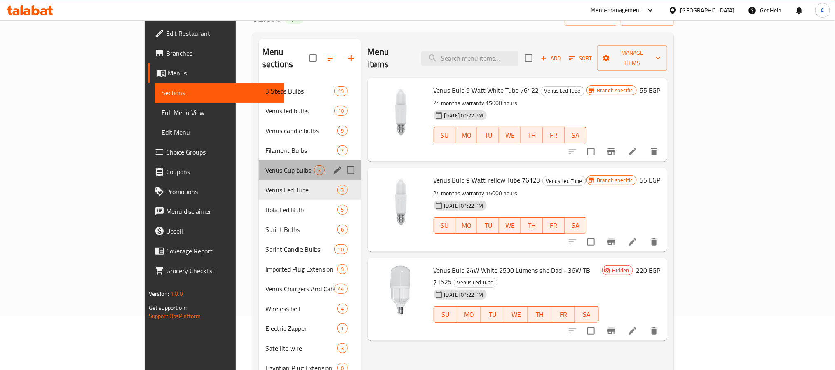
click at [259, 160] on div "Venus Cup bulbs 3" at bounding box center [310, 170] width 102 height 20
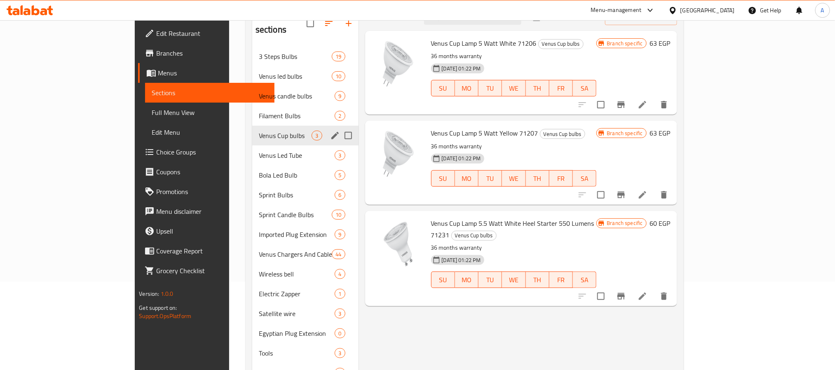
scroll to position [115, 0]
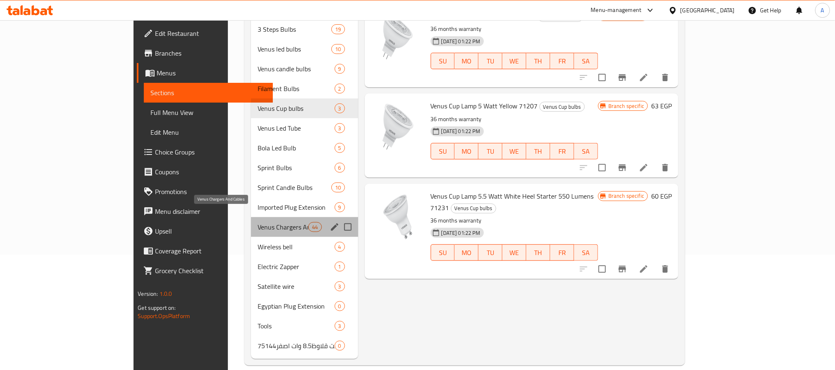
click at [258, 222] on span "Venus Chargers And Cables" at bounding box center [283, 227] width 51 height 10
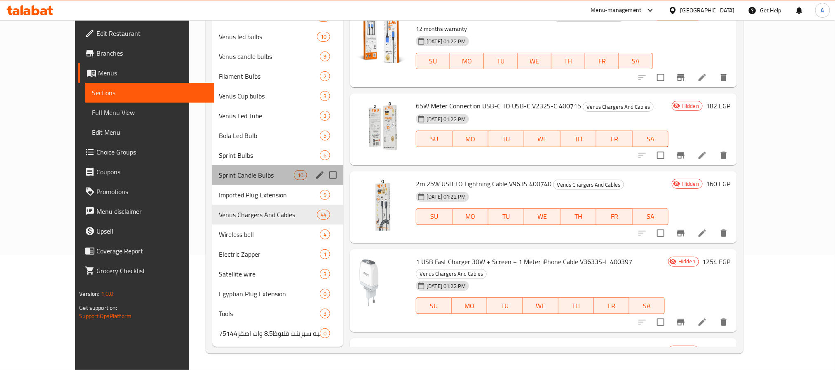
click at [212, 166] on div "Sprint Candle Bulbs 10" at bounding box center [277, 175] width 131 height 20
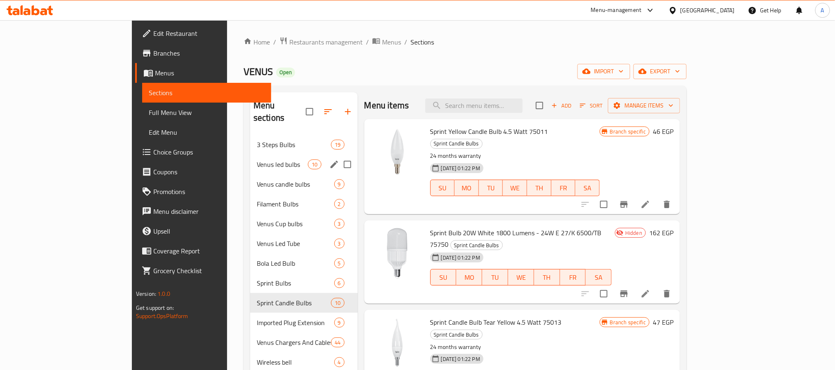
click at [250, 159] on div "Venus led bulbs 10" at bounding box center [304, 165] width 108 height 20
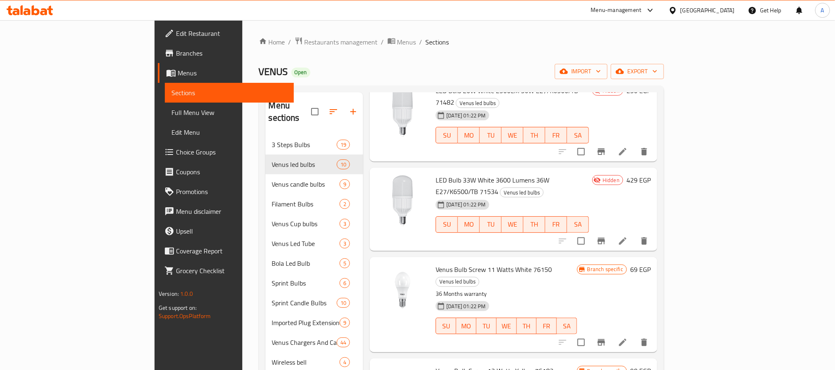
scroll to position [247, 0]
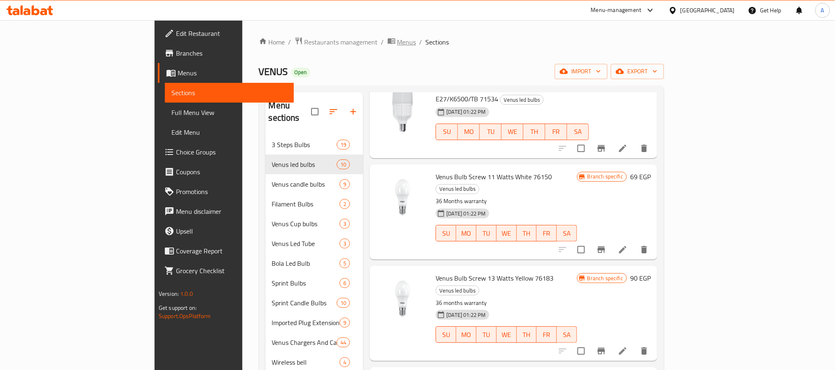
click at [397, 41] on span "Menus" at bounding box center [406, 42] width 19 height 10
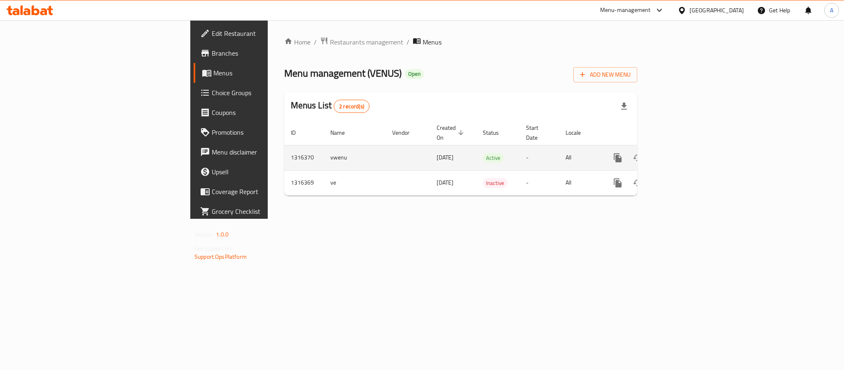
click at [682, 153] on icon "enhanced table" at bounding box center [677, 158] width 10 height 10
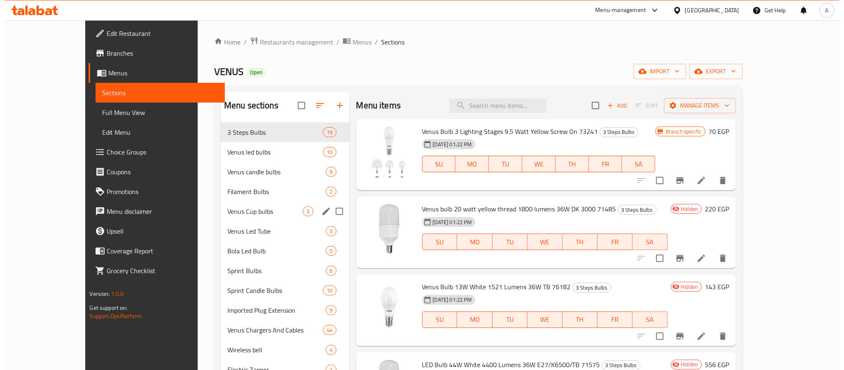
scroll to position [62, 0]
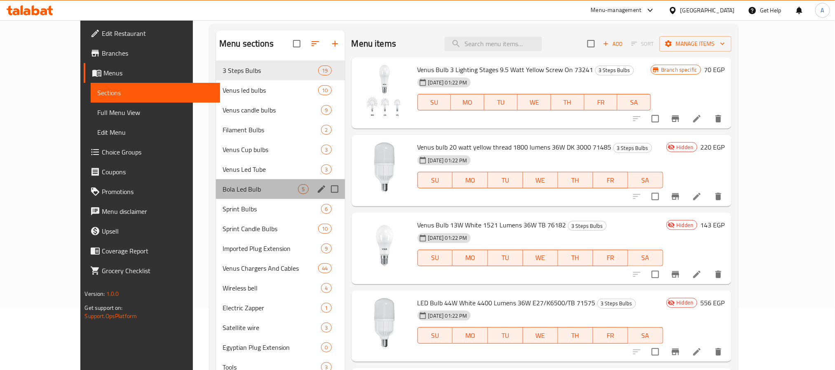
click at [218, 194] on div "Bola Led Bulb 5" at bounding box center [280, 189] width 129 height 20
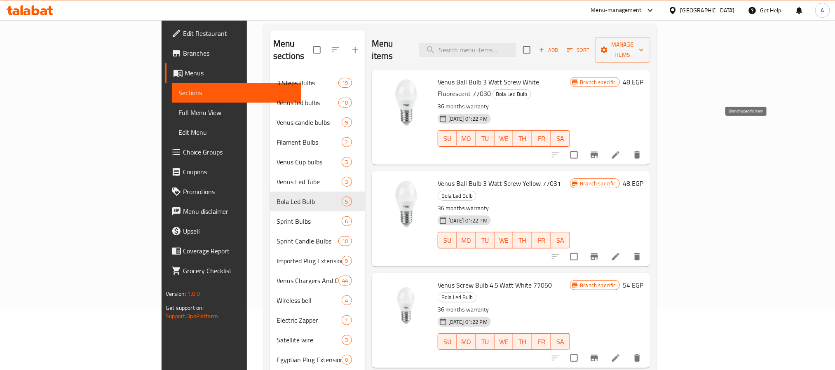
click at [604, 145] on button "Branch-specific-item" at bounding box center [594, 155] width 20 height 20
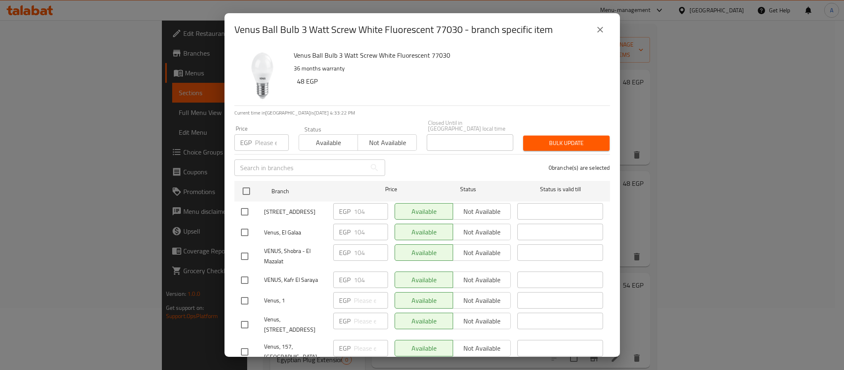
click at [286, 249] on span "VENUS, Shobra - El Mazalat" at bounding box center [295, 256] width 63 height 21
copy span "VENUS, Shobra - El Mazalat"
